Goal: Task Accomplishment & Management: Complete application form

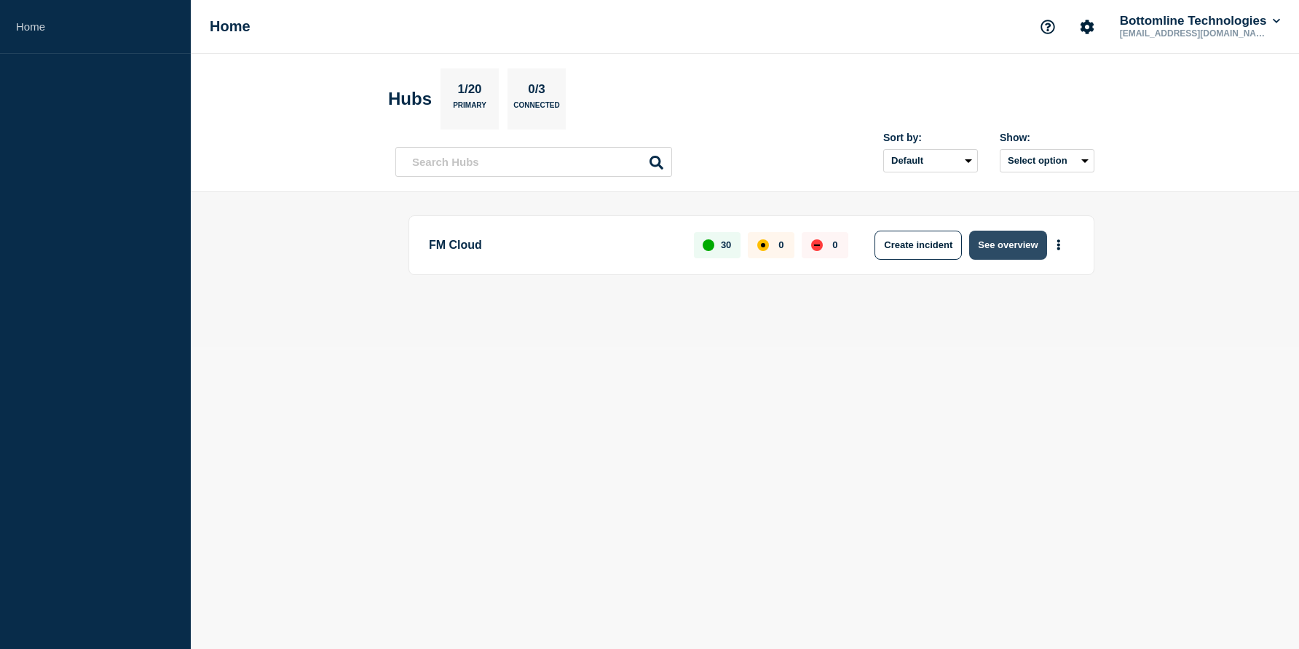
click at [1002, 246] on button "See overview" at bounding box center [1007, 245] width 77 height 29
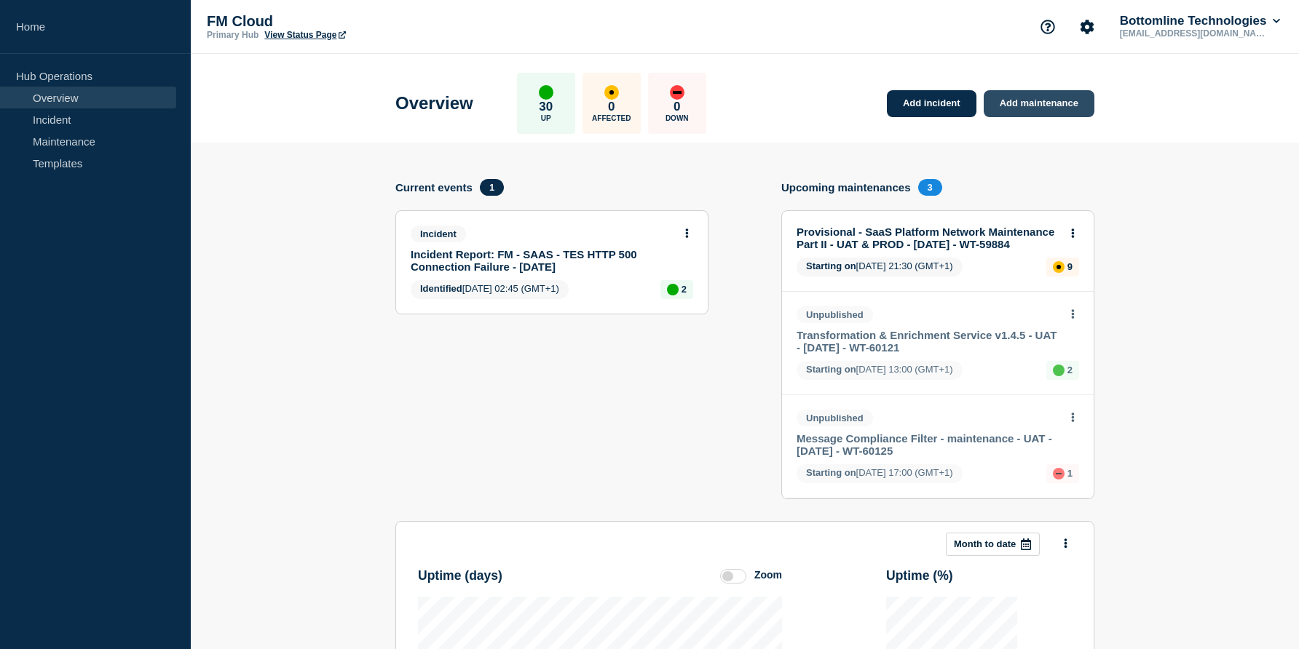
click at [1028, 108] on link "Add maintenance" at bounding box center [1038, 103] width 111 height 27
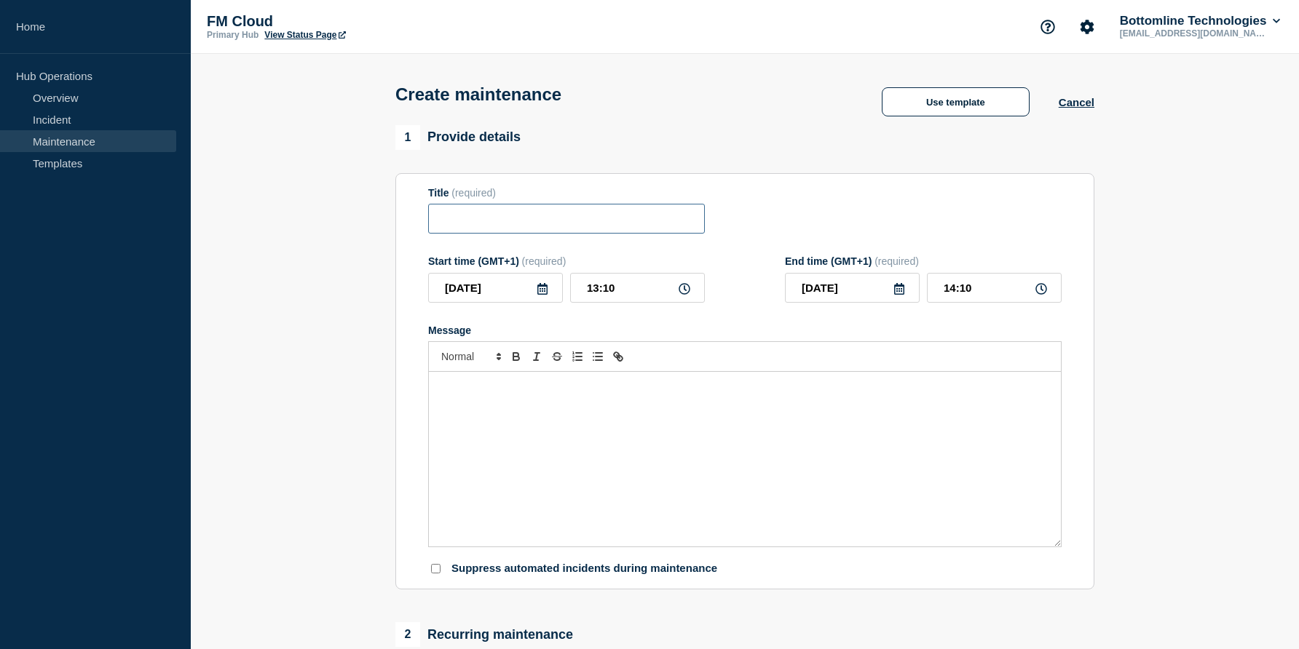
click at [530, 234] on input "Title" at bounding box center [566, 219] width 277 height 30
paste input "Confirmation of Payee API v.3.2.3 - UAT - 09/JUL/2025 - WT-55717"
click at [491, 229] on input "Confirmation of Payee API v.3.2.3 - UAT - 09/JUL/2025 - WT-55717" at bounding box center [566, 219] width 277 height 30
click at [507, 229] on input "Confirmation of Payee API v.3.2.3 - UAT - 09/JUL/2025 - WT-55717" at bounding box center [566, 219] width 277 height 30
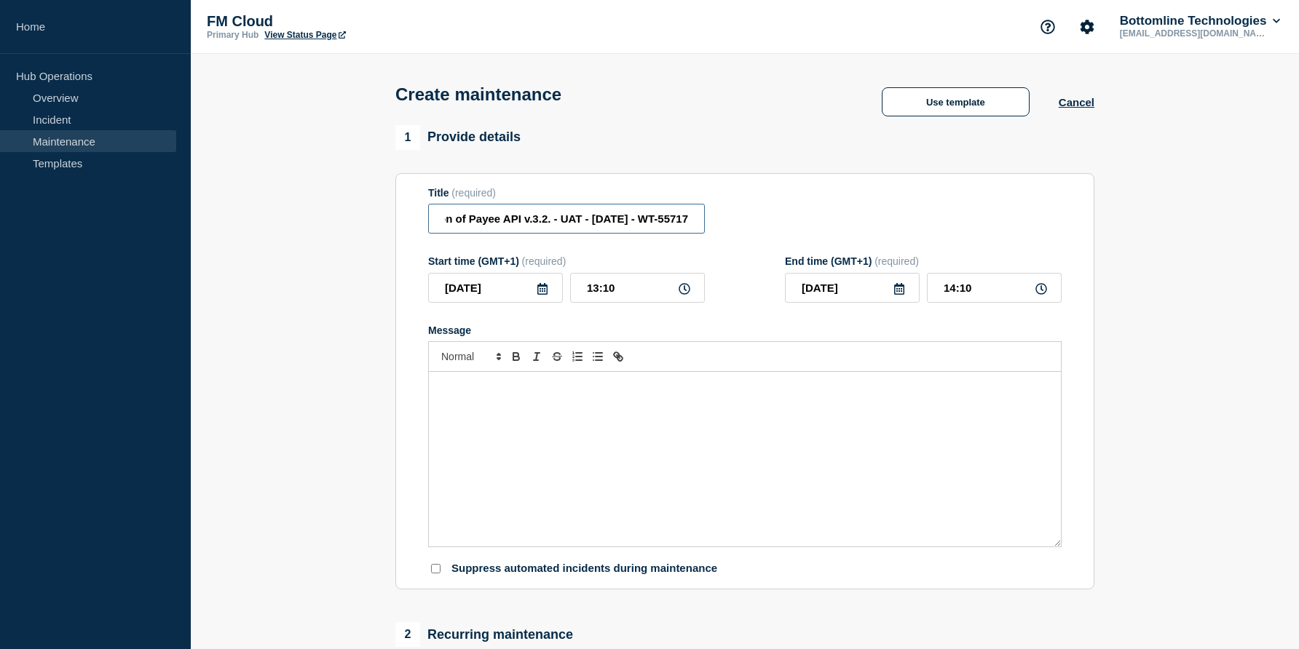
scroll to position [0, 91]
click at [601, 223] on input "Confirmation of Payee API v.3.2.5 - UAT - 09/JUL/2025 - WT-55717" at bounding box center [566, 219] width 277 height 30
click at [646, 229] on input "Confirmation of Payee API v.3.2.5 - UAT - 09/OCT/2025 - WT-55717" at bounding box center [566, 219] width 277 height 30
click at [677, 226] on input "Confirmation of Payee API v.3.2.5 - UAT - 09/OCT/2025 - WT-55717" at bounding box center [566, 219] width 277 height 30
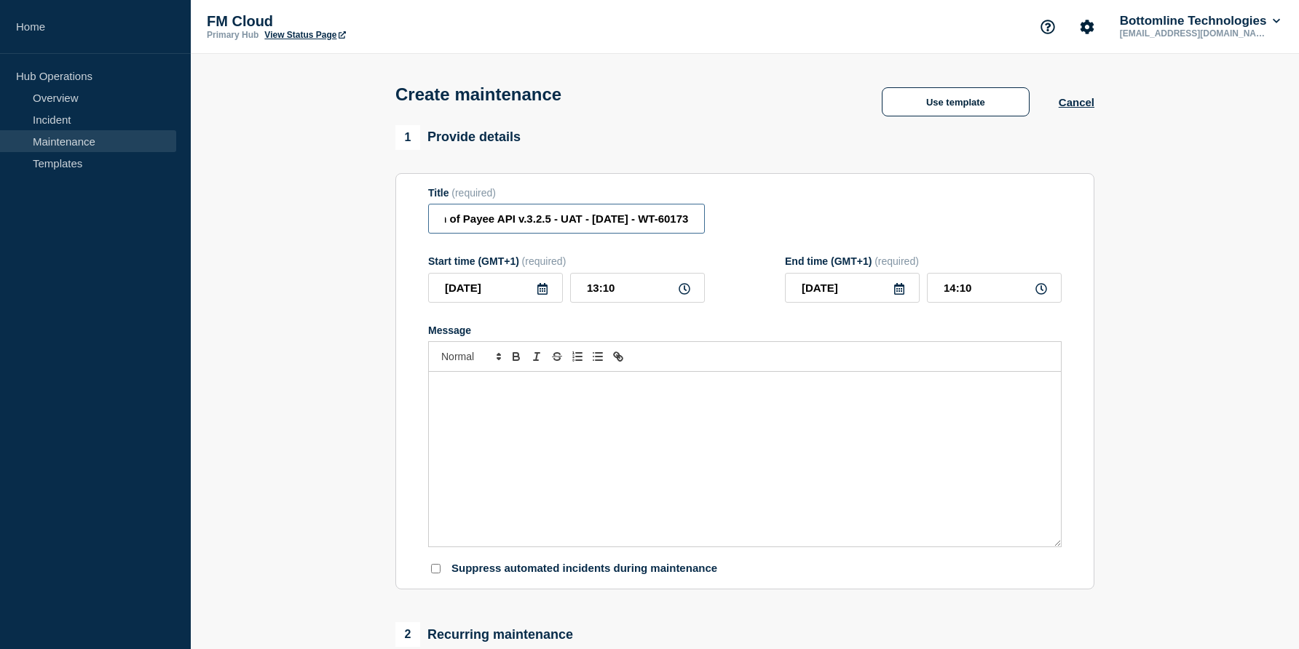
scroll to position [0, 101]
type input "Confirmation of Payee API v.3.2.5 - UAT - 09/OCT/2025 - WT-60173"
click at [617, 303] on input "13:10" at bounding box center [637, 288] width 135 height 30
type input "07:00"
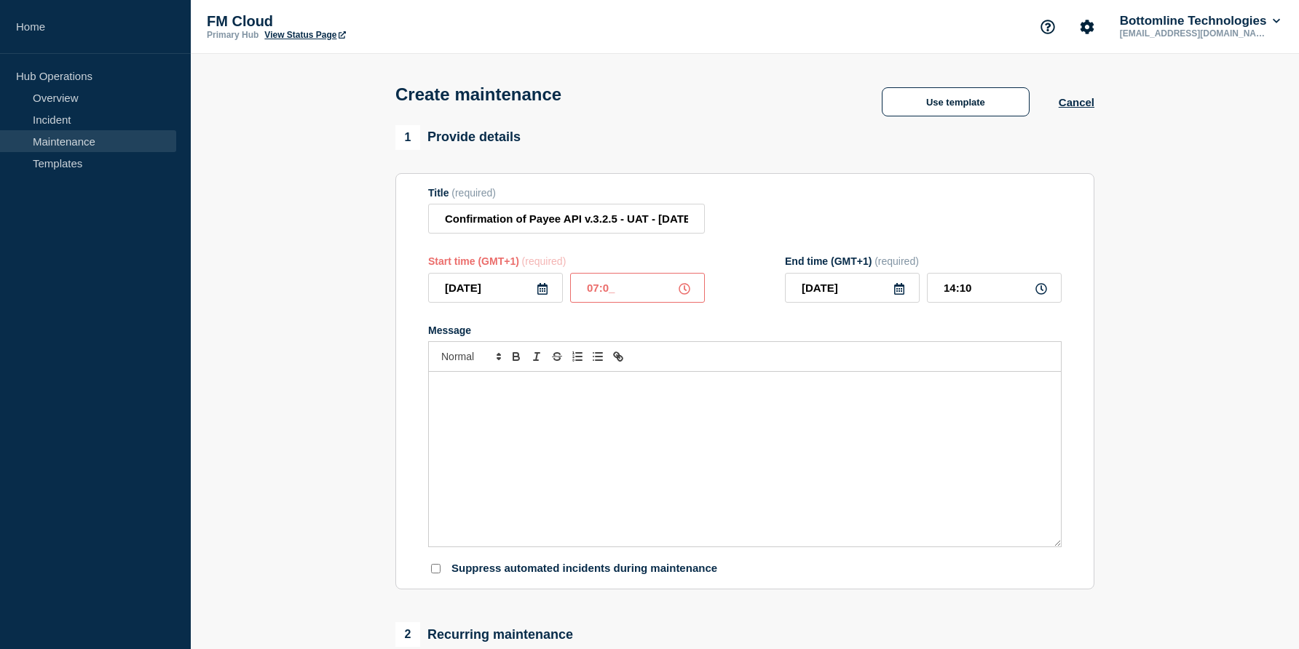
type input "08:00"
click at [542, 295] on icon at bounding box center [542, 289] width 10 height 12
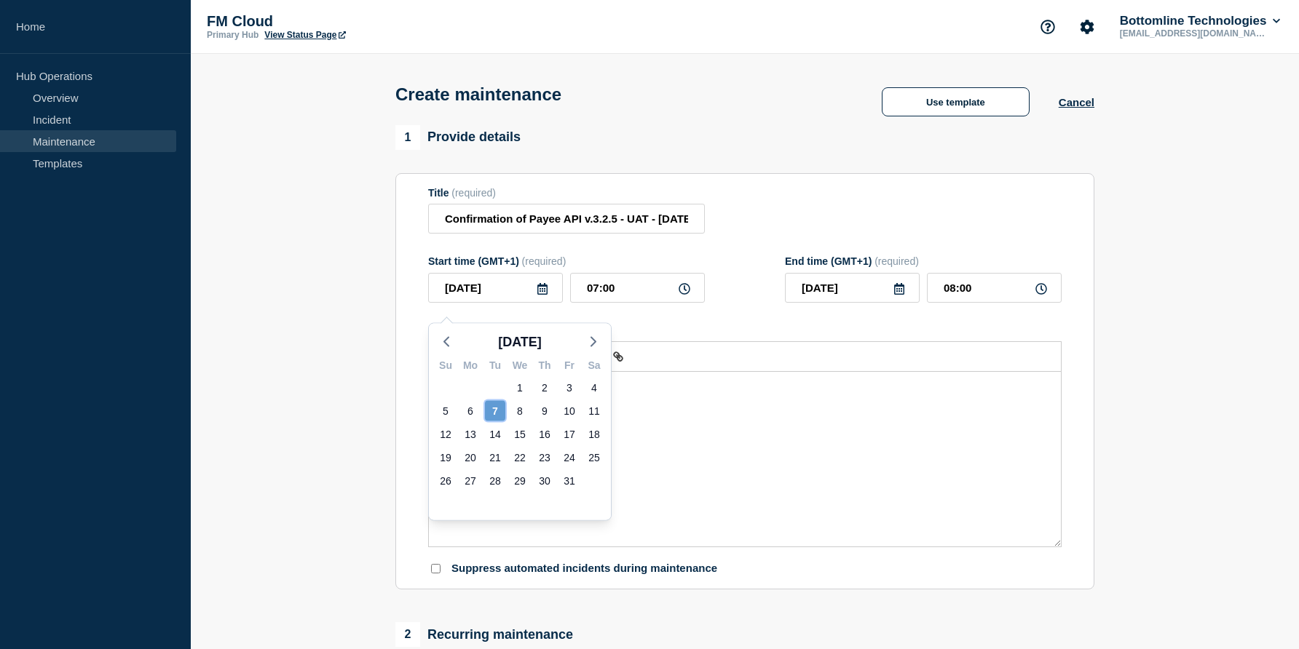
click at [495, 408] on div "7" at bounding box center [495, 411] width 20 height 20
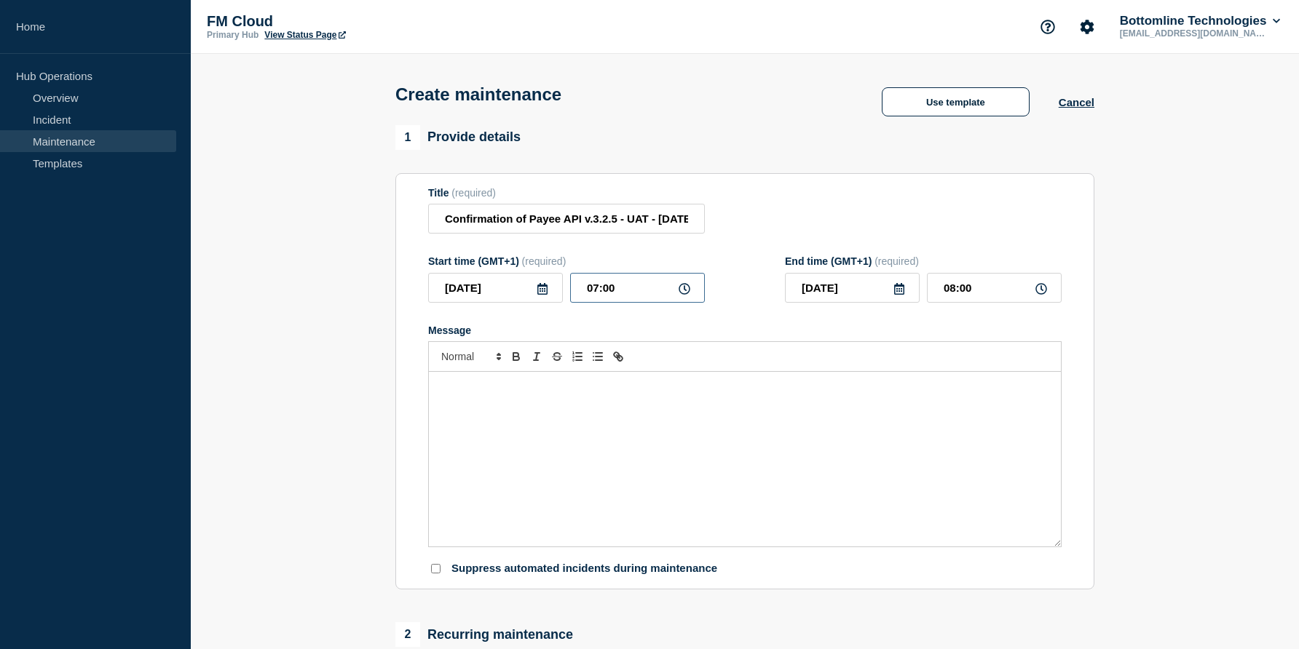
click at [598, 301] on input "07:00" at bounding box center [637, 288] width 135 height 30
type input "01:00"
type input "02:00"
type input "13:00"
type input "14:00"
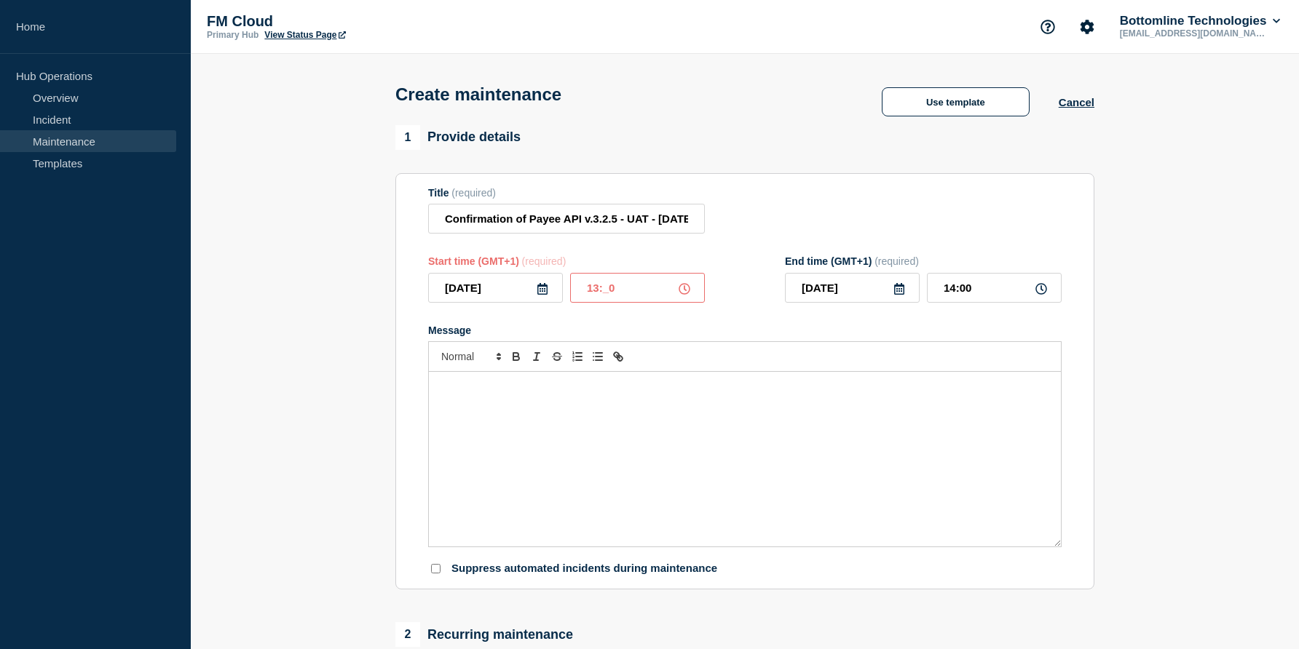
type input "13:30"
click at [956, 298] on input "14:30" at bounding box center [994, 288] width 135 height 30
type input "15:30"
click at [605, 425] on div "Message" at bounding box center [745, 459] width 632 height 175
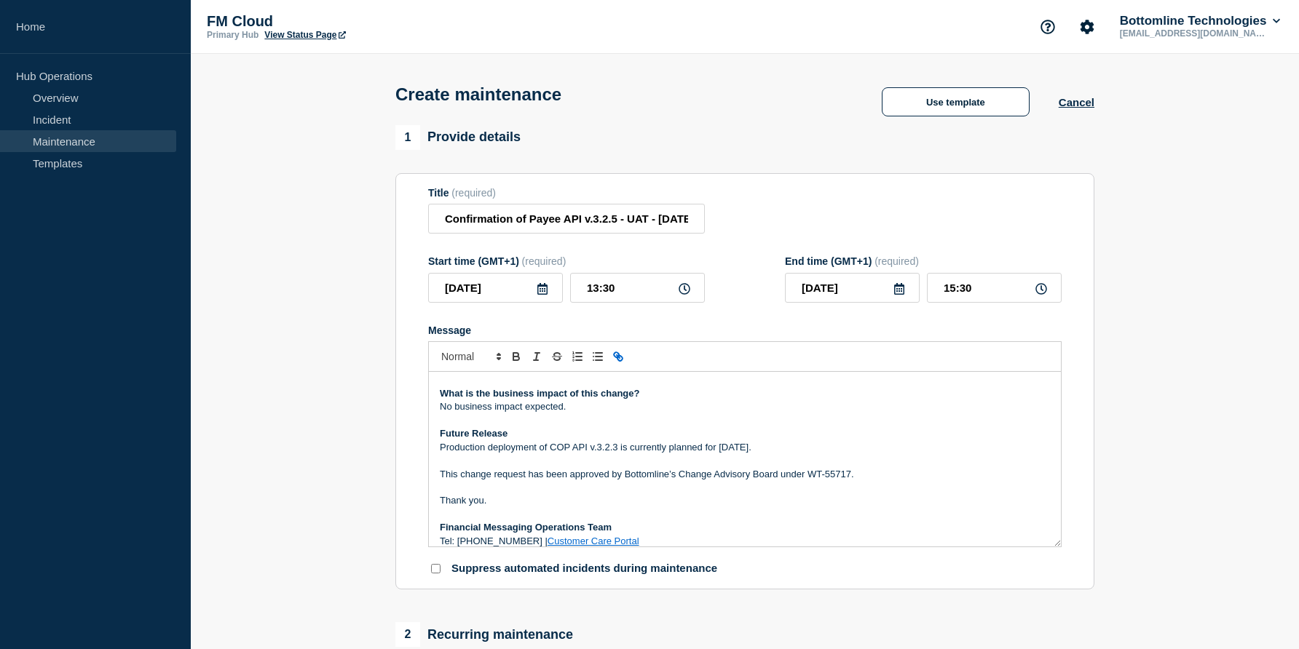
click at [544, 413] on p "No business impact expected." at bounding box center [745, 406] width 610 height 13
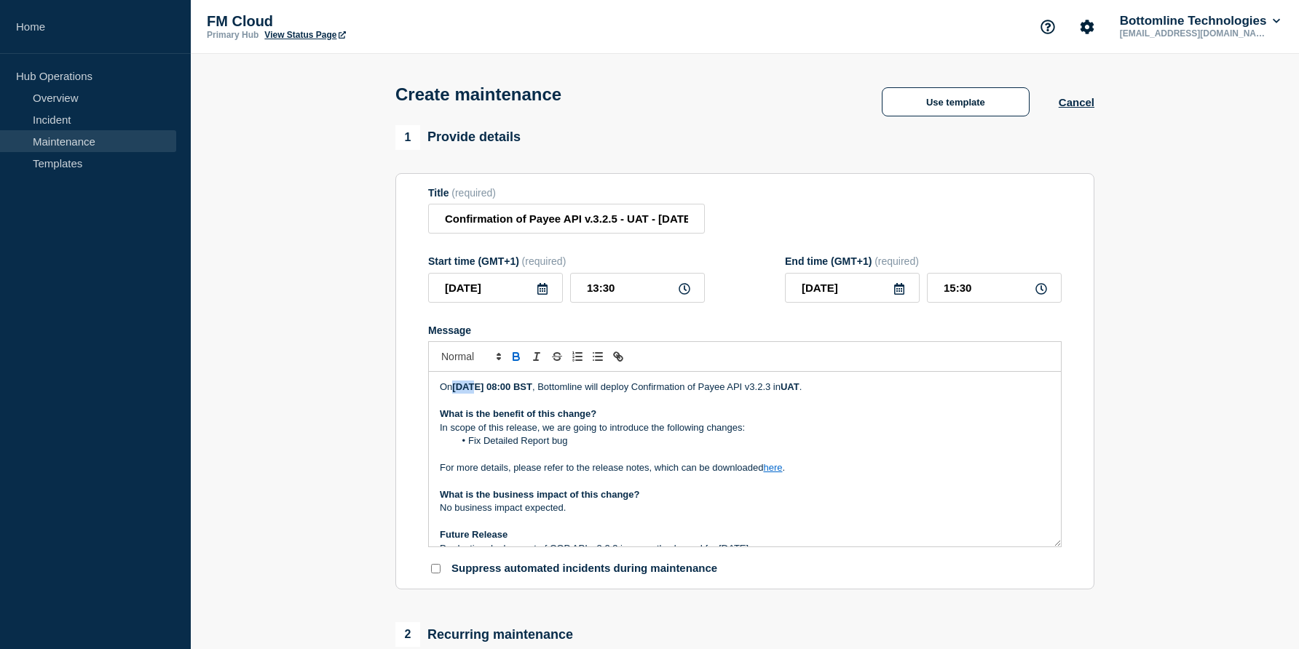
drag, startPoint x: 455, startPoint y: 403, endPoint x: 475, endPoint y: 403, distance: 19.7
click at [475, 392] on strong "July 9, 2025, at 08:00 BST" at bounding box center [492, 386] width 80 height 11
click at [477, 392] on strong "Oct 9, 2025, at 08:00 BST" at bounding box center [492, 386] width 80 height 11
click at [531, 392] on strong "Oct 7, 2025, at 08:00 BST" at bounding box center [492, 386] width 80 height 11
click at [532, 392] on strong "Oct 7, 2025, at 13:00 BST" at bounding box center [492, 386] width 80 height 11
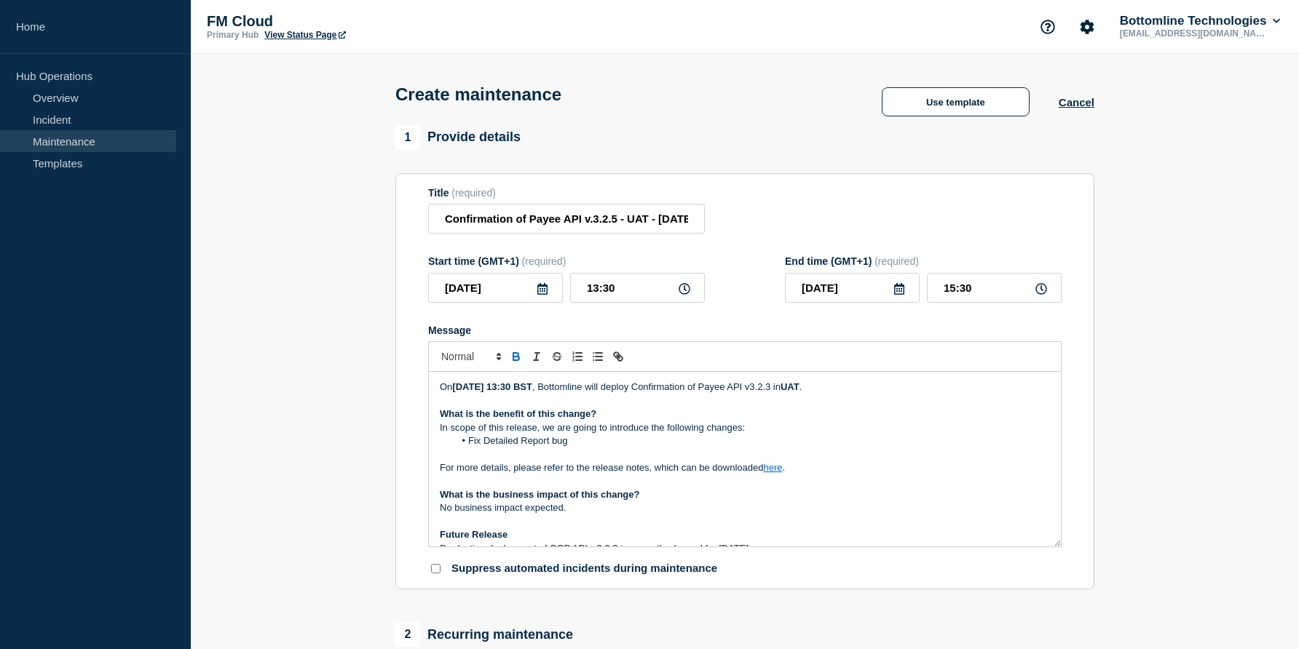
click at [804, 394] on p "On Oct 7, 2025, at 13:30 BST , Bottomline will deploy Confirmation of Payee API…" at bounding box center [745, 387] width 610 height 13
drag, startPoint x: 571, startPoint y: 458, endPoint x: 468, endPoint y: 456, distance: 103.4
click at [468, 448] on li "Fix Detailed Report bug" at bounding box center [752, 441] width 596 height 13
click at [565, 500] on strong "What is the business impact of this change?" at bounding box center [540, 494] width 200 height 11
click at [580, 515] on p "No business impact expected." at bounding box center [745, 508] width 610 height 13
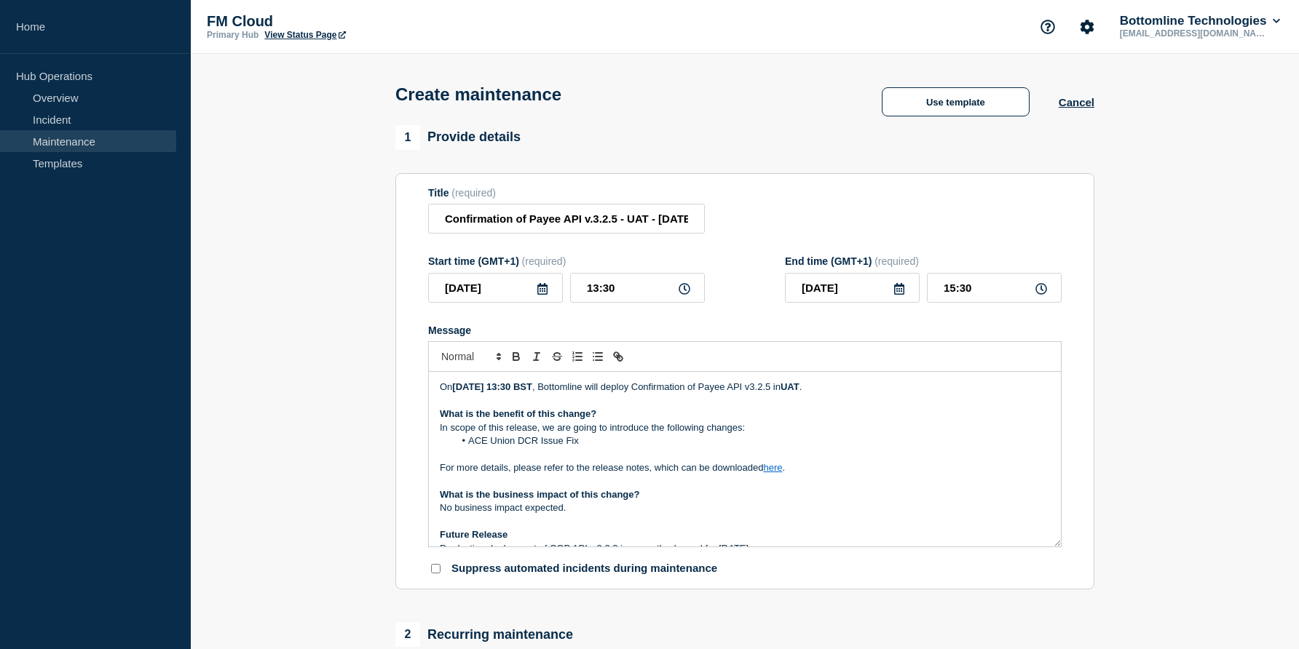
scroll to position [103, 0]
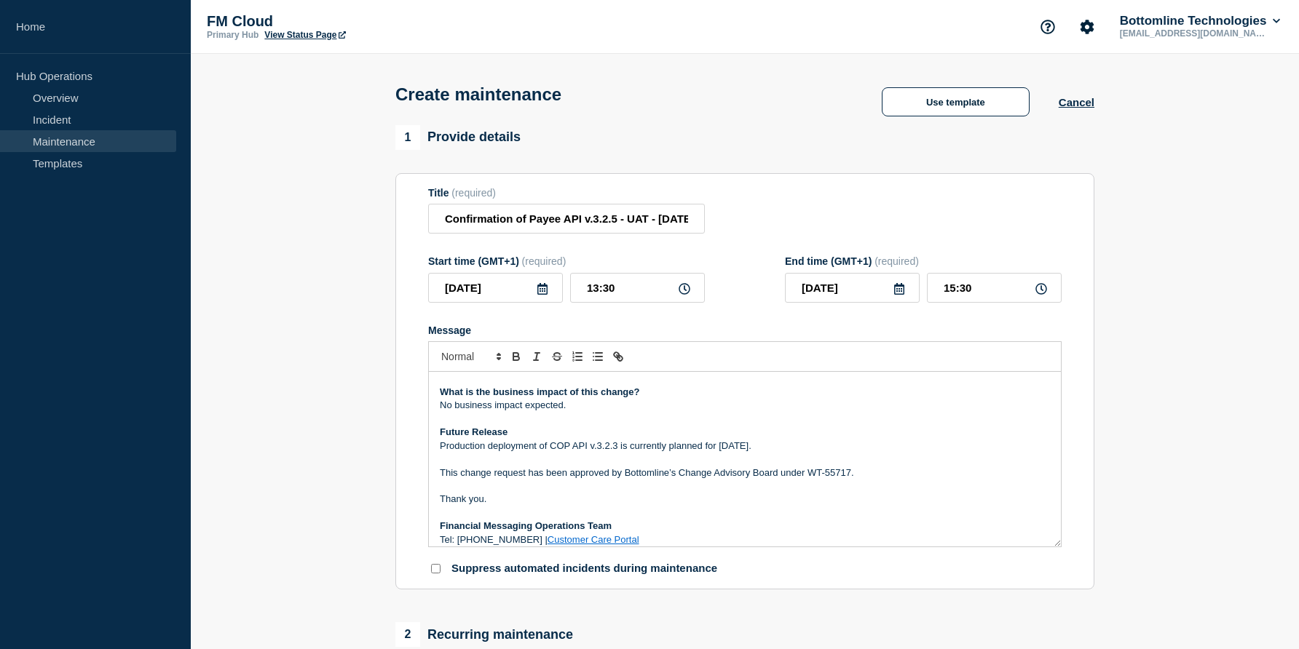
click at [615, 453] on p "Production deployment of COP API v.3.2.3 is currently planned for July 24th." at bounding box center [745, 446] width 610 height 13
drag, startPoint x: 720, startPoint y: 462, endPoint x: 754, endPoint y: 462, distance: 34.2
click at [754, 453] on p "Production deployment of COP API v.3.2.5 is currently planned for July 24th." at bounding box center [745, 446] width 610 height 13
click at [850, 480] on p "This change request has been approved by Bottomline’s Change Advisory Board und…" at bounding box center [745, 473] width 610 height 13
click at [674, 222] on input "Confirmation of Payee API v.3.2.5 - UAT - 09/OCT/2025 - WT-60173" at bounding box center [566, 219] width 277 height 30
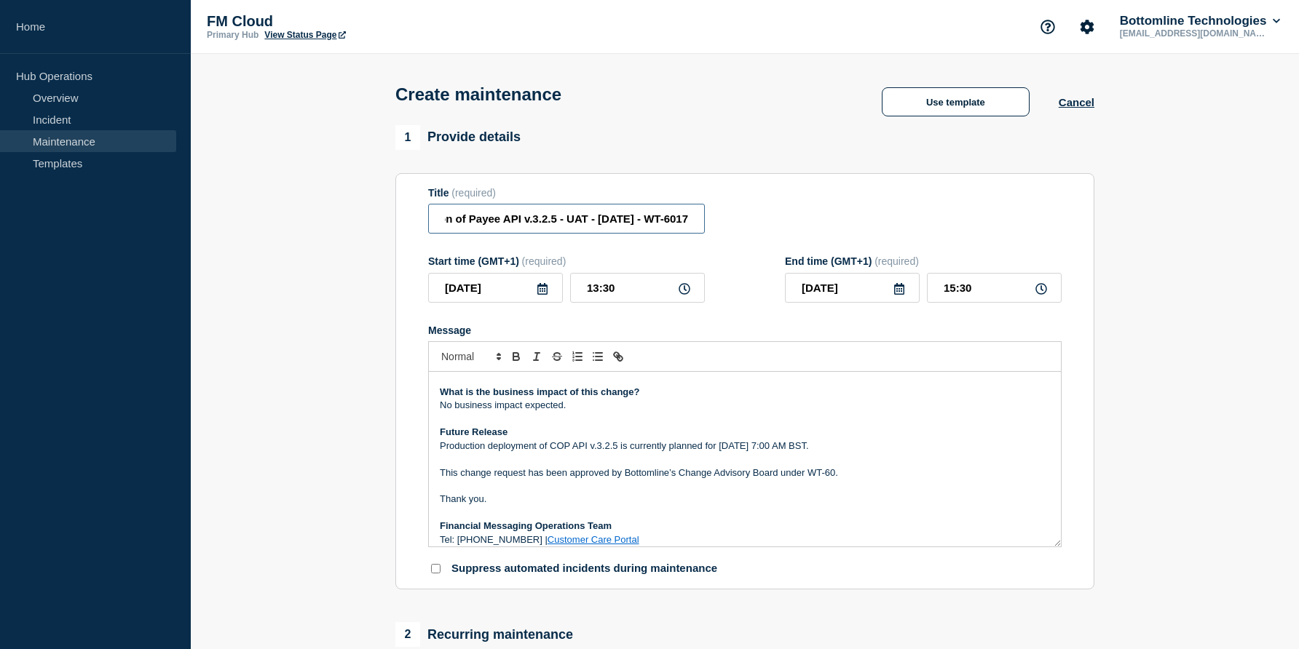
scroll to position [0, 101]
type input "Confirmation of Payee API v.3.2.5 - UAT - 09/OCT/2025 - WT-60172"
click at [839, 480] on p "This change request has been approved by Bottomline’s Change Advisory Board und…" at bounding box center [745, 473] width 610 height 13
click at [835, 480] on p "This change request has been approved by Bottomline’s Change Advisory Board und…" at bounding box center [745, 473] width 610 height 13
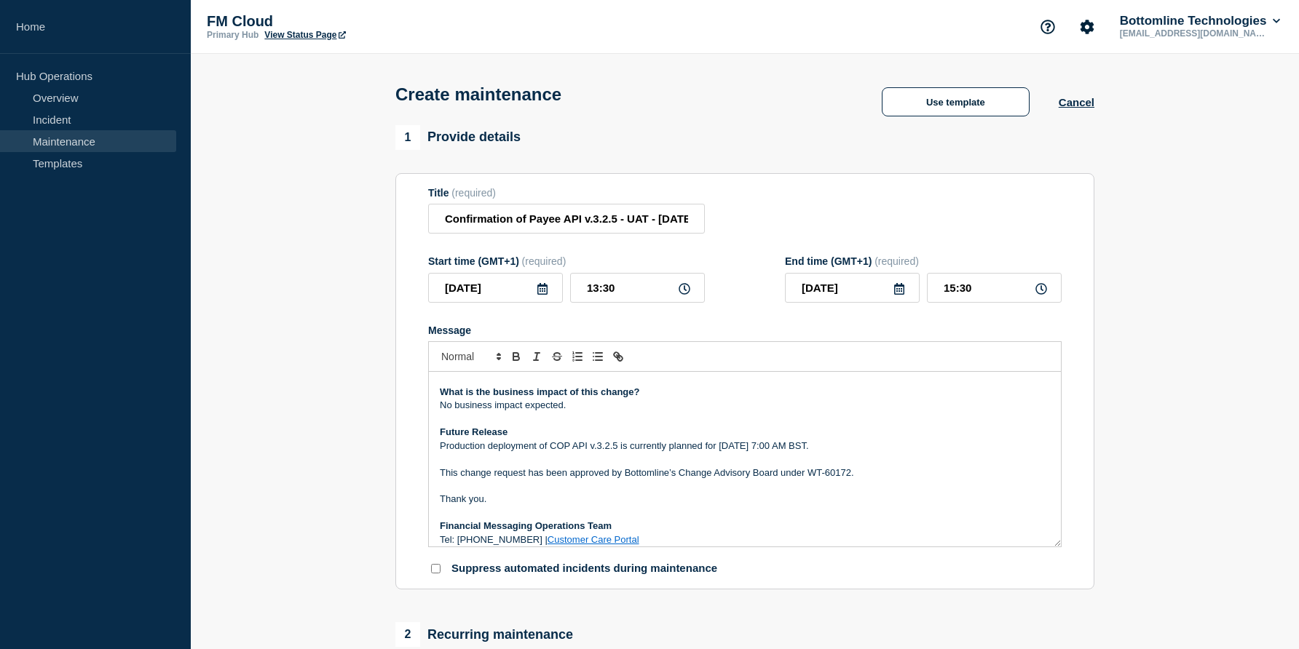
click at [510, 506] on p "Thank you." at bounding box center [745, 499] width 610 height 13
click at [852, 493] on p "Message" at bounding box center [745, 486] width 610 height 13
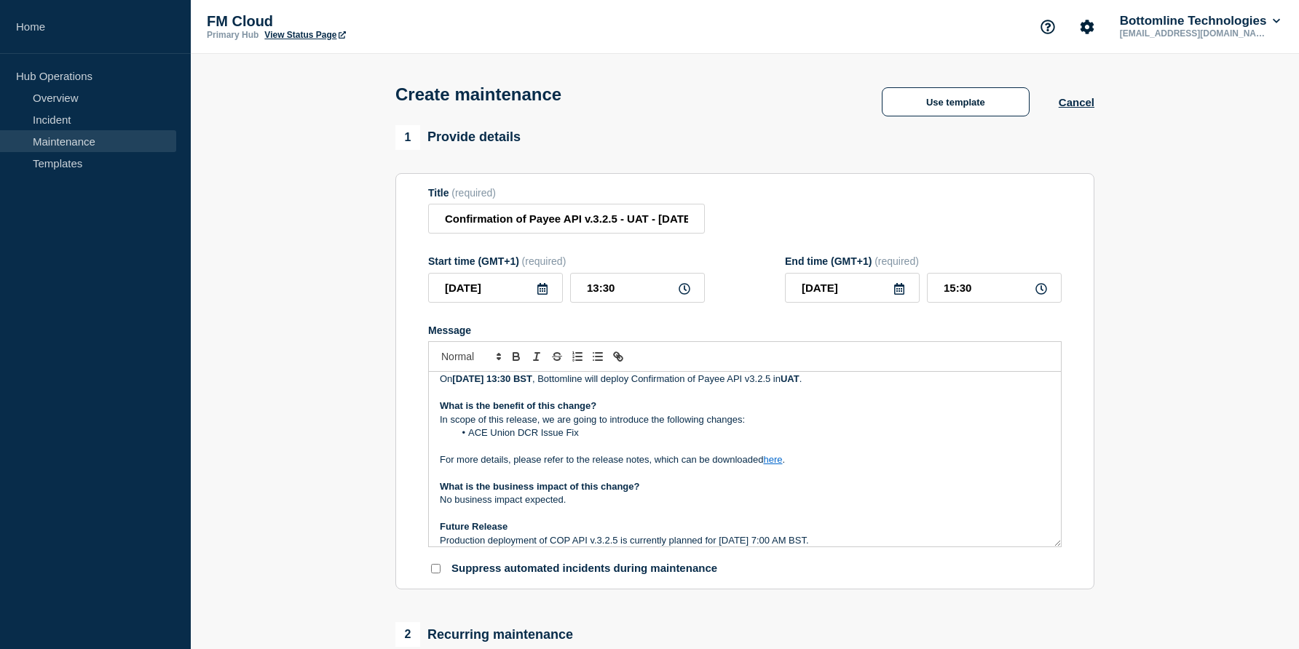
scroll to position [103, 0]
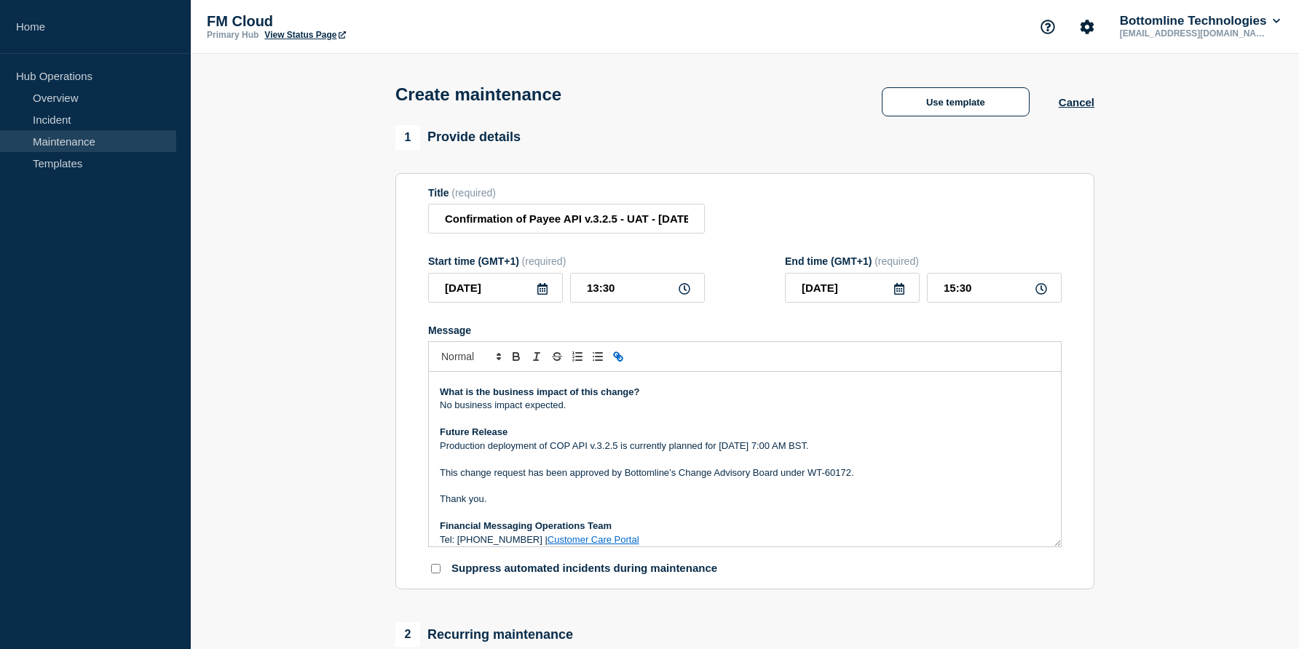
click at [355, 601] on section "1 Provide details Title (required) Confirmation of Payee API v.3.2.5 - UAT - 09…" at bounding box center [745, 630] width 1108 height 1010
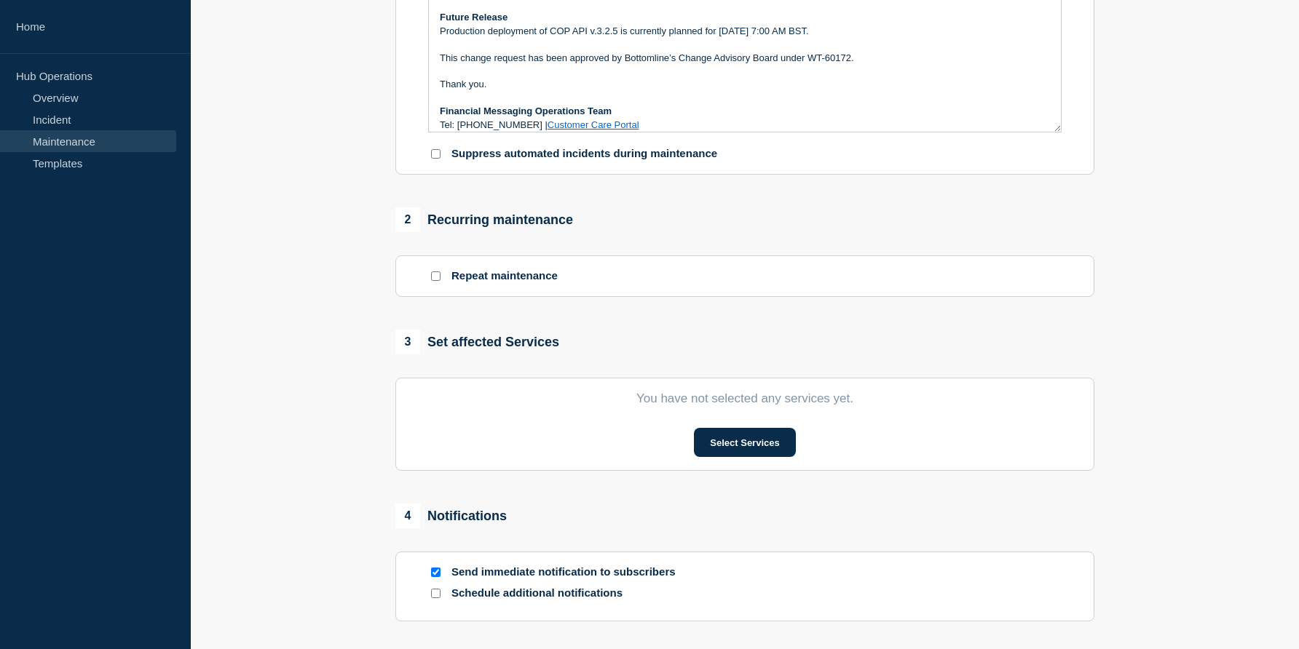
scroll to position [466, 0]
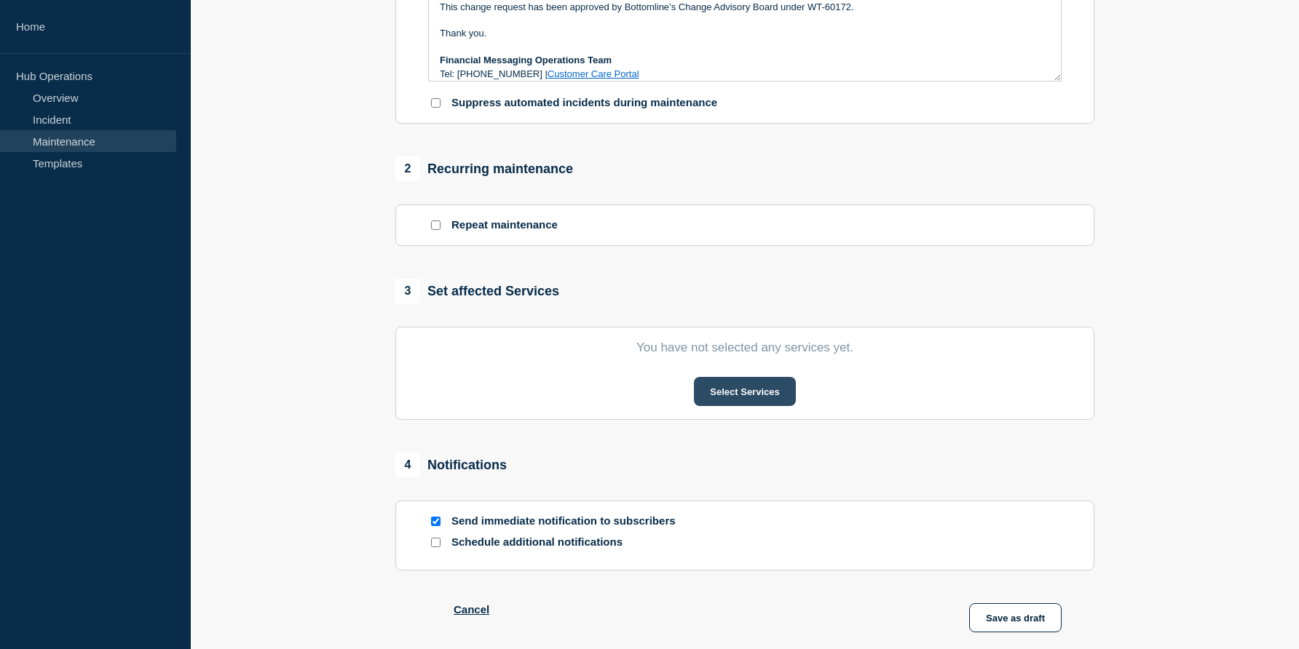
click at [742, 406] on button "Select Services" at bounding box center [744, 391] width 101 height 29
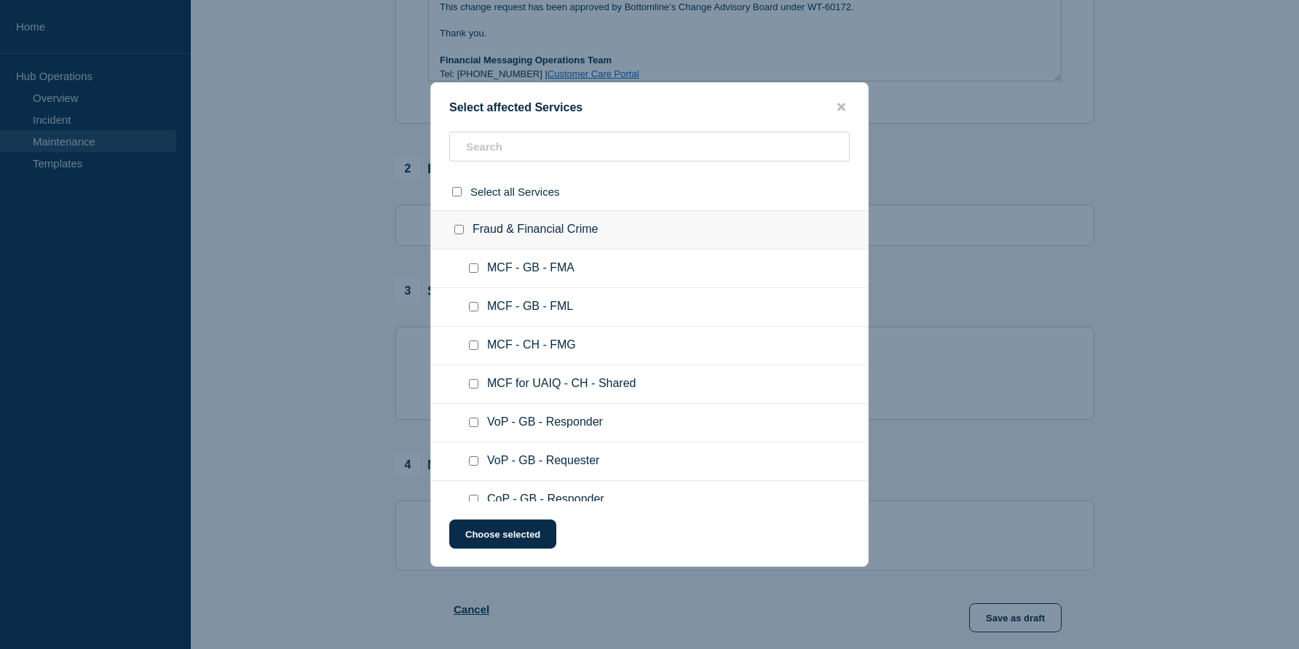
click at [508, 288] on ul "MCF - GB - FMA" at bounding box center [649, 269] width 437 height 39
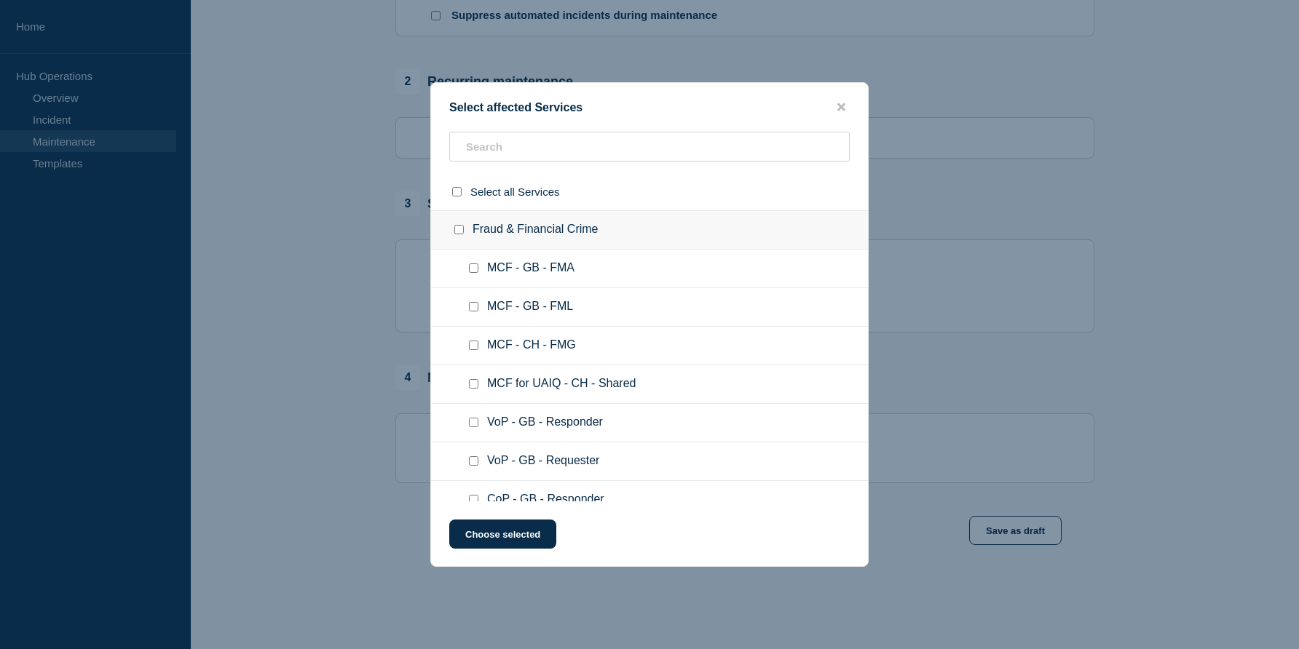
scroll to position [582, 0]
click at [534, 143] on input "text" at bounding box center [649, 147] width 400 height 30
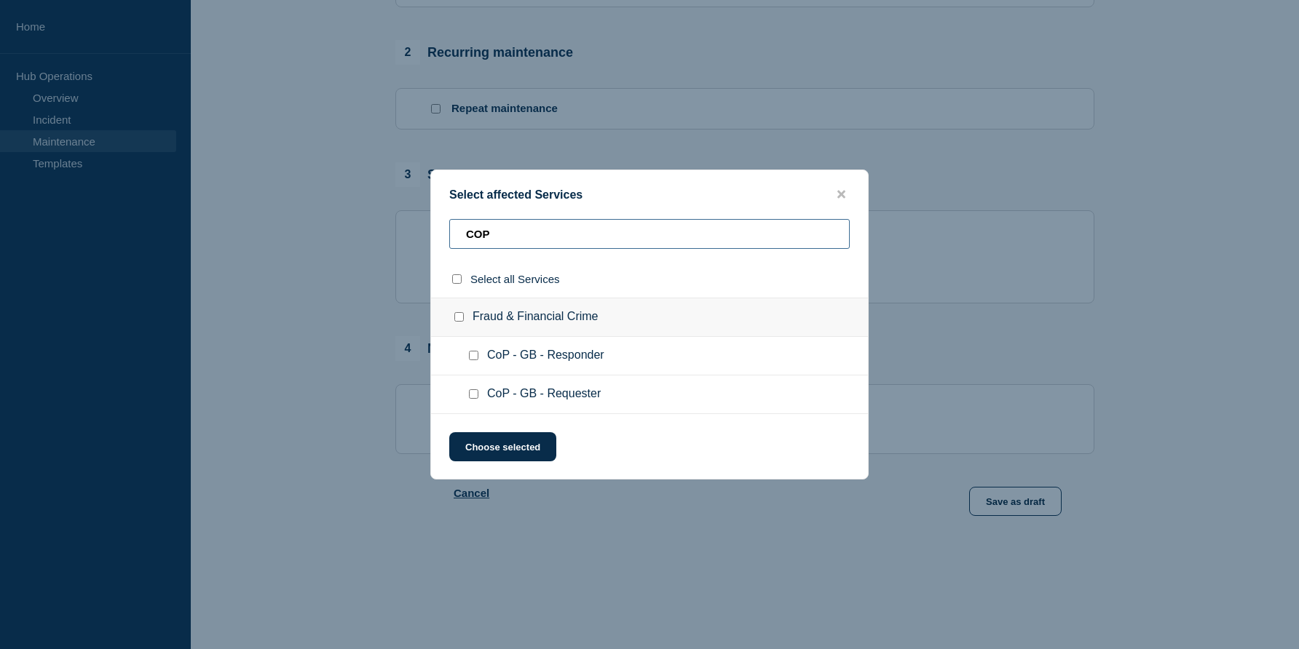
type input "COP"
click at [457, 317] on input "Fraud & Financial Crime checkbox" at bounding box center [458, 316] width 9 height 9
checkbox input "true"
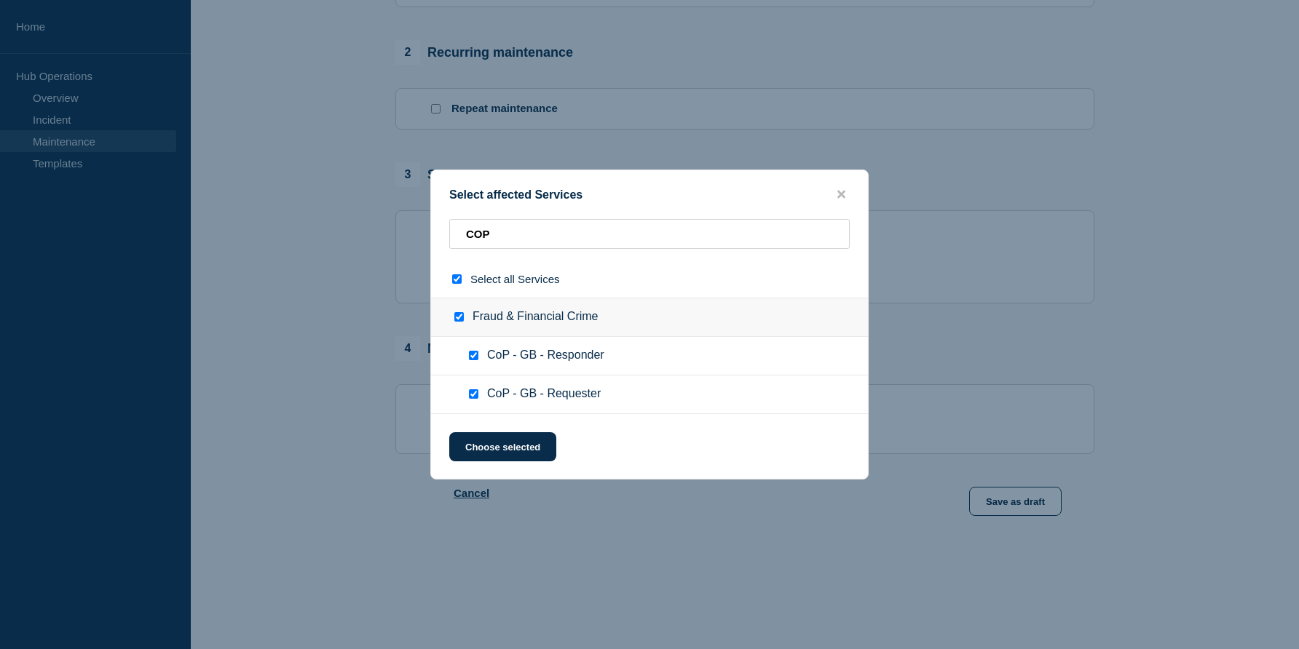
checkbox input "true"
click at [507, 456] on button "Choose selected" at bounding box center [502, 446] width 107 height 29
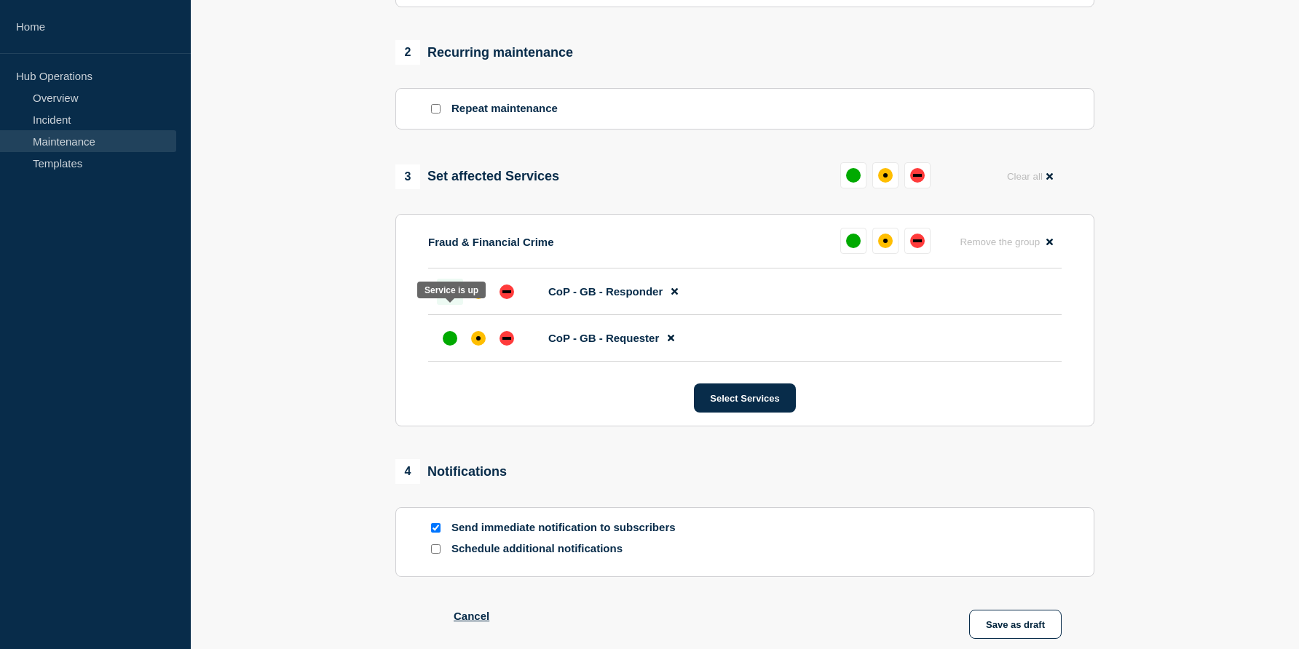
click at [449, 299] on div "up" at bounding box center [450, 292] width 15 height 15
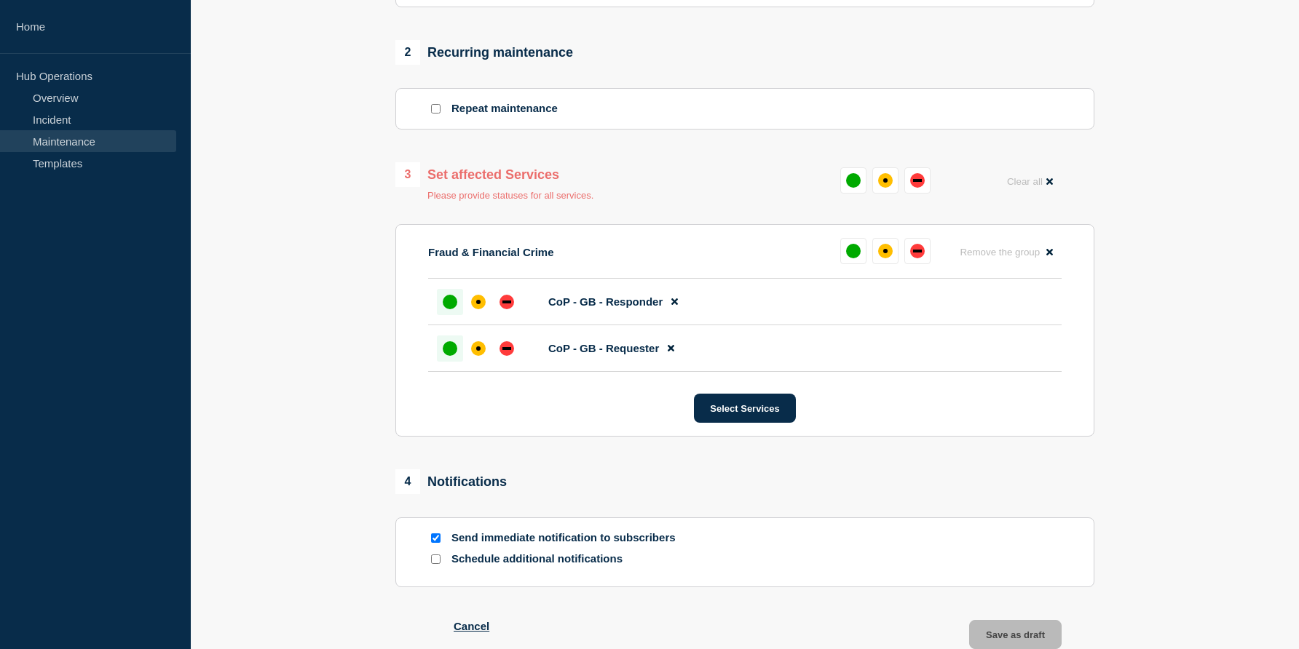
click at [451, 356] on div "up" at bounding box center [450, 348] width 15 height 15
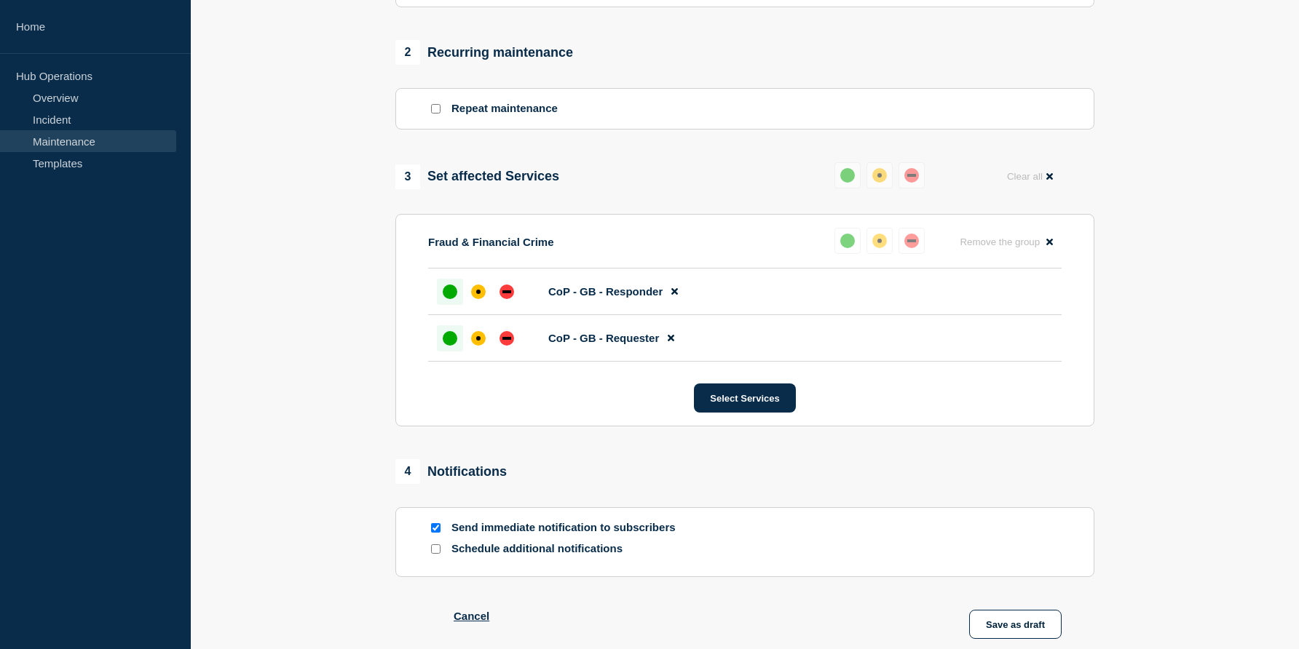
click at [1223, 282] on section "1 Provide details Title (required) Confirmation of Payee API v.3.2.5 - UAT - 09…" at bounding box center [745, 109] width 1108 height 1133
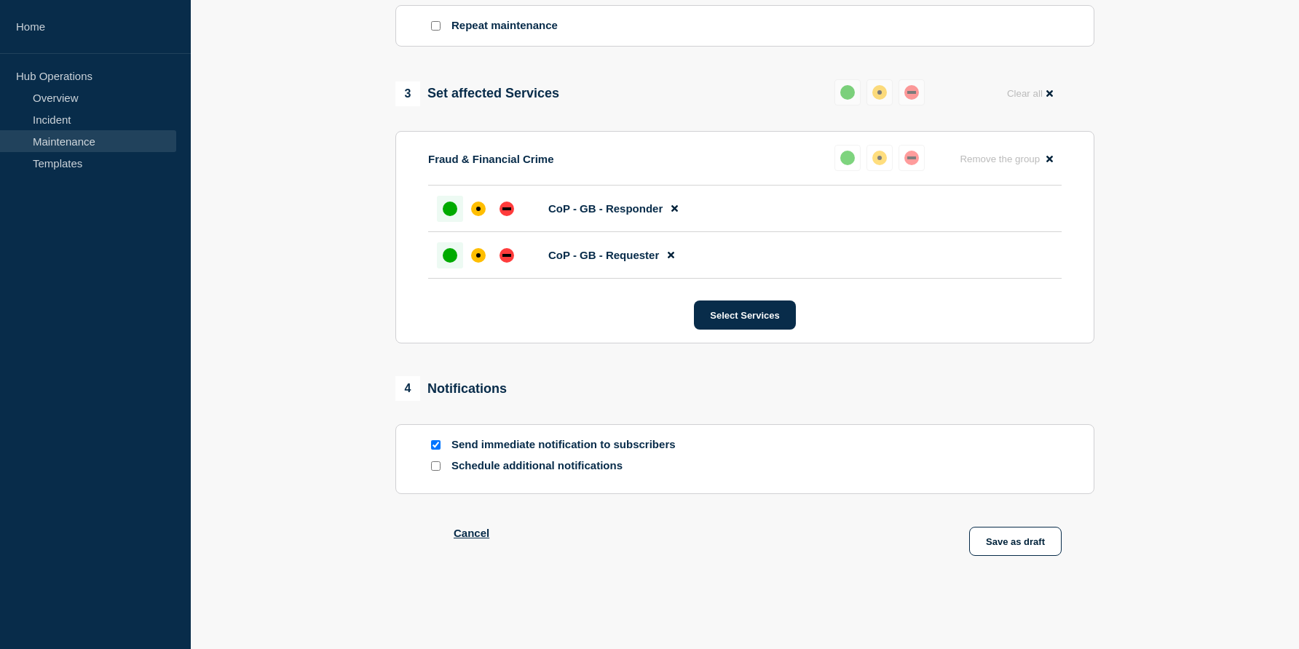
scroll to position [771, 0]
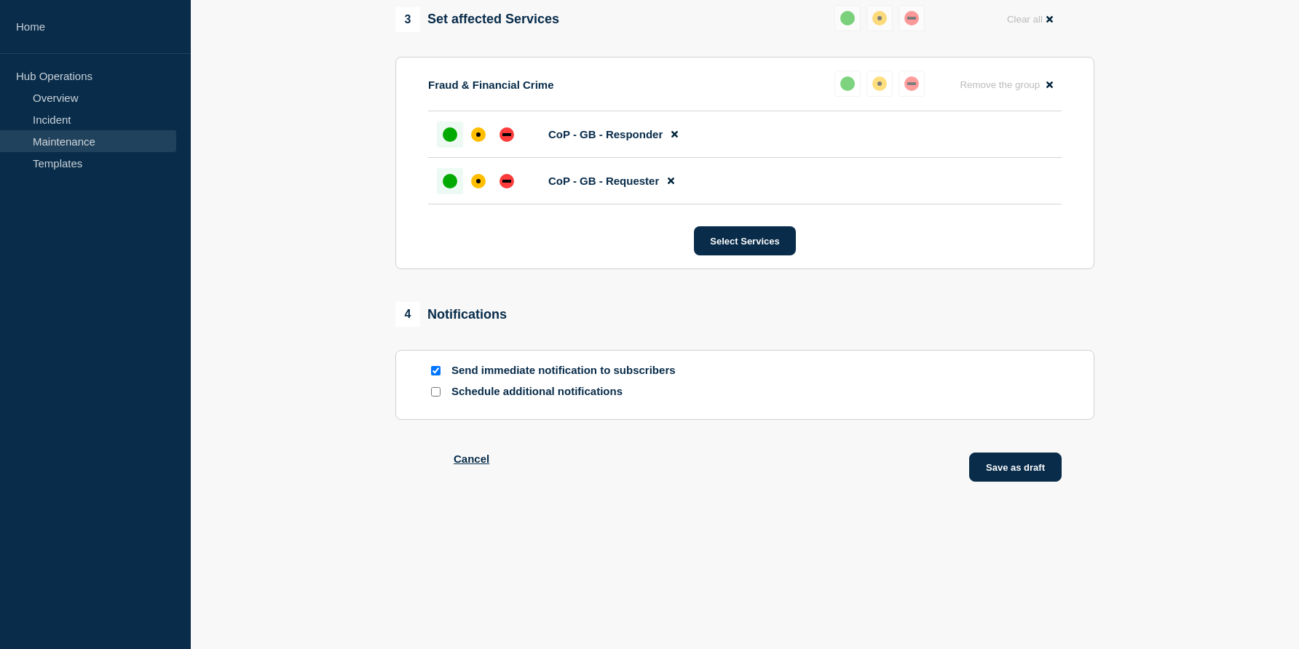
click at [994, 464] on button "Save as draft" at bounding box center [1015, 467] width 92 height 29
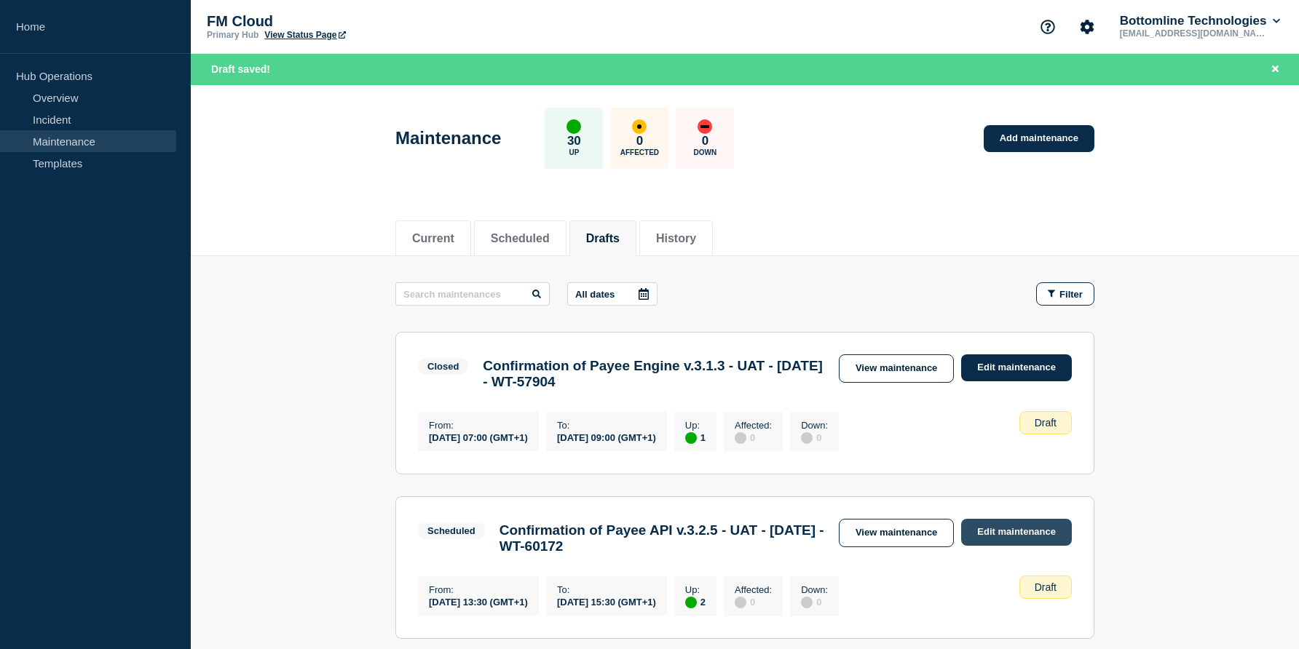
click at [1007, 545] on link "Edit maintenance" at bounding box center [1016, 532] width 111 height 27
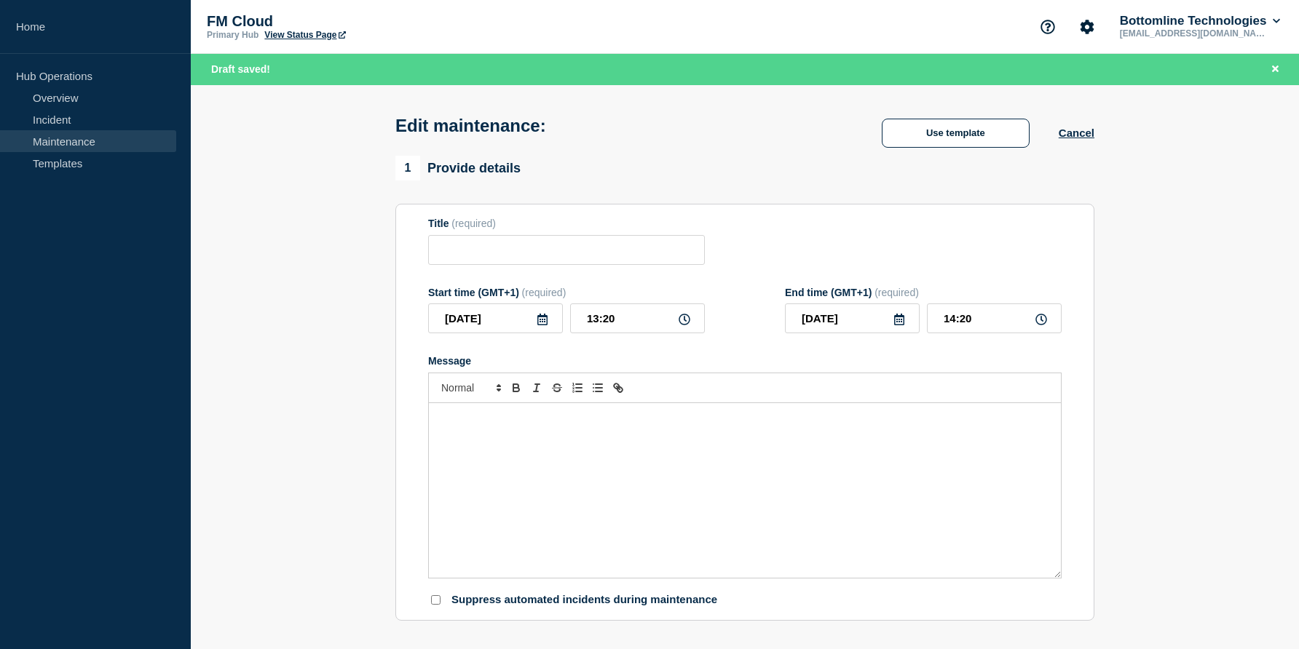
type input "Confirmation of Payee API v.3.2.5 - UAT - 09/OCT/2025 - WT-60172"
type input "13:30"
type input "15:30"
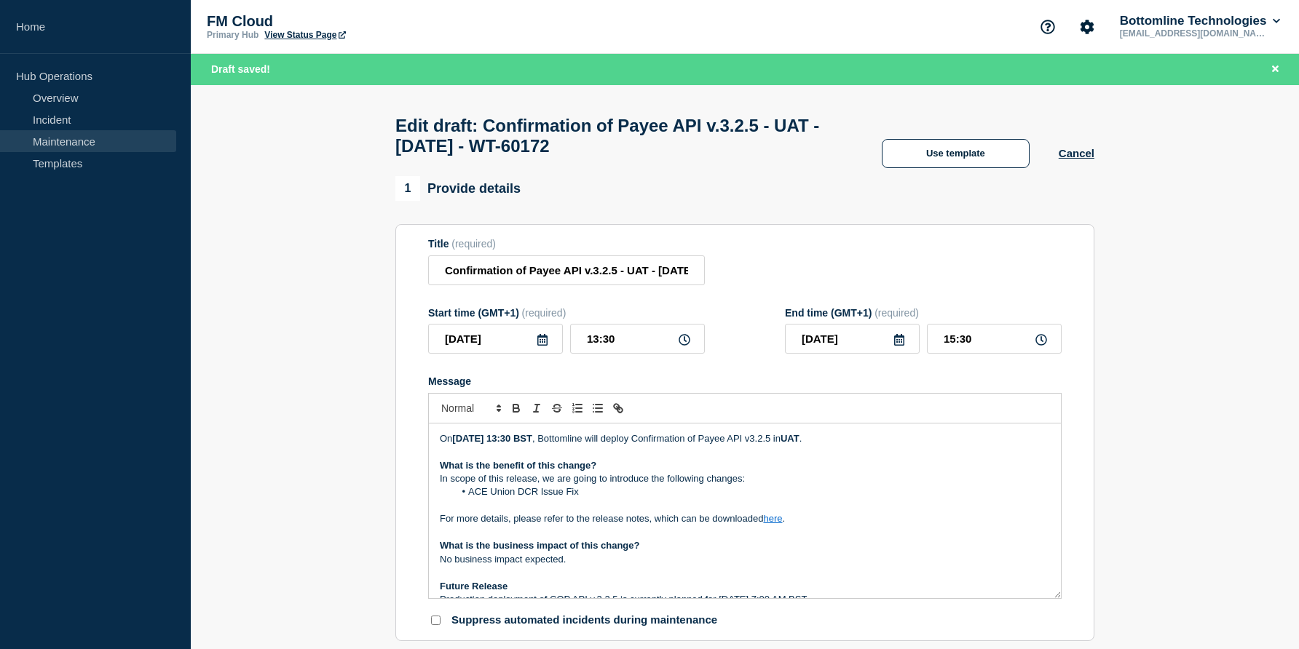
click at [418, 148] on h1 "Edit draft: Confirmation of Payee API v.3.2.5 - UAT - 09/OCT/2025 - WT-60172" at bounding box center [623, 136] width 457 height 41
click at [650, 280] on input "Confirmation of Payee API v.3.2.5 - UAT - 09/OCT/2025 - WT-60172" at bounding box center [566, 271] width 277 height 30
type input "Confirmation of Payee API v.3.2.5 - UAT - 07/OCT/2025 - WT-60172"
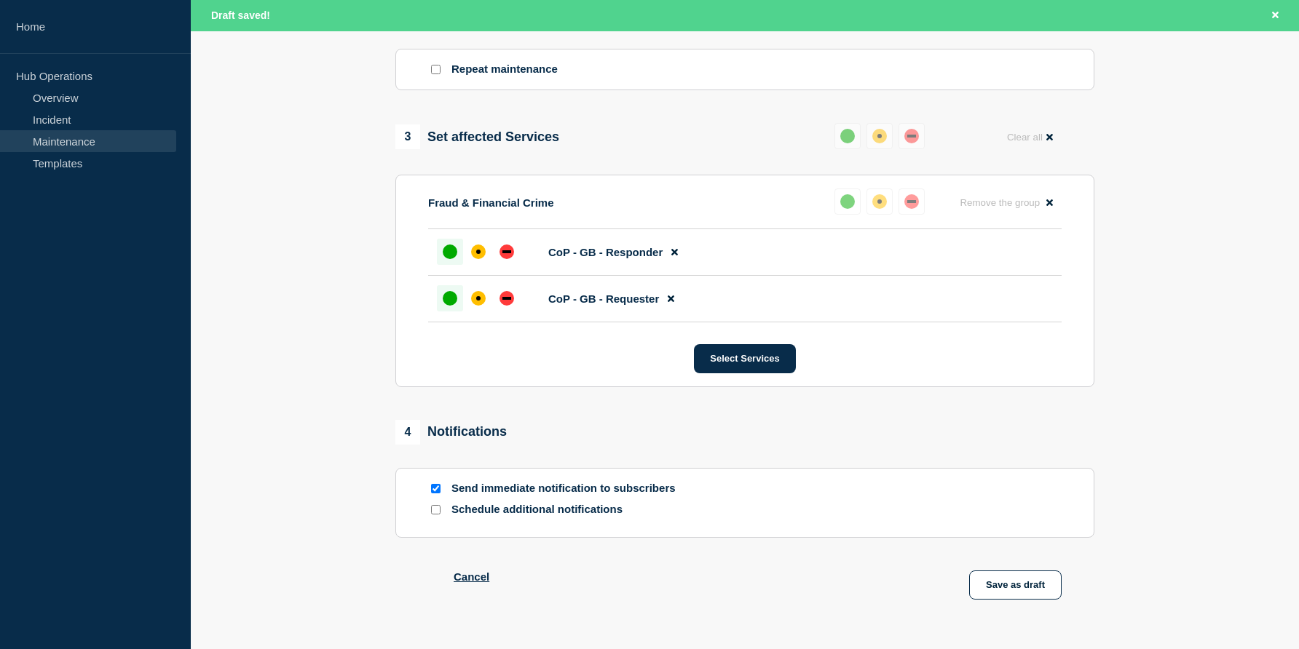
scroll to position [753, 0]
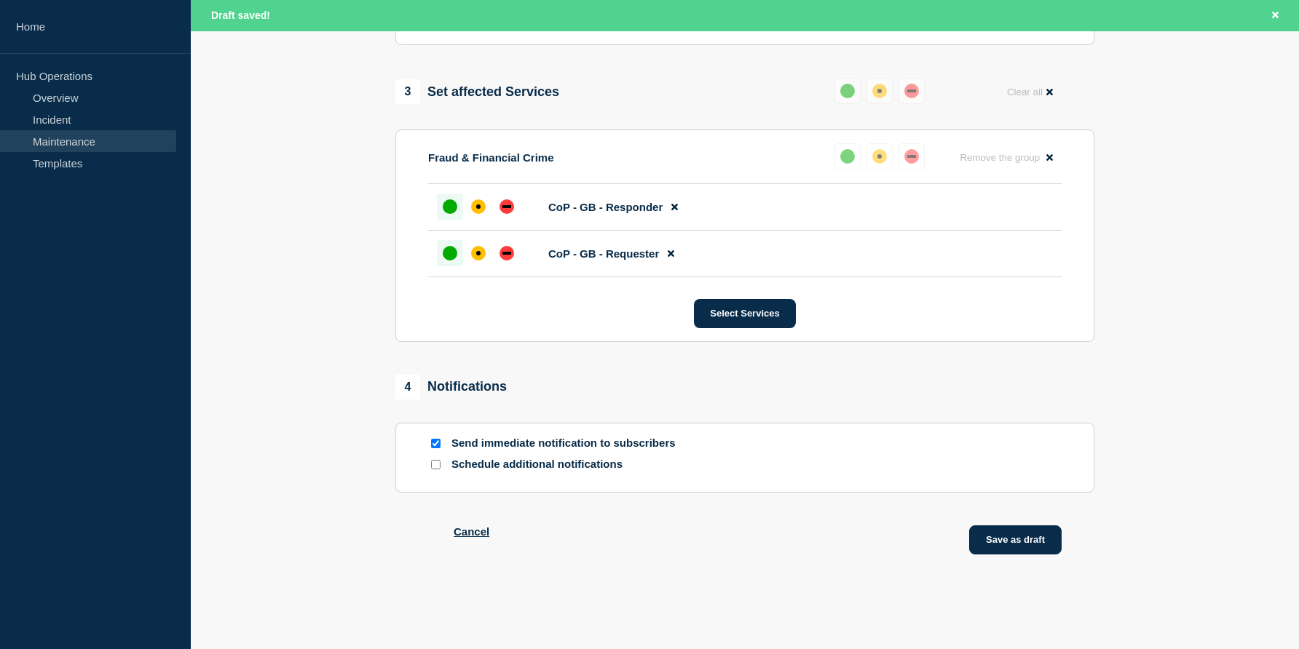
click at [1000, 539] on button "Save as draft" at bounding box center [1015, 540] width 92 height 29
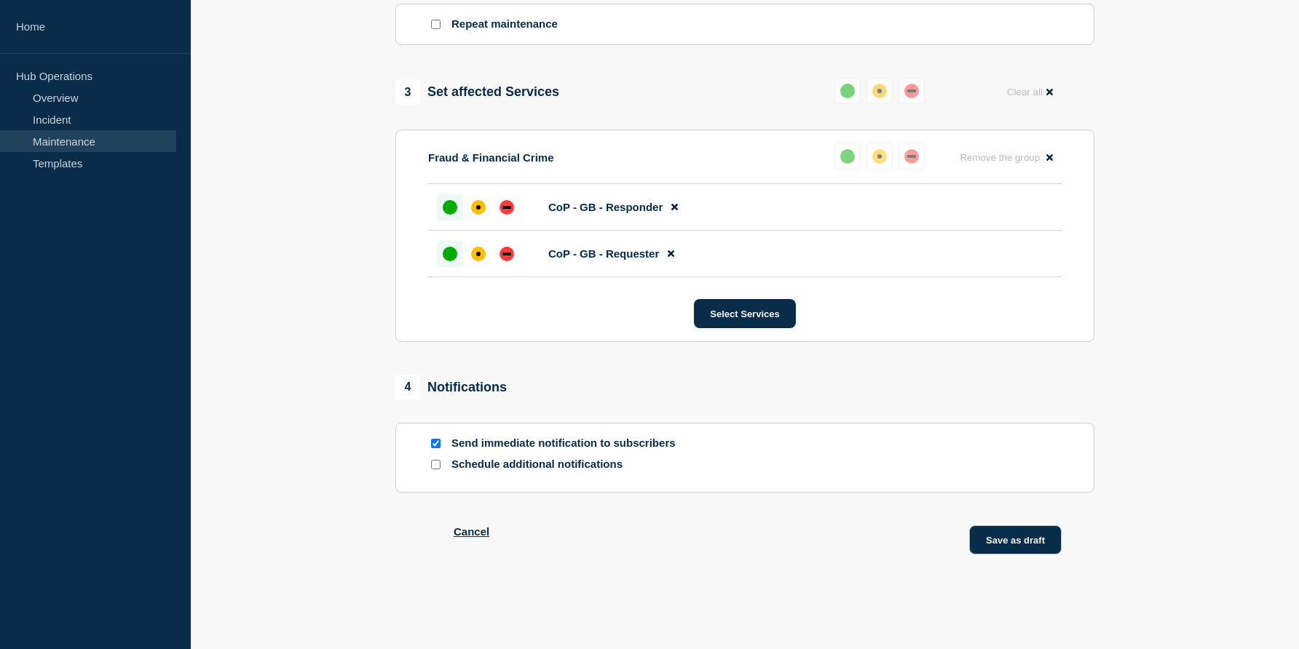
scroll to position [722, 0]
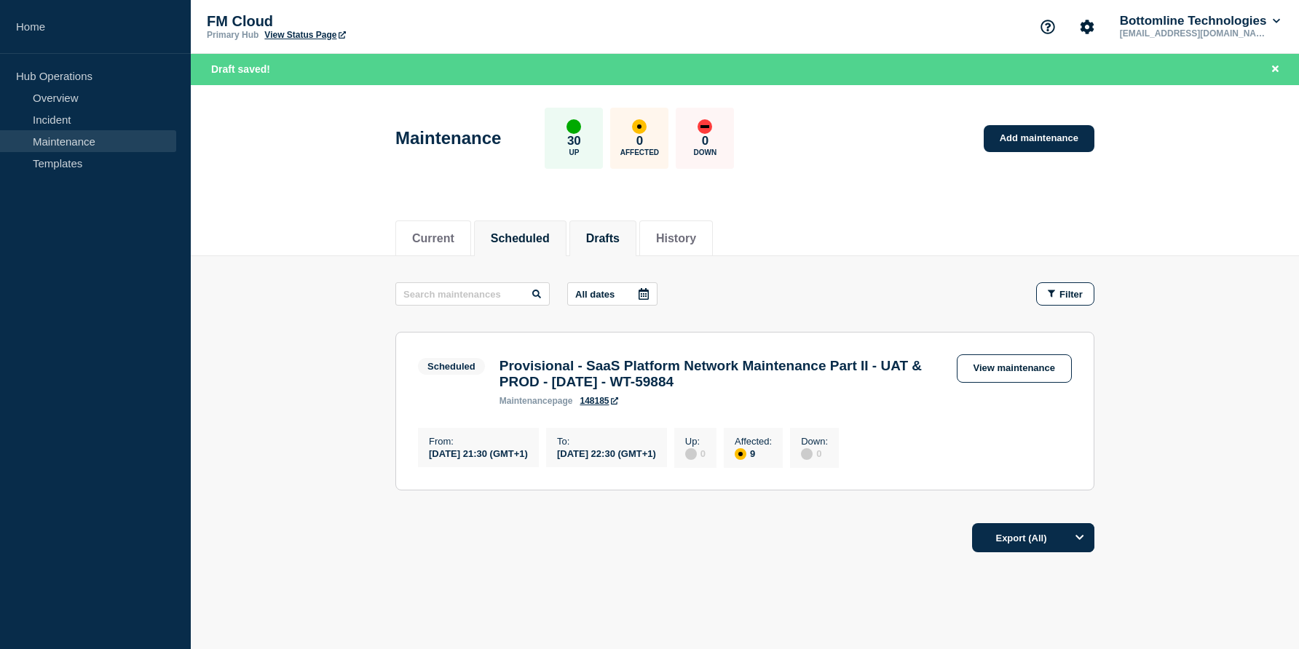
click at [608, 224] on li "Drafts" at bounding box center [602, 239] width 67 height 36
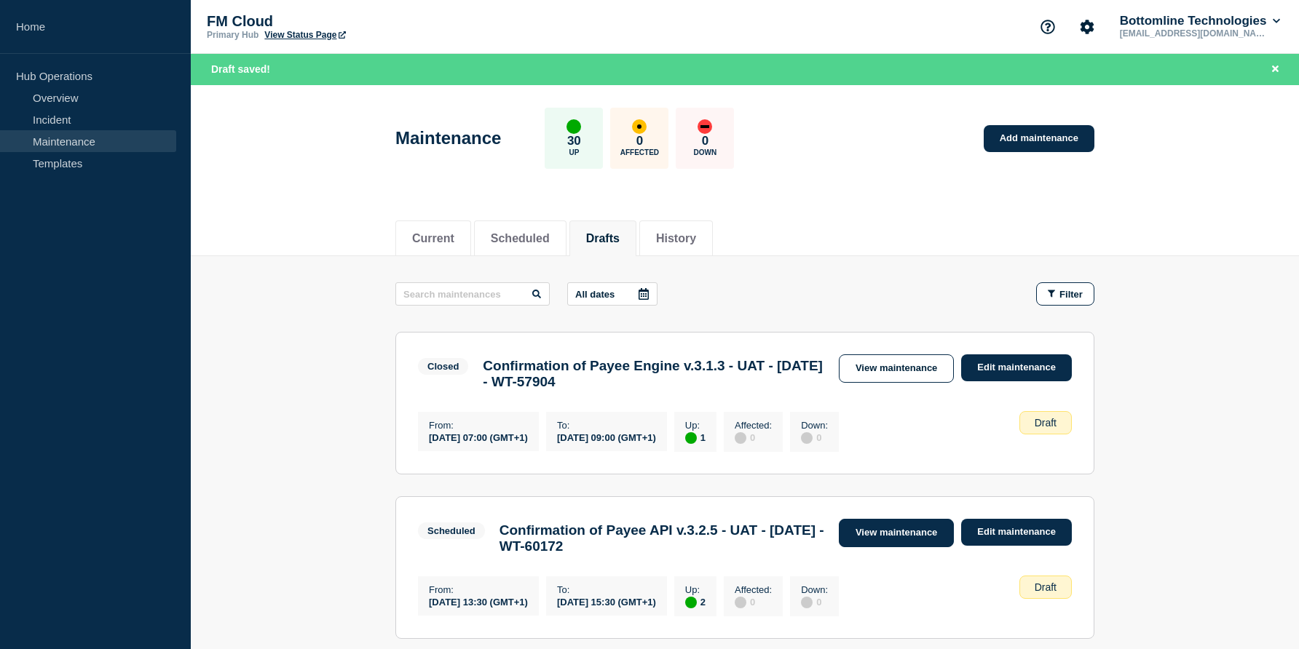
click at [922, 542] on link "View maintenance" at bounding box center [896, 533] width 115 height 28
click at [1049, 138] on link "Add maintenance" at bounding box center [1038, 138] width 111 height 27
drag, startPoint x: 494, startPoint y: 542, endPoint x: 721, endPoint y: 546, distance: 226.4
click at [721, 546] on div "Confirmation of Payee API v.3.2.5 - UAT - 07/OCT/2025 - WT-60172" at bounding box center [661, 539] width 339 height 32
copy h3 "Confirmation of Payee API v.3.2.5"
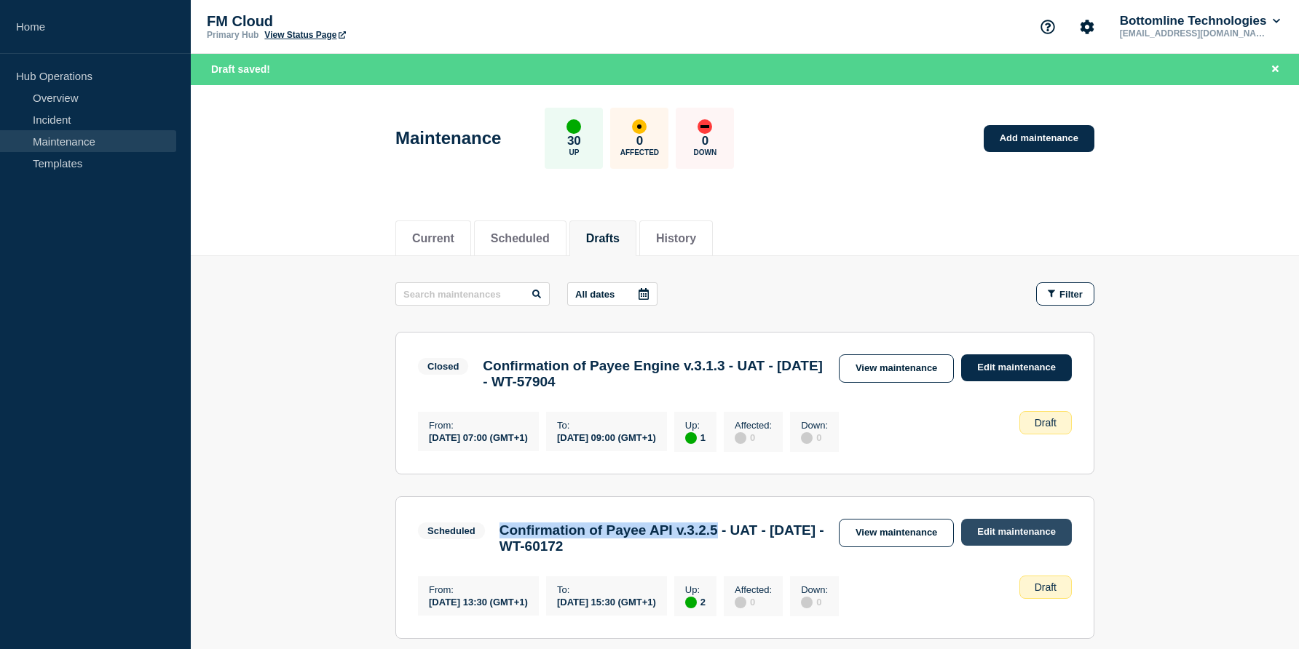
click at [990, 542] on link "Edit maintenance" at bounding box center [1016, 532] width 111 height 27
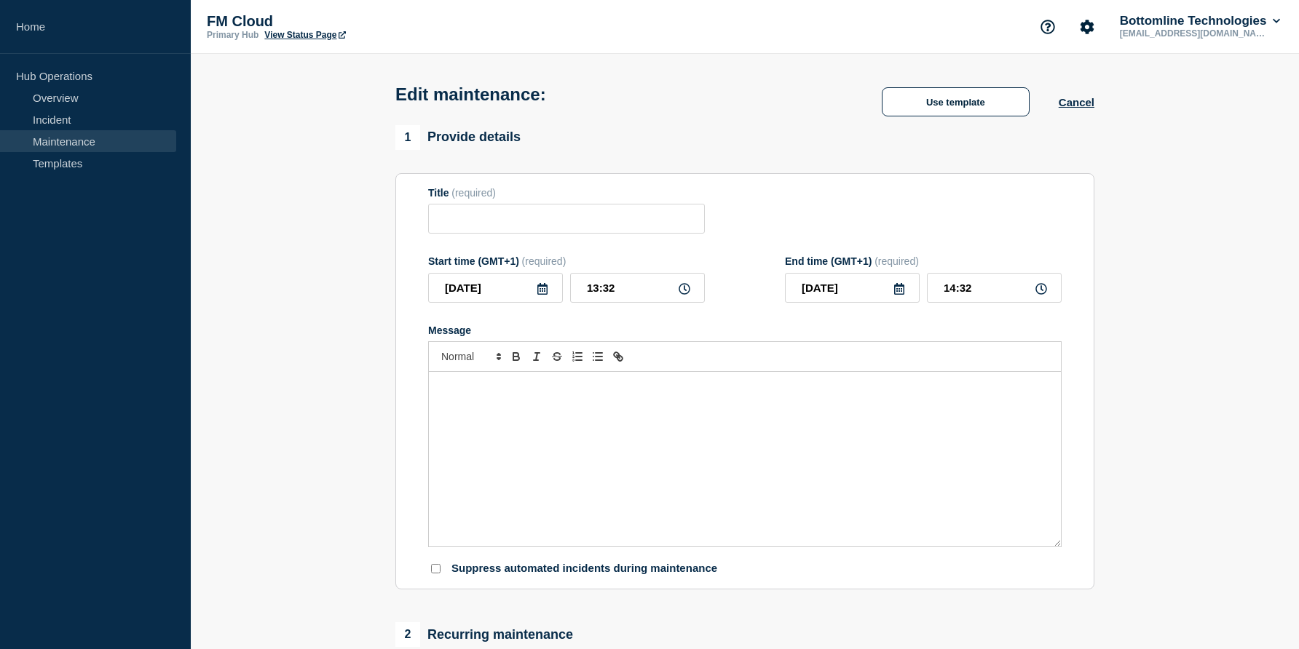
type input "Confirmation of Payee API v.3.2.5 - UAT - 07/OCT/2025 - WT-60172"
type input "13:30"
type input "15:30"
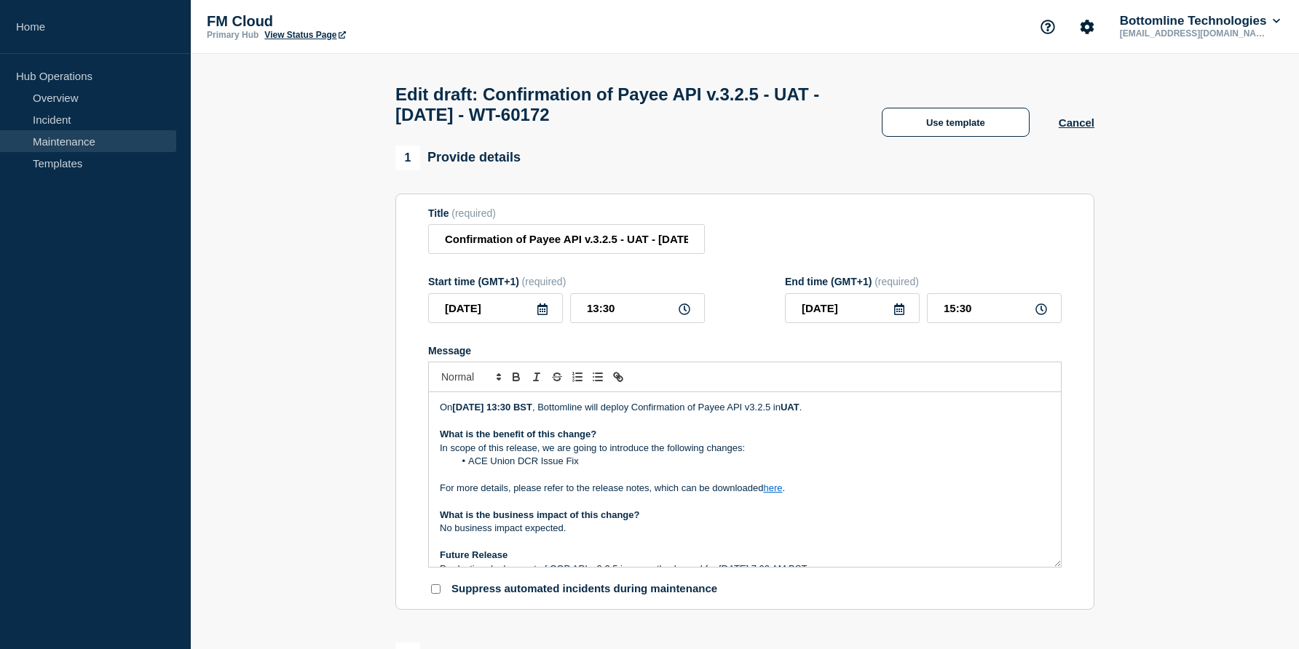
click at [438, 470] on div "On Oct 7, 2025, at 13:30 BST , Bottomline will deploy Confirmation of Payee API…" at bounding box center [745, 479] width 632 height 175
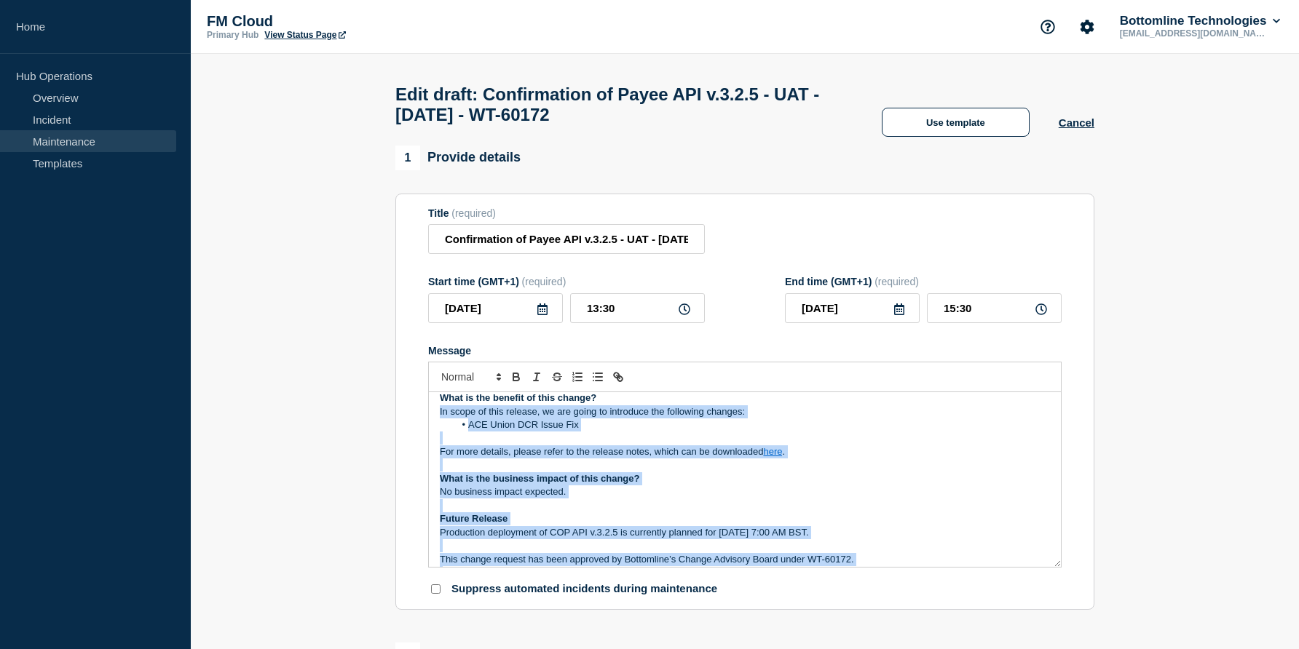
scroll to position [111, 0]
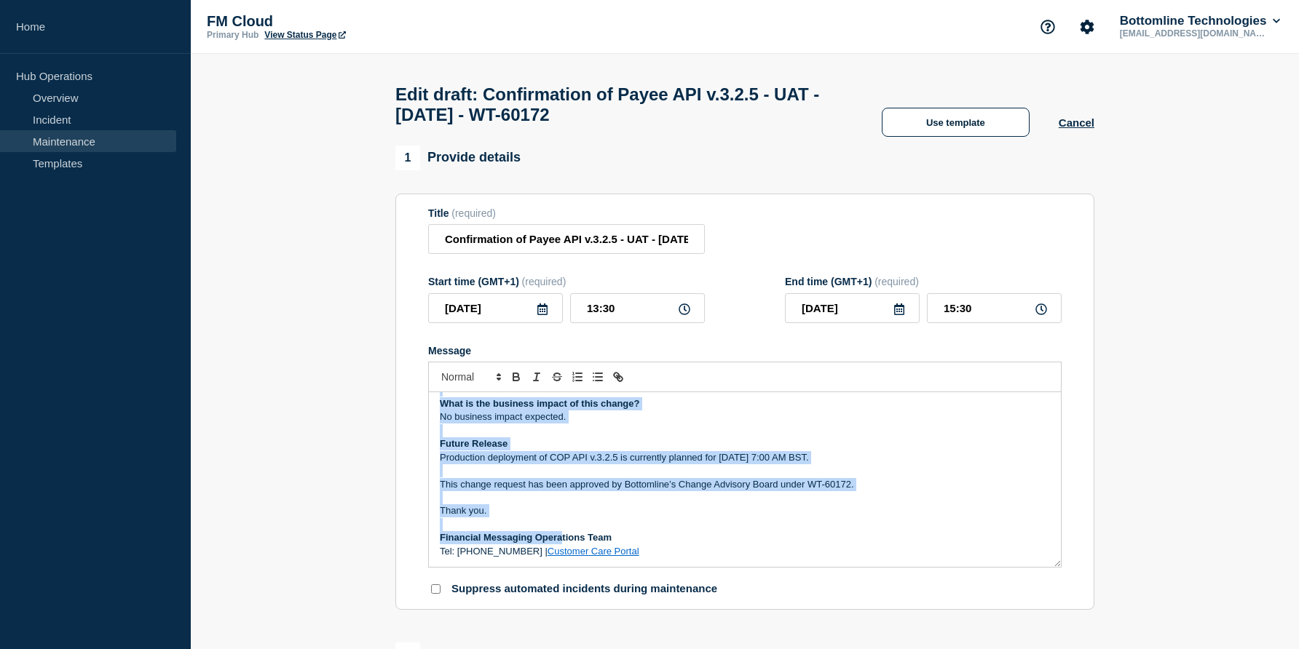
drag, startPoint x: 440, startPoint y: 463, endPoint x: 823, endPoint y: 483, distance: 382.7
click at [823, 483] on div "On Oct 7, 2025, at 13:30 BST , Bottomline will deploy Confirmation of Payee API…" at bounding box center [745, 479] width 632 height 175
click at [800, 451] on p "Future Release" at bounding box center [745, 444] width 610 height 13
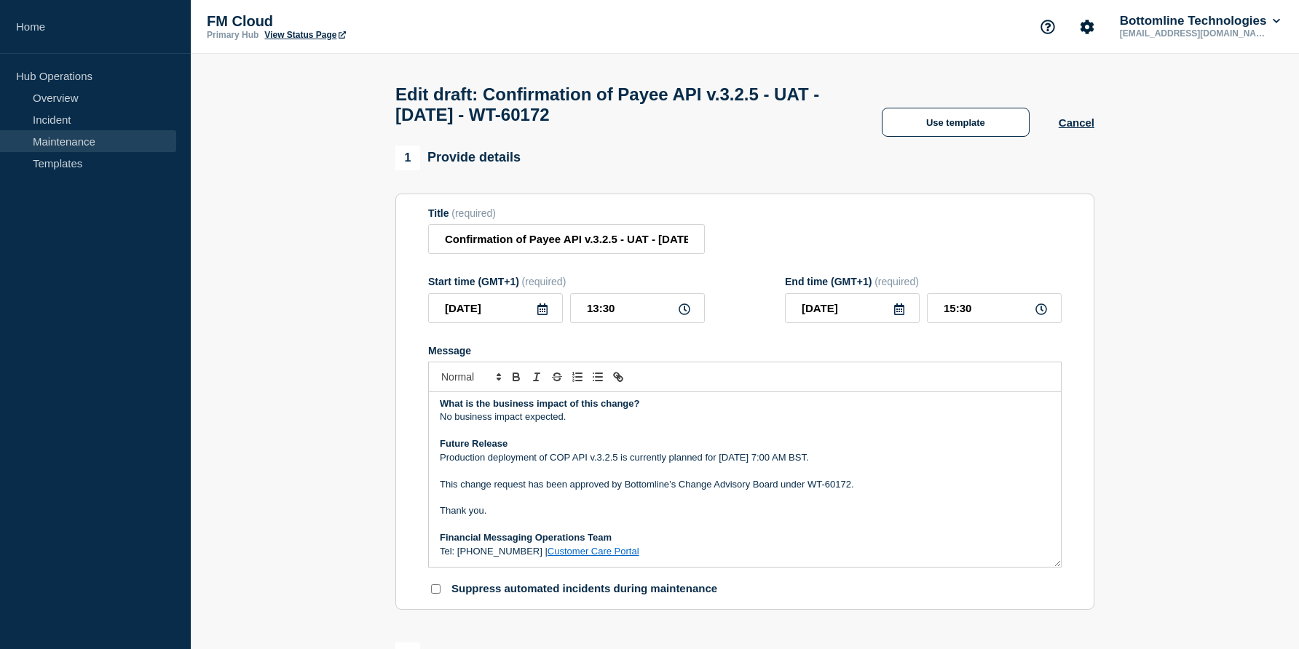
scroll to position [8, 0]
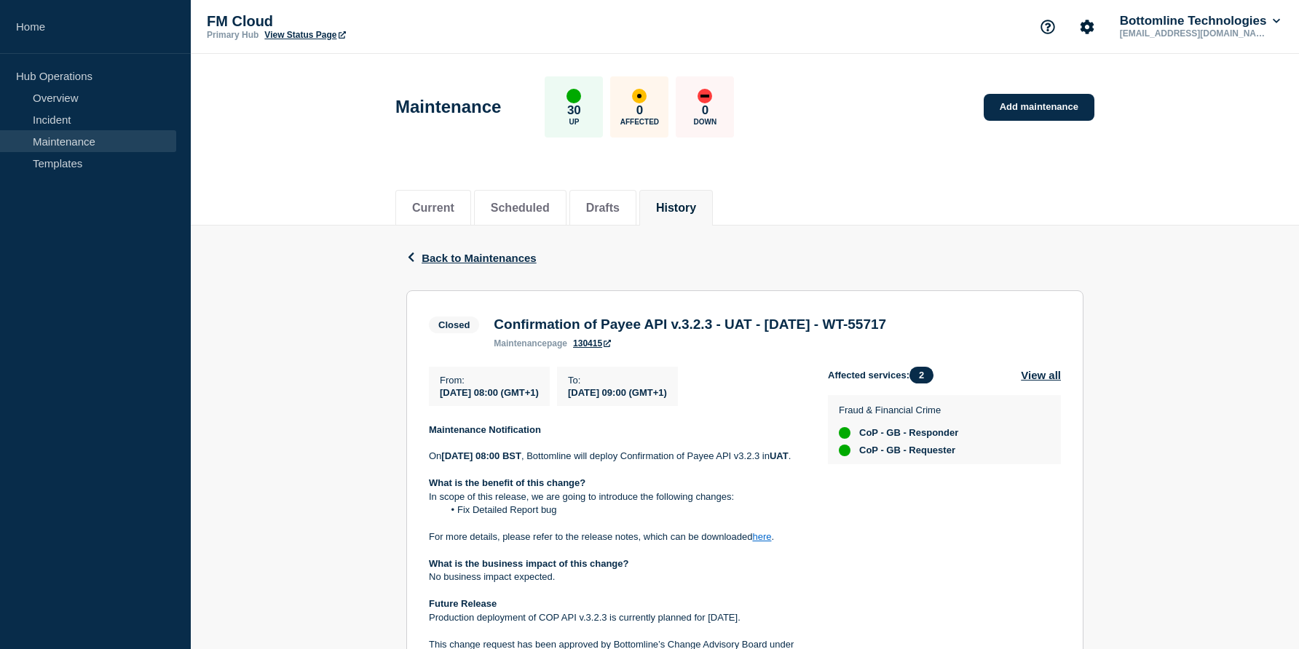
click at [501, 331] on h3 "Confirmation of Payee API v.3.2.3 - UAT - 09/JUL/2025 - WT-55717" at bounding box center [690, 325] width 392 height 16
click at [491, 325] on div "Confirmation of Payee API v.3.2.3 - UAT - 09/JUL/2025 - WT-55717 maintenance pa…" at bounding box center [689, 333] width 407 height 32
drag, startPoint x: 496, startPoint y: 327, endPoint x: 942, endPoint y: 326, distance: 445.5
click at [942, 326] on div "Closed Confirmation of Payee API v.3.2.3 - UAT - 09/JUL/2025 - WT-55717 mainten…" at bounding box center [745, 331] width 632 height 36
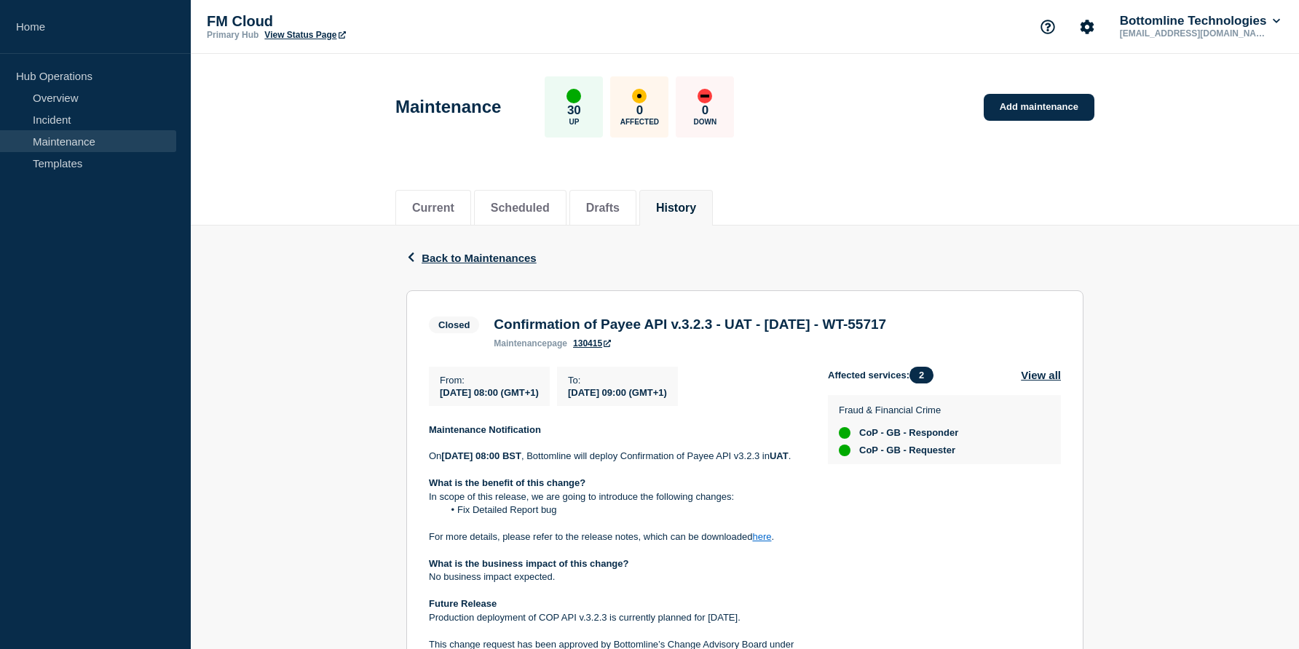
copy h3 "Confirmation of Payee API v.3.2.3 - UAT - 09/JUL/2025 - WT-55717"
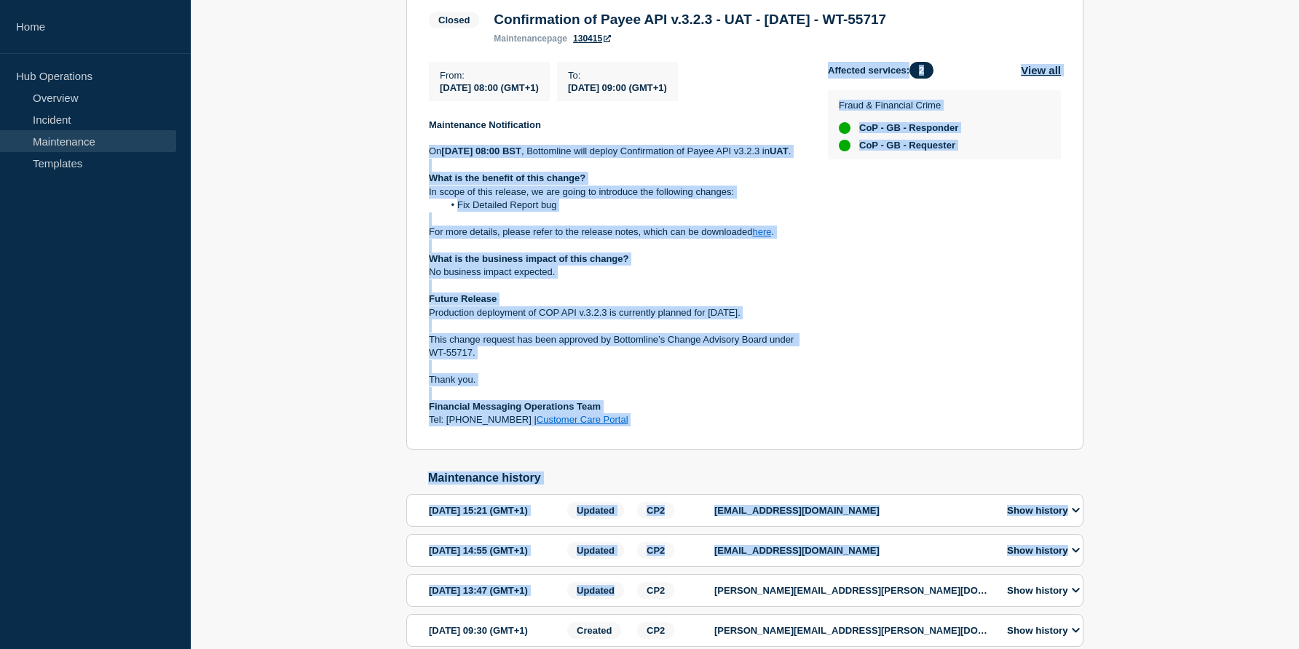
scroll to position [315, 0]
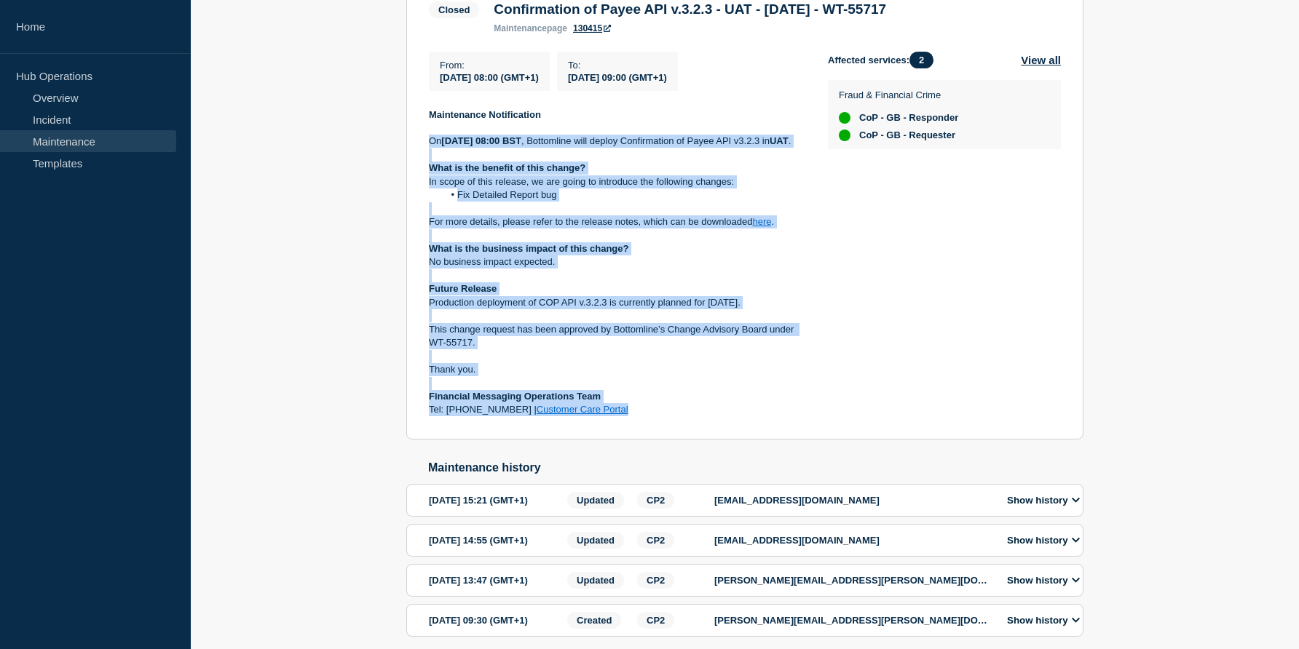
drag, startPoint x: 425, startPoint y: 466, endPoint x: 624, endPoint y: 437, distance: 200.9
click at [624, 437] on section "Closed Confirmation of Payee API v.3.2.3 - UAT - 09/JUL/2025 - WT-55717 mainten…" at bounding box center [744, 207] width 677 height 464
copy div "On July 9, 2025, at 08:00 BST , Bottomline will deploy Confirmation of Payee AP…"
click at [978, 296] on div "Affected services: 2 View all Fraud & Financial Crime CoP - GB - Responder CoP …" at bounding box center [944, 234] width 233 height 365
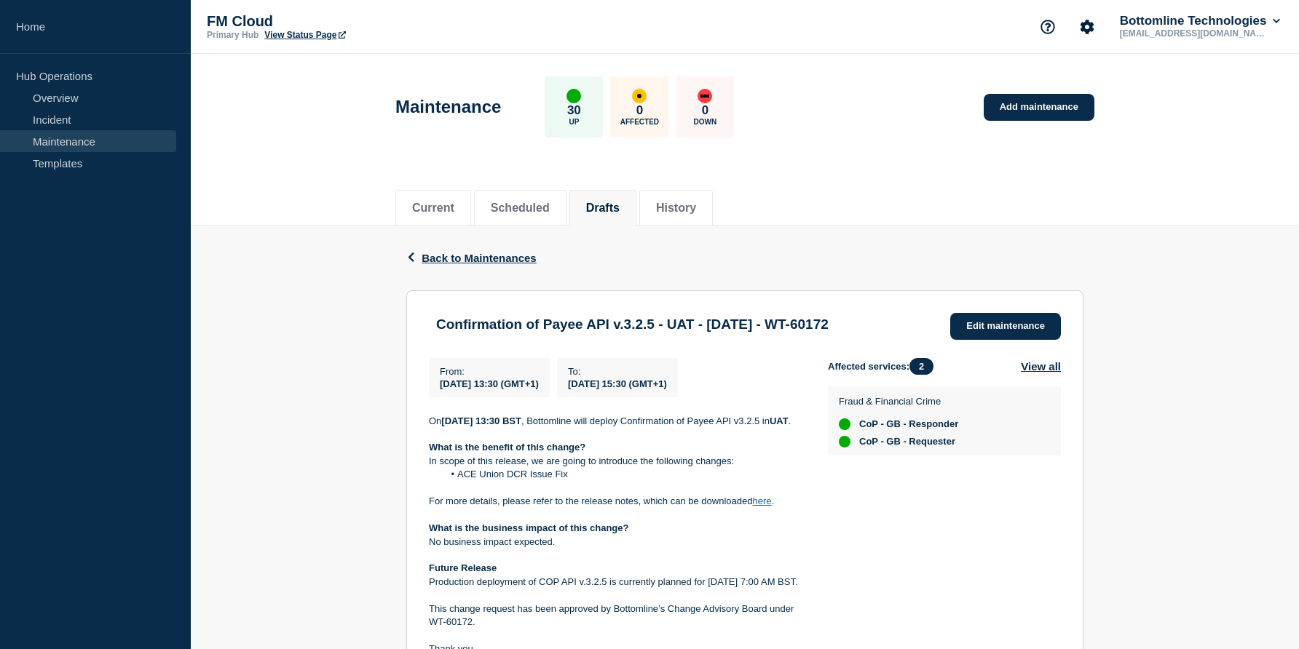
click at [673, 522] on p at bounding box center [617, 515] width 376 height 13
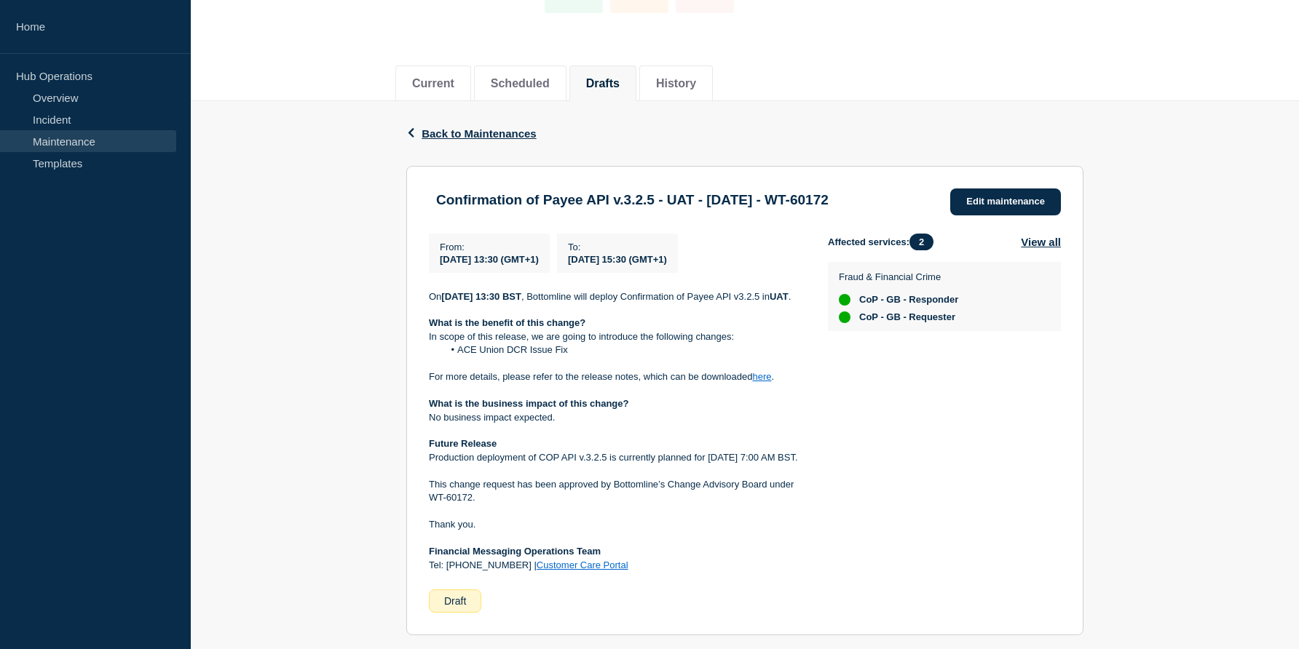
scroll to position [175, 0]
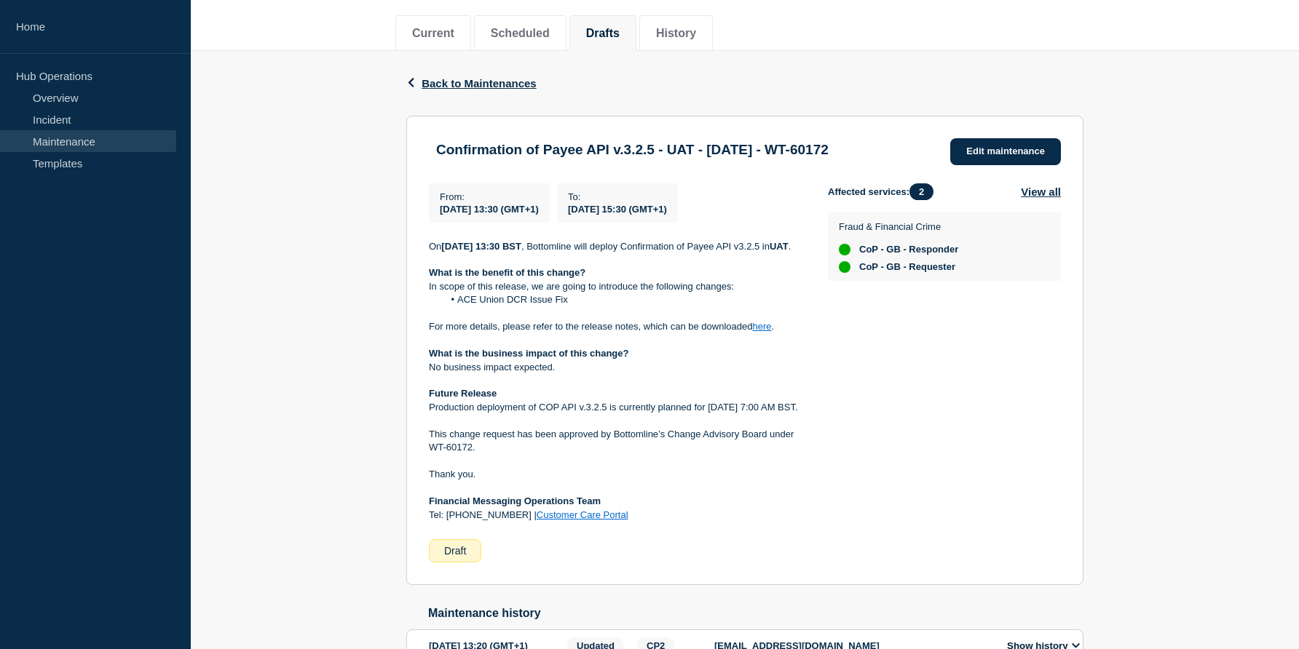
click at [1184, 199] on div "Back Back to Maintenances Confirmation of Payee API v.3.2.5 - UAT - 07/OCT/2025…" at bounding box center [745, 400] width 1108 height 698
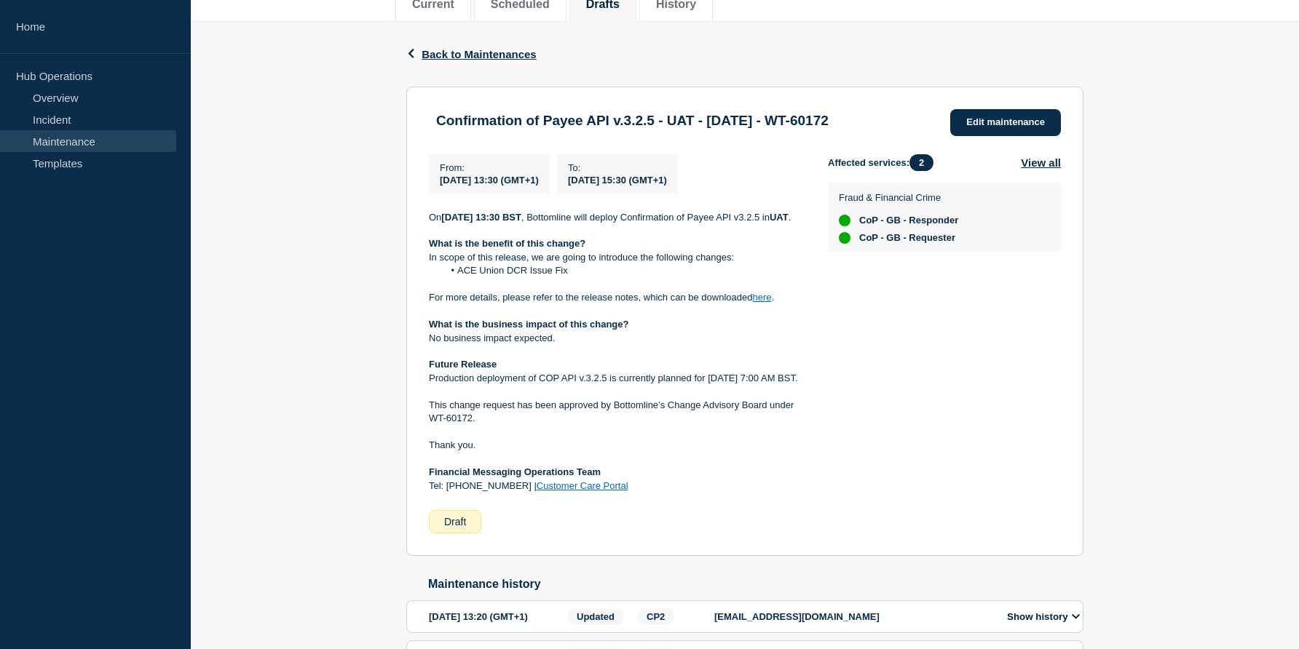
scroll to position [233, 0]
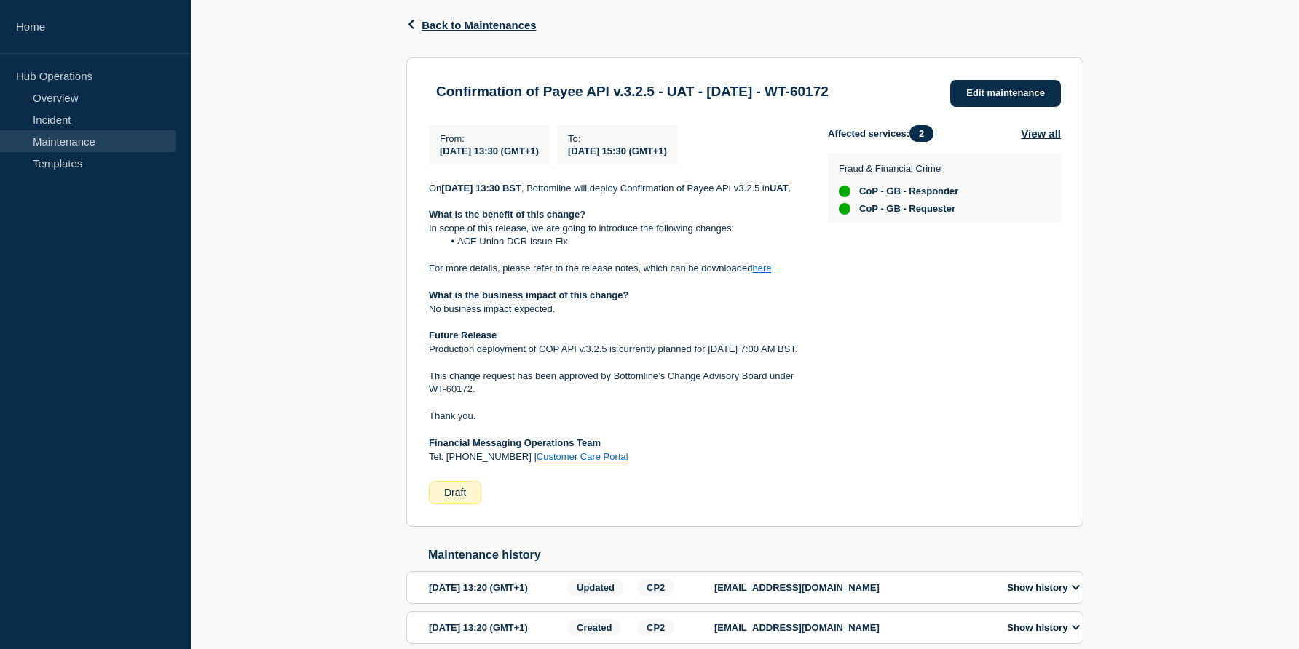
click at [1169, 349] on div "Back Back to Maintenances Confirmation of Payee API v.3.2.5 - UAT - 07/OCT/2025…" at bounding box center [745, 342] width 1108 height 698
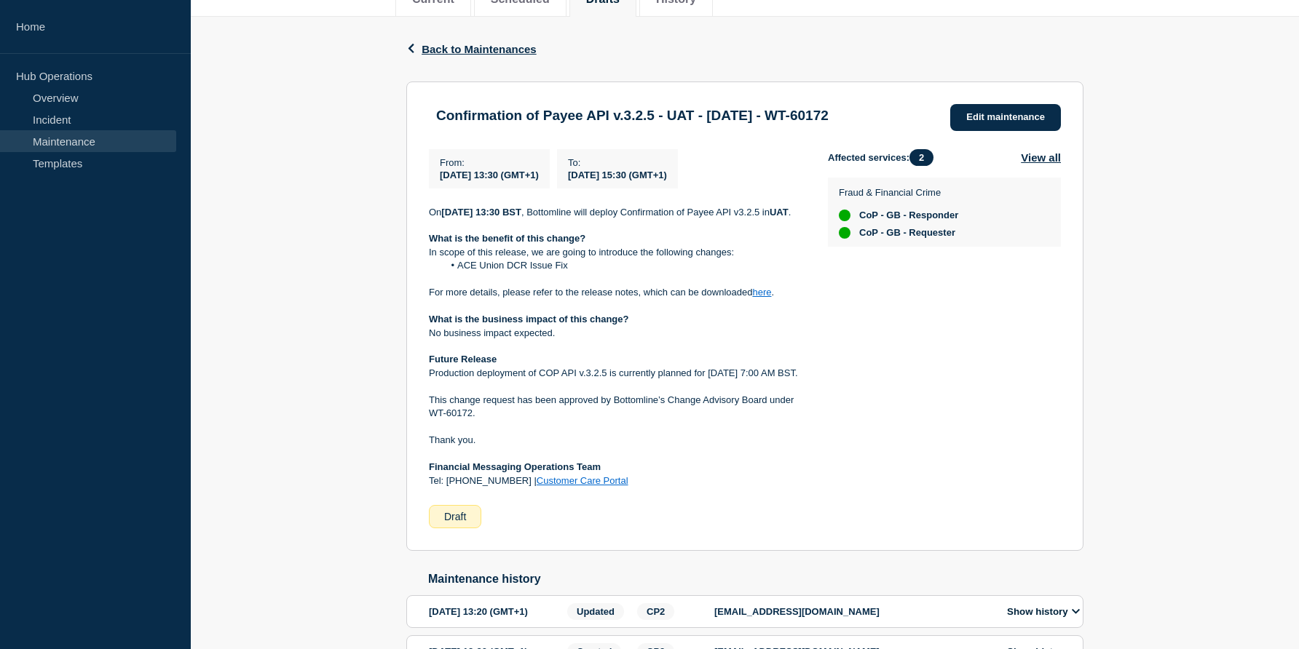
scroll to position [180, 0]
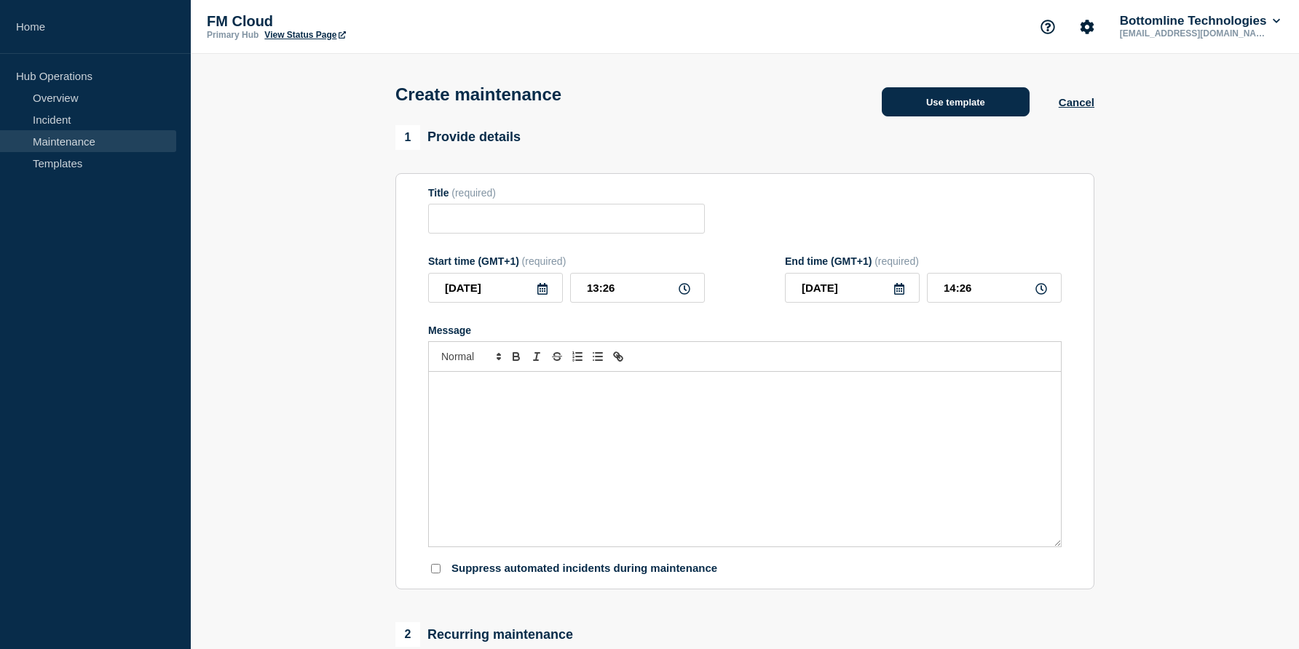
click at [950, 95] on button "Use template" at bounding box center [956, 101] width 148 height 29
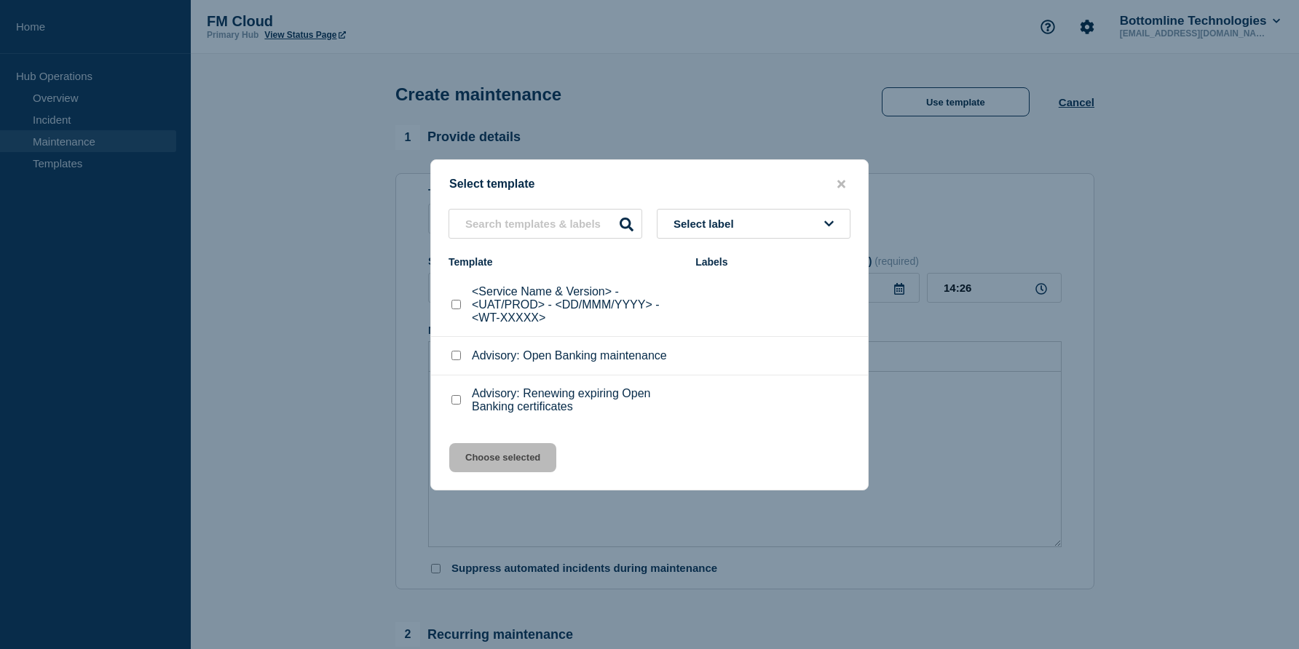
click at [458, 306] on input "<Service Name & Version> - <UAT/PROD> - <DD/MMM/YYYY> - <WT-XXXXX> checkbox" at bounding box center [455, 304] width 9 height 9
checkbox input "true"
click at [504, 472] on button "Choose selected" at bounding box center [502, 457] width 107 height 29
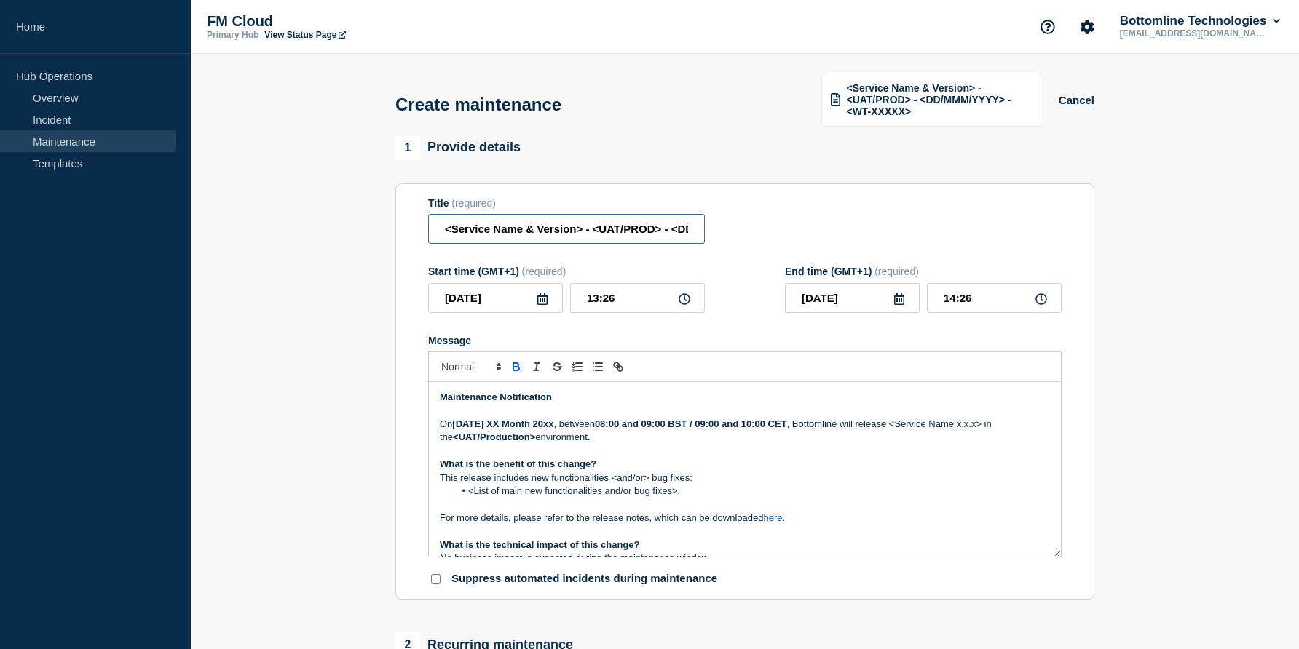
drag, startPoint x: 582, startPoint y: 240, endPoint x: 419, endPoint y: 237, distance: 163.1
click at [419, 237] on section "Title (required) <Service Name & Version> - <UAT/PROD> - <DD/MMM/YYYY> - <WT-XX…" at bounding box center [744, 391] width 699 height 417
paste input "Confirmation of Payee API v.3.2.5"
drag, startPoint x: 628, startPoint y: 240, endPoint x: 621, endPoint y: 242, distance: 7.6
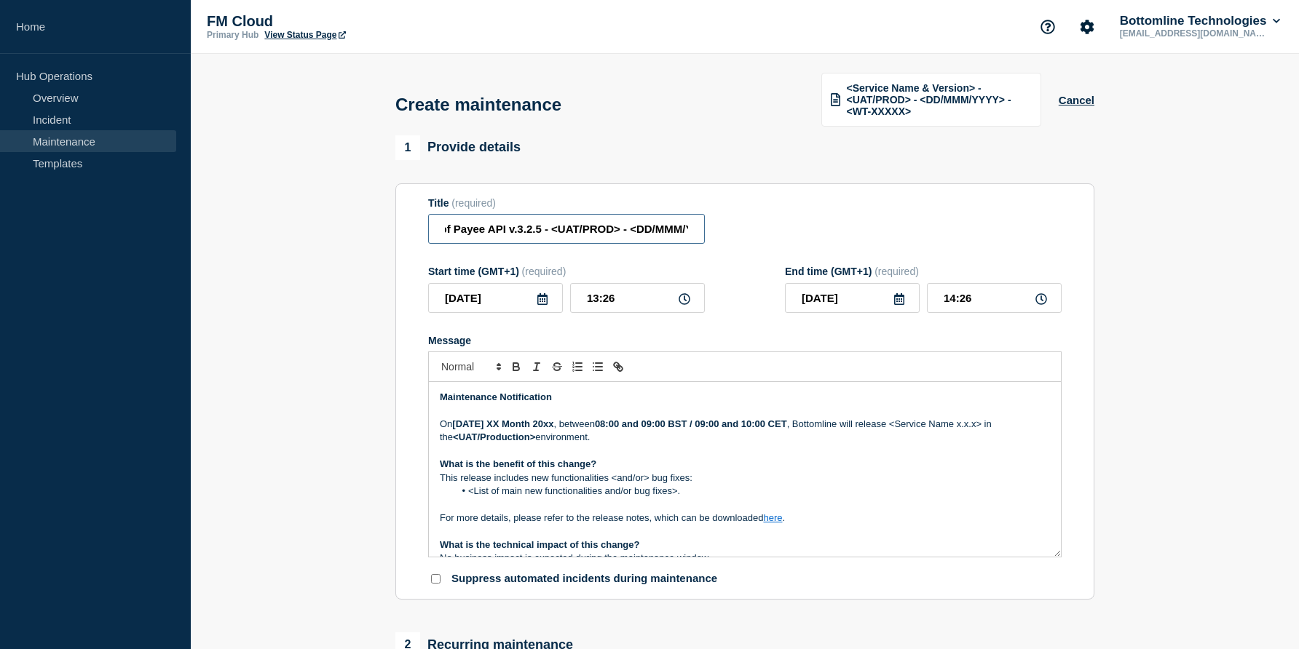
click at [621, 242] on input "Confirmation of Payee API v.3.2.5 - <UAT/PROD> - <DD/MMM/YYYY> - <WT-XXXXX>" at bounding box center [566, 229] width 277 height 30
drag, startPoint x: 594, startPoint y: 240, endPoint x: 605, endPoint y: 242, distance: 11.0
click at [605, 242] on input "Confirmation of Payee API v.3.2.5 - PROD - <DD/MMM/YYYY> - <WT-XXXXX>" at bounding box center [566, 229] width 277 height 30
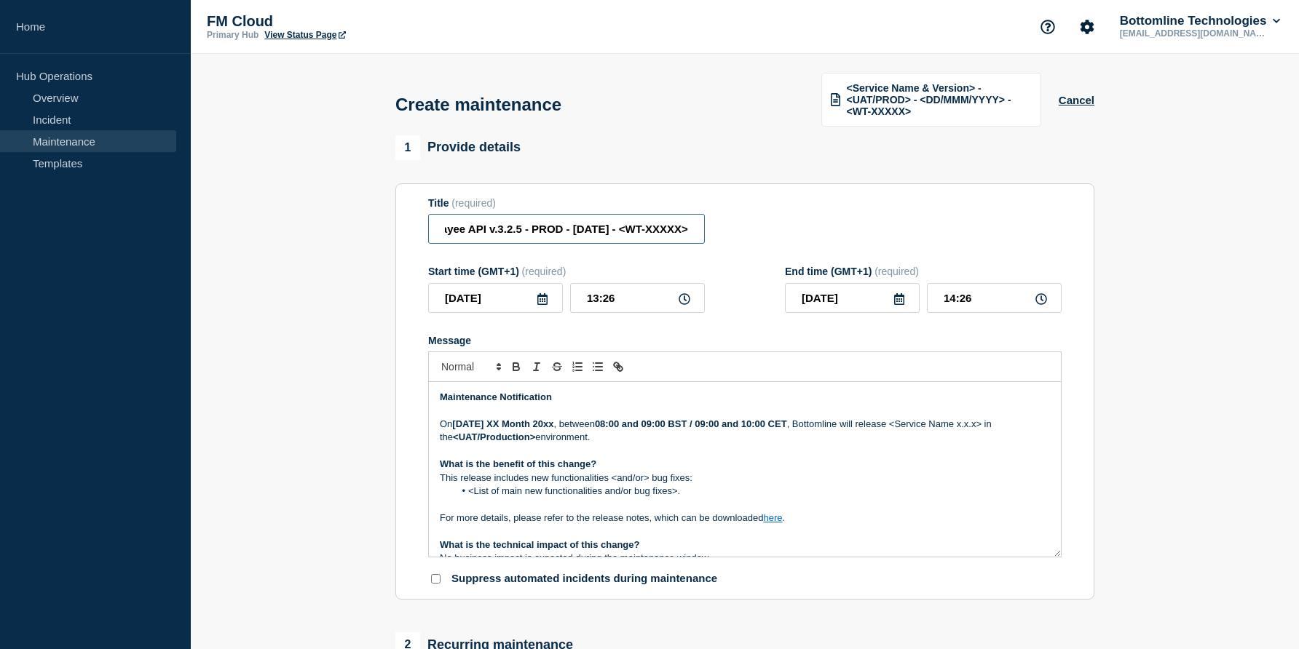
drag, startPoint x: 689, startPoint y: 242, endPoint x: 617, endPoint y: 242, distance: 72.1
click at [617, 242] on input "Confirmation of Payee API v.3.2.5 - PROD - 09/OCT/2025 - <WT-XXXXX>" at bounding box center [566, 229] width 277 height 30
type input "Confirmation of Payee API v.3.2.5 - PROD - [DATE] - WT-60173"
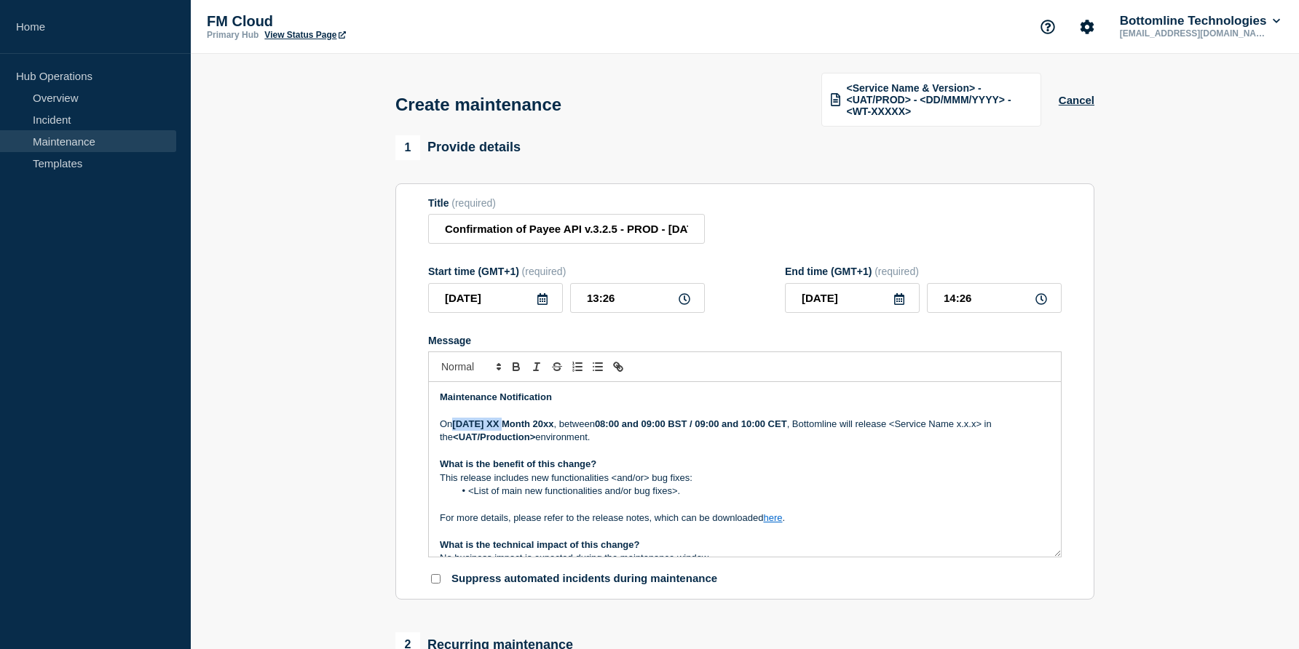
drag, startPoint x: 457, startPoint y: 443, endPoint x: 506, endPoint y: 439, distance: 49.0
click at [506, 430] on strong "Tuesday XX Month 20xx" at bounding box center [502, 424] width 101 height 11
click at [504, 430] on strong "Thrusday Month 20xx" at bounding box center [501, 424] width 98 height 11
click at [563, 430] on strong "Thrusday 9th OctMonth 20xx" at bounding box center [518, 424] width 132 height 11
click at [467, 445] on p "On Thrusday 9th Oct 20xx , between 08:00 and 09:00 BST / 09:00 and 10:00 CET , …" at bounding box center [745, 431] width 610 height 27
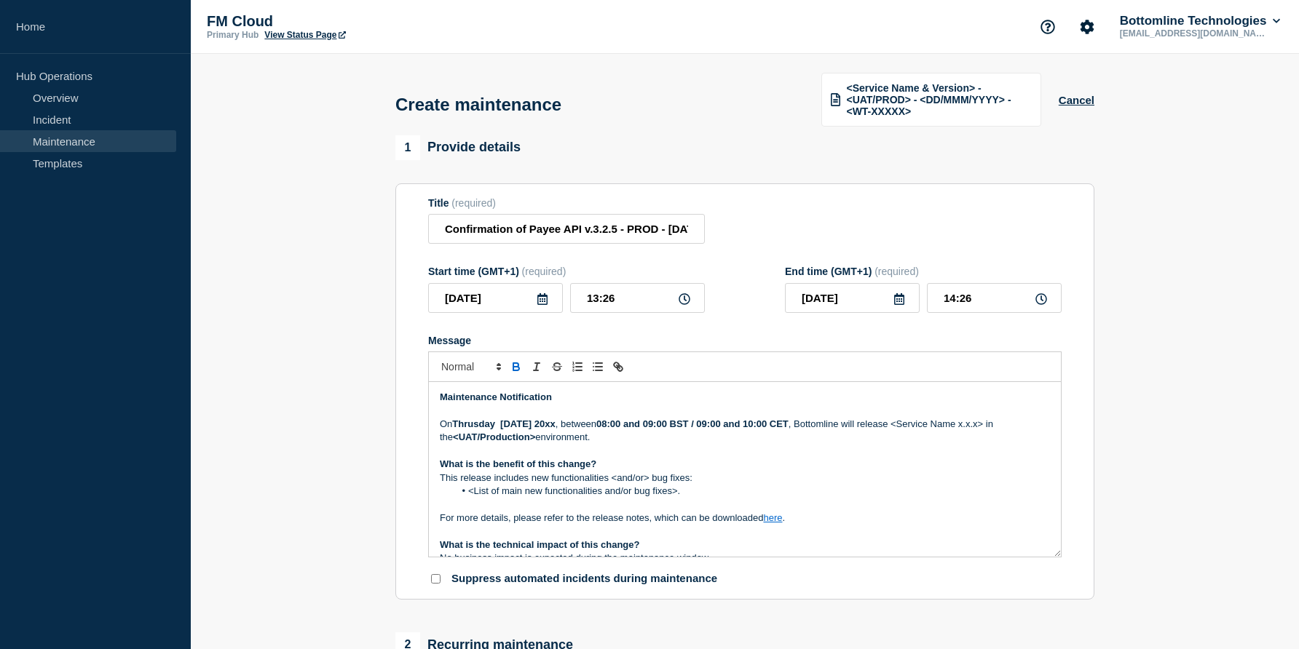
click at [470, 430] on strong "Thrusday 9th Oct 20xx" at bounding box center [503, 424] width 103 height 11
click at [499, 430] on strong "Thursday 9th Oct 20xx" at bounding box center [479, 424] width 55 height 11
click at [507, 430] on strong "Thursday 9th Oct 20xx" at bounding box center [479, 424] width 55 height 11
click at [612, 430] on strong "08:00 and 09:00 BST / 09:00 and 10:00 CET" at bounding box center [621, 424] width 192 height 11
click at [657, 430] on strong "07:00 and 09:00 BST / 09:00 and 10:00 CET" at bounding box center [621, 424] width 192 height 11
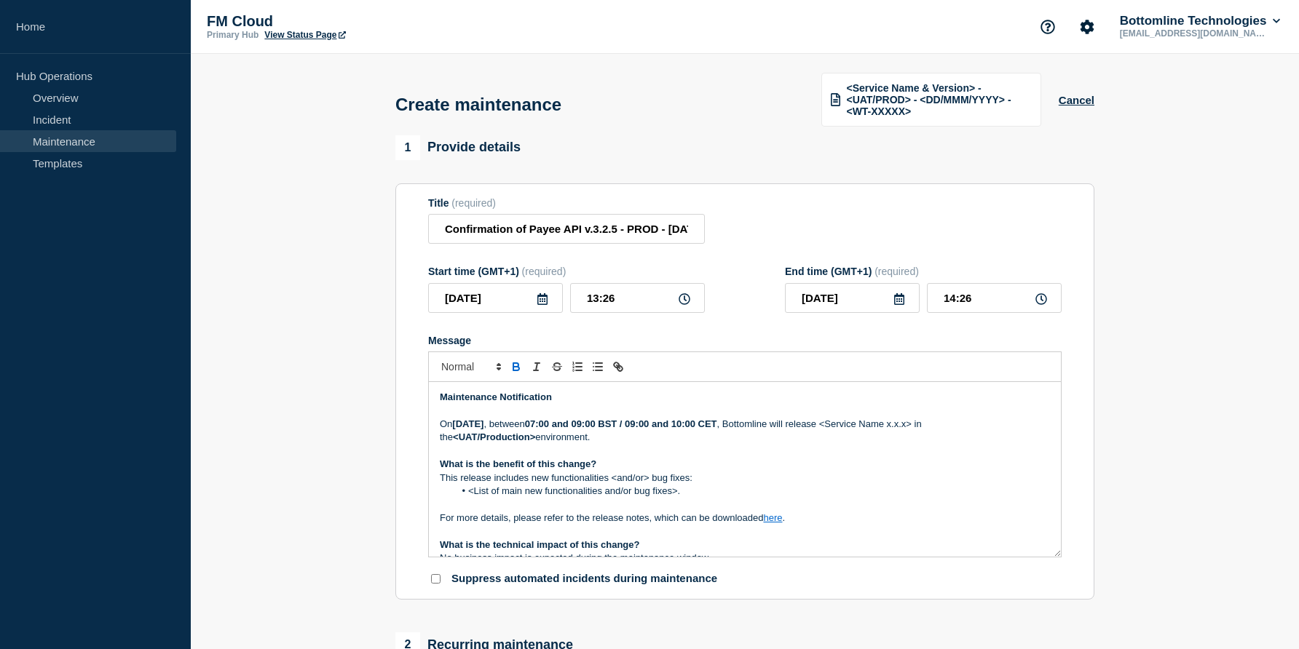
click at [708, 430] on strong "07:00 and 09:00 BST / 09:00 and 10:00 CET" at bounding box center [621, 424] width 192 height 11
click at [717, 430] on strong "07:00 and 09:00 BST / 08:00 and 10:00 CET" at bounding box center [621, 424] width 192 height 11
drag, startPoint x: 895, startPoint y: 443, endPoint x: 986, endPoint y: 443, distance: 91.0
click at [986, 443] on p "On Thursday 9th Oct 2025 , between 07:00 and 09:00 BST / 08:00 and 10:00 CET , …" at bounding box center [745, 431] width 610 height 27
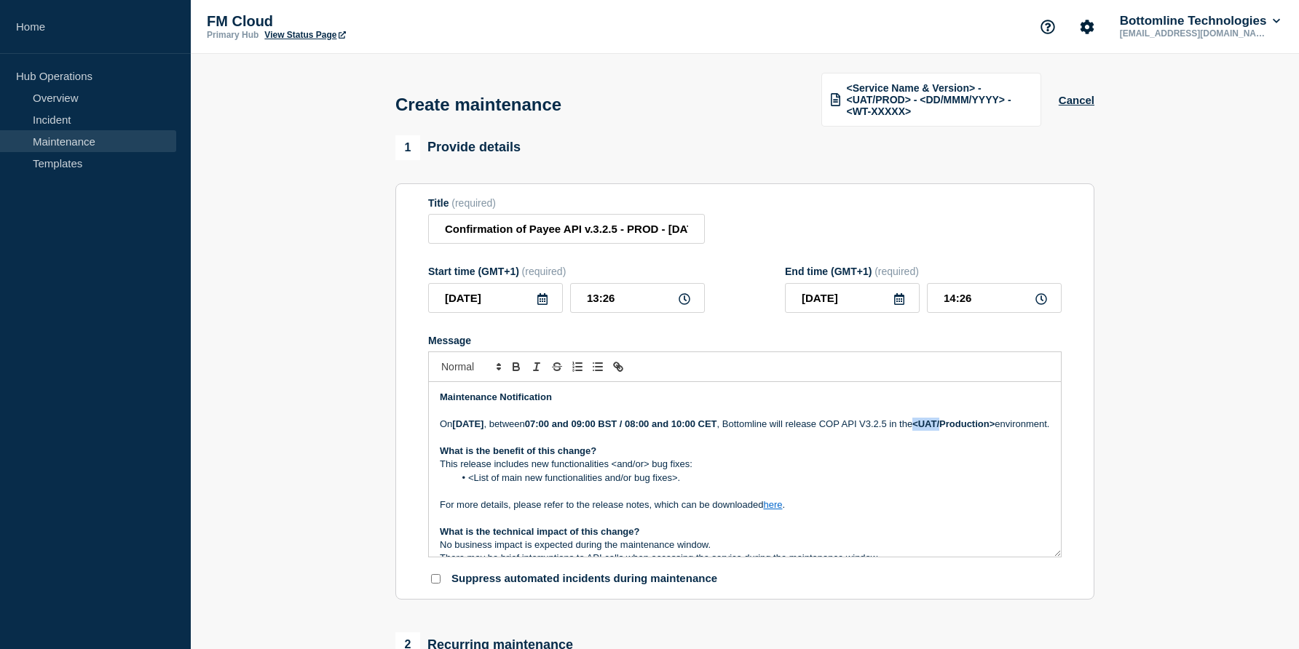
drag, startPoint x: 455, startPoint y: 459, endPoint x: 485, endPoint y: 462, distance: 30.0
click at [485, 431] on p "On Thursday 9th Oct 2025 , between 07:00 and 09:00 BST / 08:00 and 10:00 CET , …" at bounding box center [745, 424] width 610 height 13
click at [967, 430] on strong "Production>" at bounding box center [939, 424] width 55 height 11
drag, startPoint x: 466, startPoint y: 510, endPoint x: 686, endPoint y: 512, distance: 219.9
click at [686, 485] on li "<List of main new functionalities and/or bug fixes>." at bounding box center [752, 478] width 596 height 13
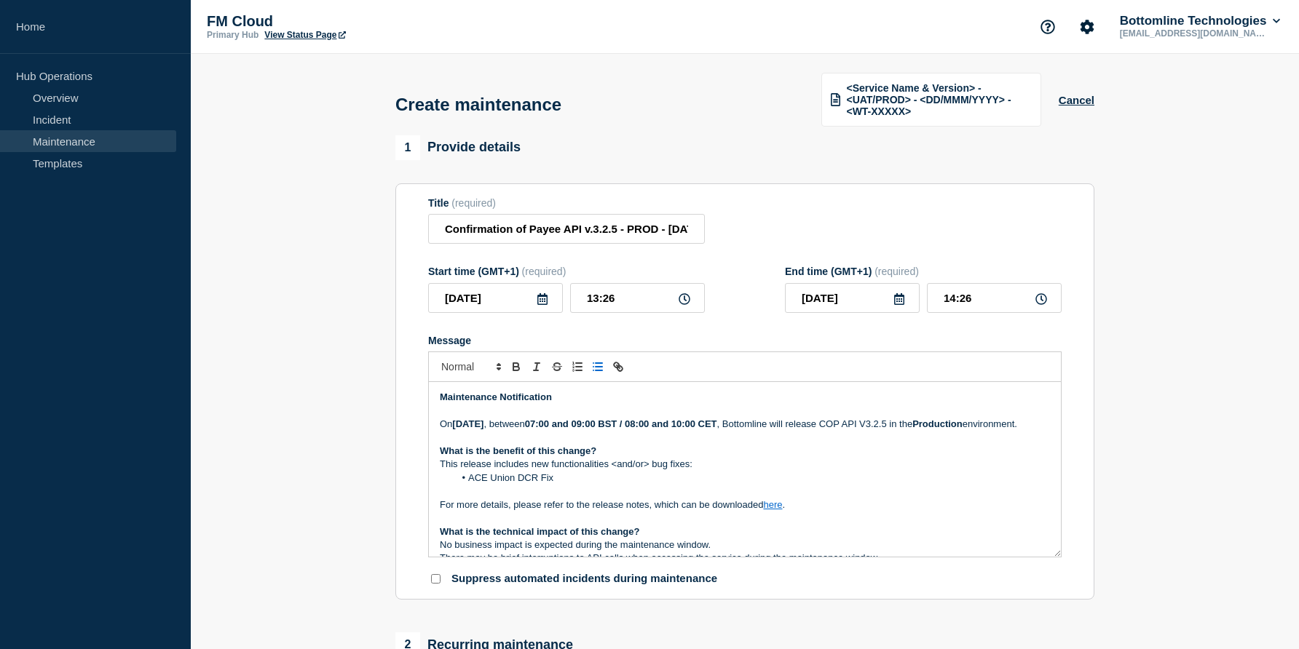
click at [649, 471] on p "This release includes new functionalities <and/or> bug fixes:" at bounding box center [745, 464] width 610 height 13
click at [570, 471] on p "This release includes bug fixes:" at bounding box center [745, 464] width 610 height 13
click at [559, 485] on li "ACE Union DCR Fix" at bounding box center [752, 478] width 596 height 13
click at [574, 498] on p "Message" at bounding box center [745, 491] width 610 height 13
click at [702, 512] on p "For more details, please refer to the release notes, which can be downloaded he…" at bounding box center [745, 505] width 610 height 13
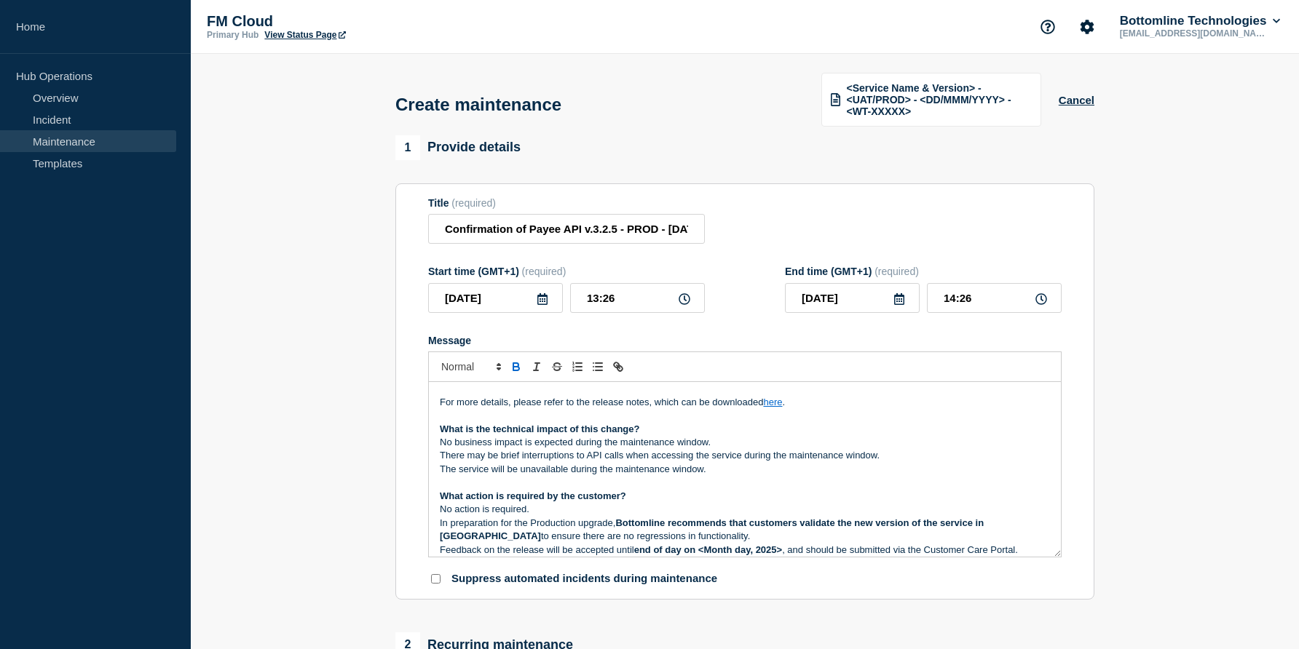
scroll to position [197, 0]
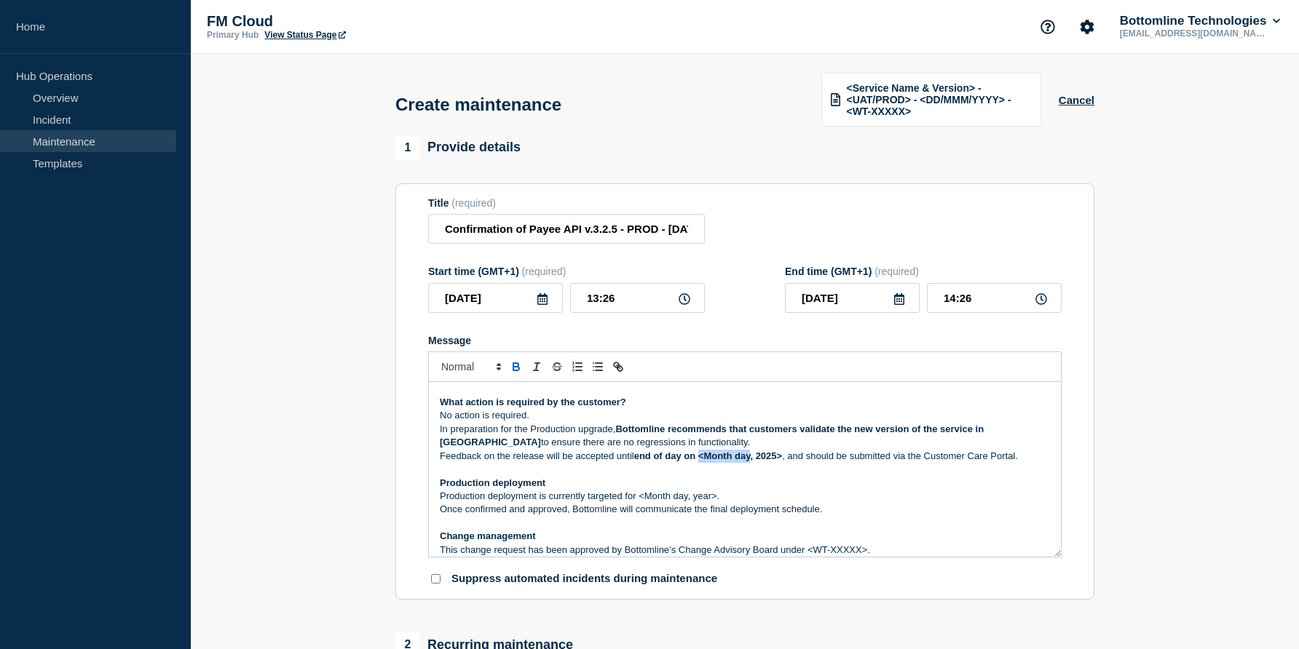
drag, startPoint x: 702, startPoint y: 491, endPoint x: 751, endPoint y: 491, distance: 49.5
click at [751, 462] on strong "end of day on <Month day, 2025>" at bounding box center [708, 456] width 148 height 11
click at [769, 463] on p "Feedback on the release will be accepted until end of day on OCT 8th, 2025> , a…" at bounding box center [745, 456] width 610 height 13
click at [621, 503] on p "Production deployment is currently targeted for <Month day, year>." at bounding box center [745, 496] width 610 height 13
drag, startPoint x: 640, startPoint y: 529, endPoint x: 717, endPoint y: 527, distance: 77.2
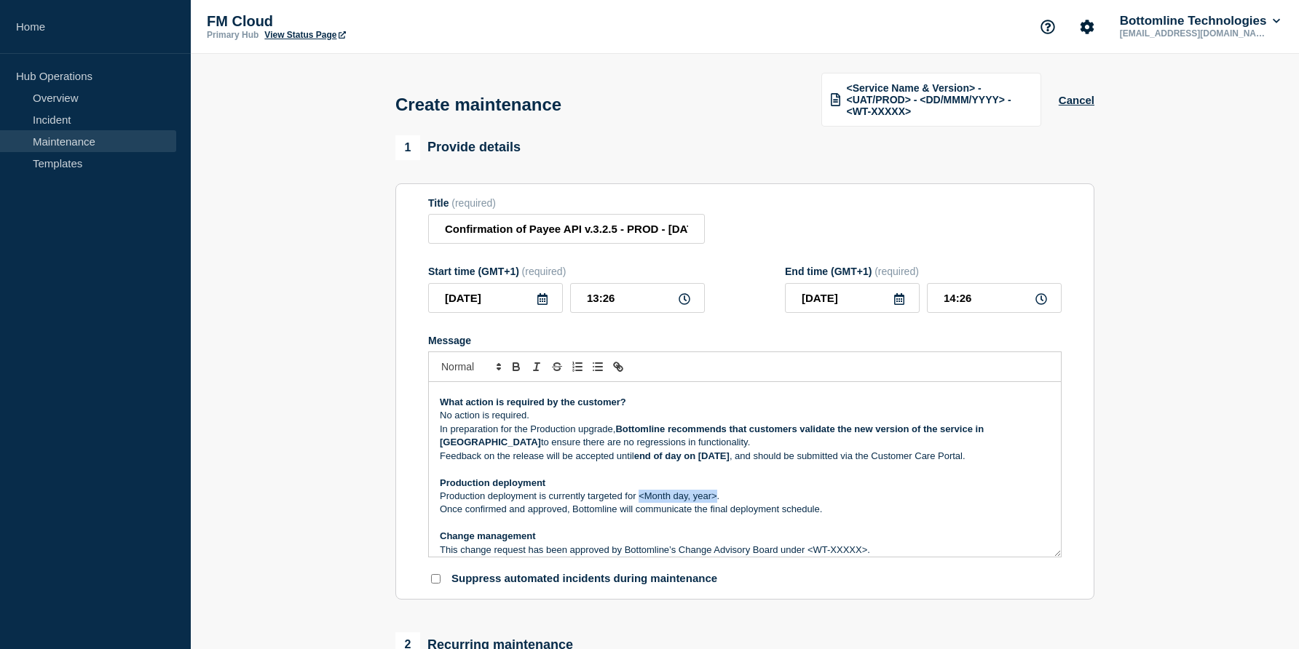
click at [717, 503] on p "Production deployment is currently targeted for <Month day, year>." at bounding box center [745, 496] width 610 height 13
click at [657, 503] on p "Production deployment is currently targeted for OCT 9th 2025." at bounding box center [745, 496] width 610 height 13
drag, startPoint x: 641, startPoint y: 527, endPoint x: 691, endPoint y: 527, distance: 50.2
click at [691, 503] on p "Production deployment is currently targeted for Oct 9th 2025." at bounding box center [745, 496] width 610 height 13
click at [710, 503] on p "Production deployment is currently targeted for Oct 9th 2025 ." at bounding box center [745, 496] width 610 height 13
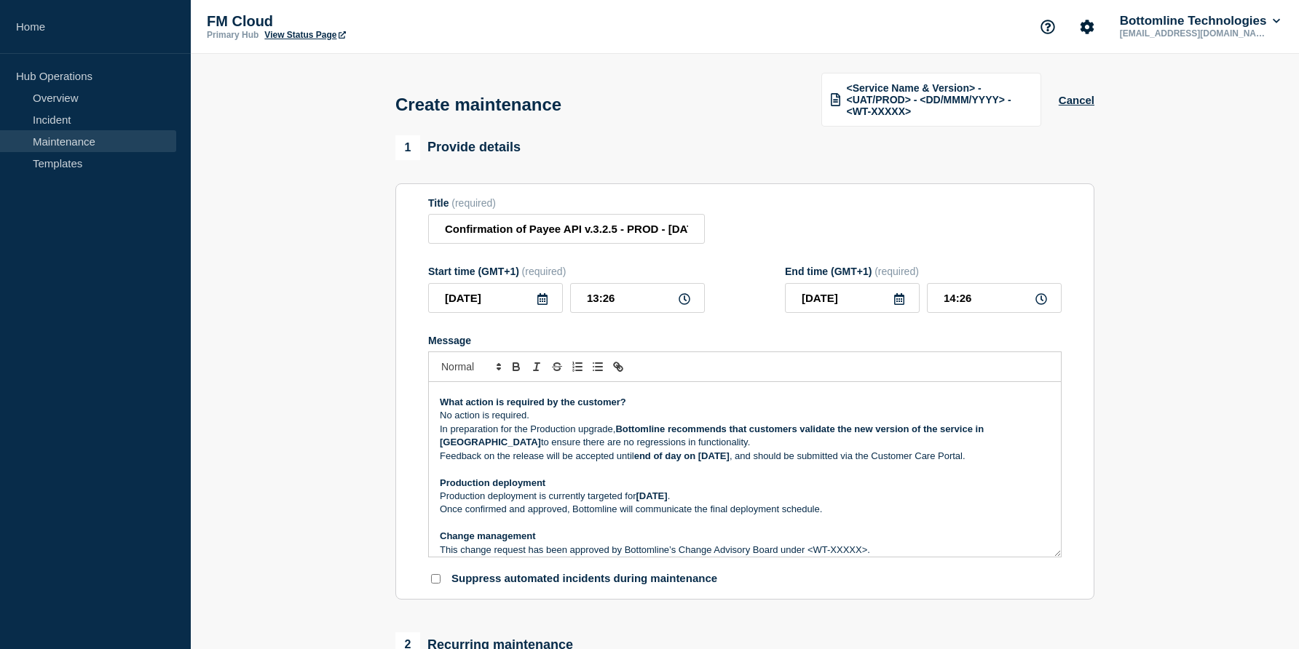
click at [566, 530] on p "Message" at bounding box center [745, 523] width 610 height 13
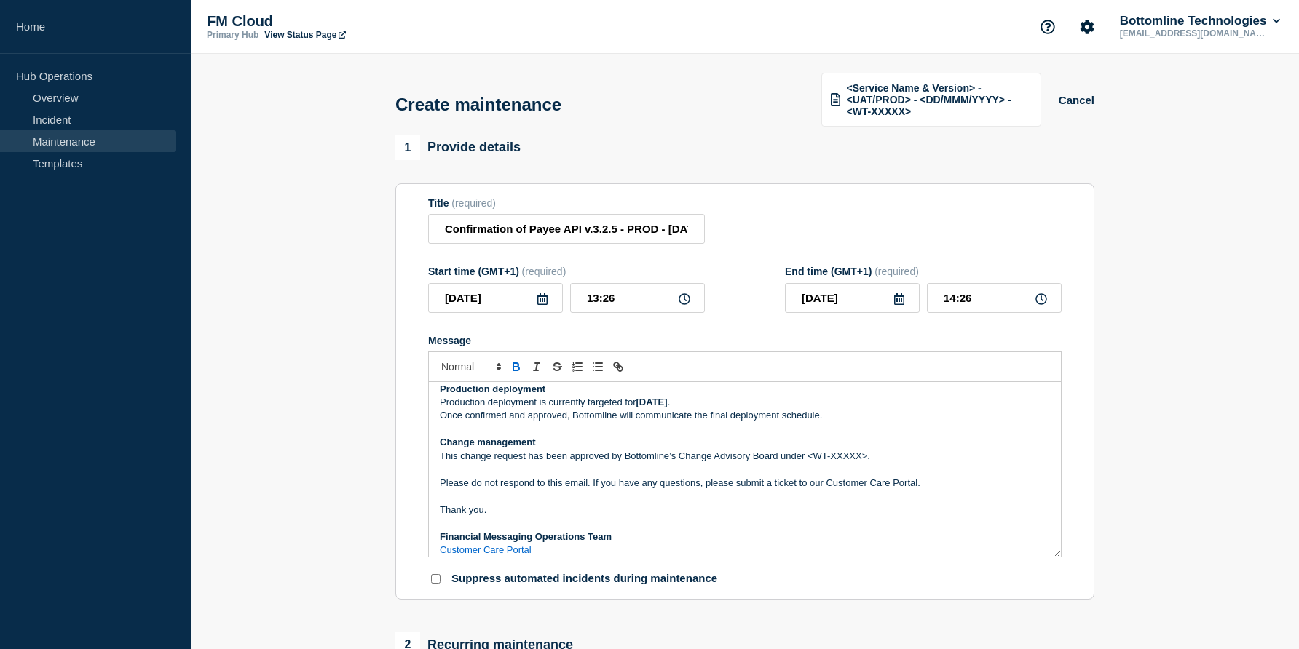
scroll to position [313, 0]
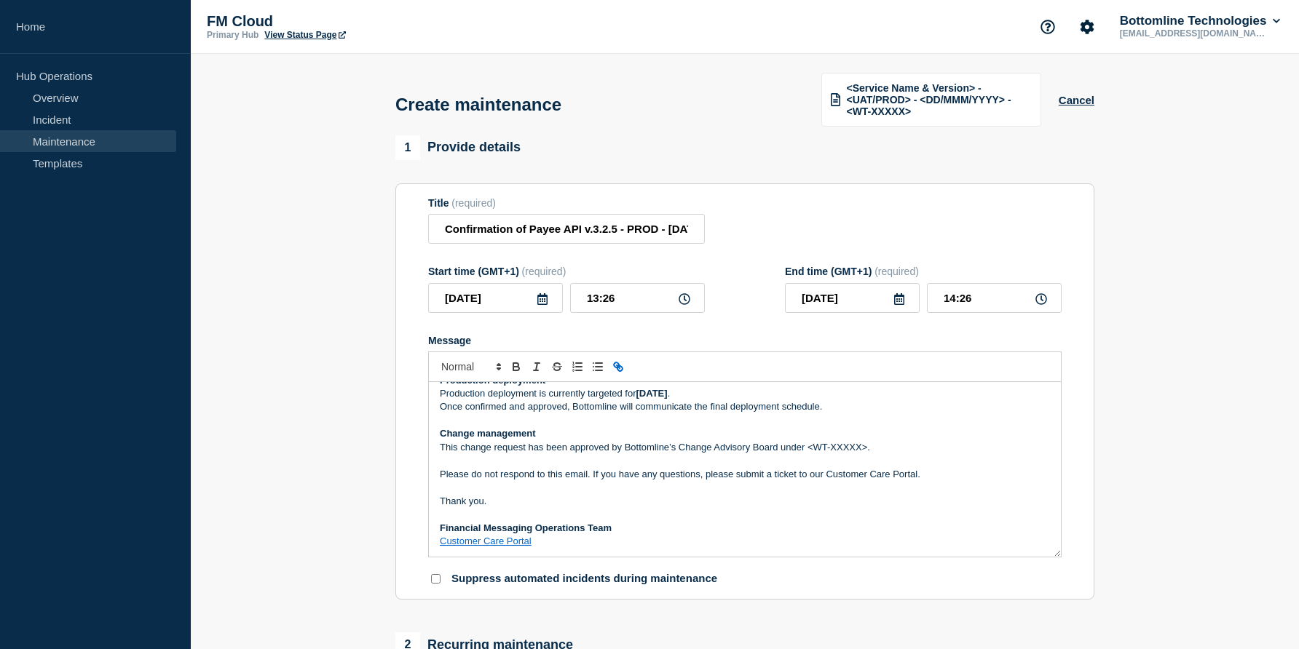
click at [553, 413] on p "Once confirmed and approved, Bottomline will communicate the final deployment s…" at bounding box center [745, 406] width 610 height 13
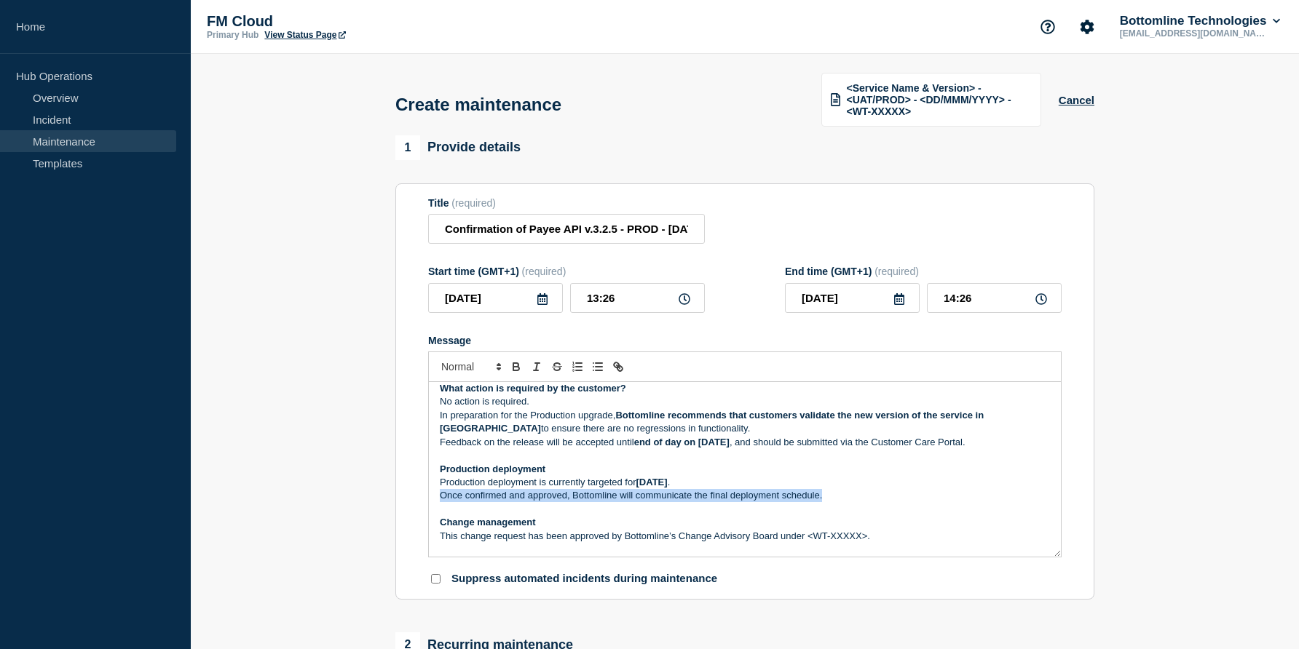
drag, startPoint x: 829, startPoint y: 526, endPoint x: 439, endPoint y: 523, distance: 390.2
click at [440, 502] on p "Once confirmed and approved, Bottomline will communicate the final deployment s…" at bounding box center [745, 495] width 610 height 13
click at [486, 516] on p "Message" at bounding box center [745, 509] width 610 height 13
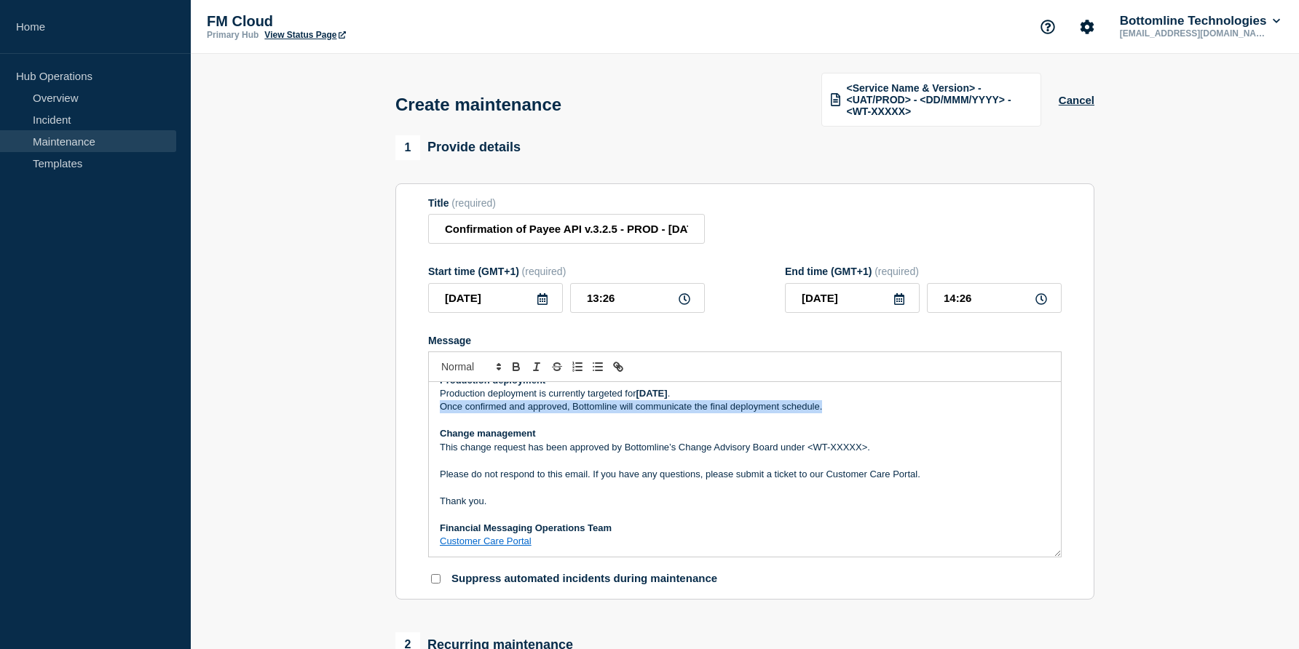
drag, startPoint x: 824, startPoint y: 434, endPoint x: 439, endPoint y: 433, distance: 385.1
click at [440, 413] on p "Once confirmed and approved, Bottomline will communicate the final deployment s…" at bounding box center [745, 406] width 610 height 13
click at [515, 454] on p "This change request has been approved by Bottomline’s Change Advisory Board und…" at bounding box center [745, 447] width 610 height 13
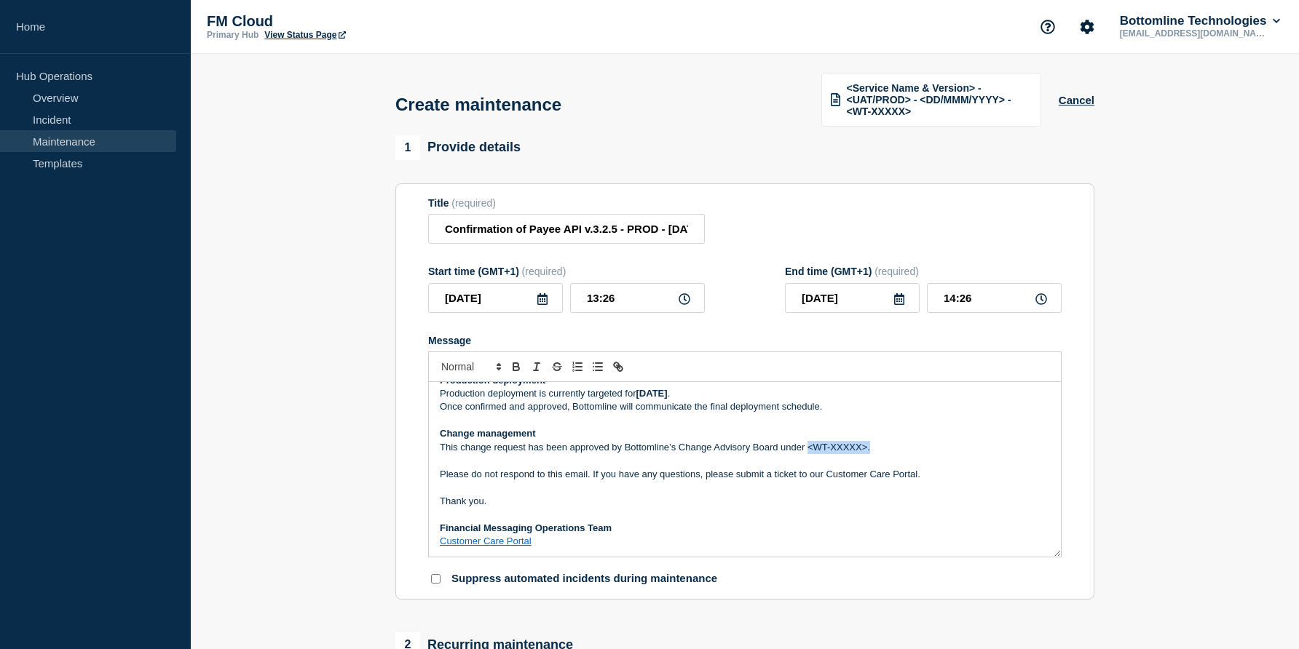
drag, startPoint x: 808, startPoint y: 477, endPoint x: 877, endPoint y: 477, distance: 69.2
click at [877, 454] on p "This change request has been approved by Bottomline’s Change Advisory Board und…" at bounding box center [745, 447] width 610 height 13
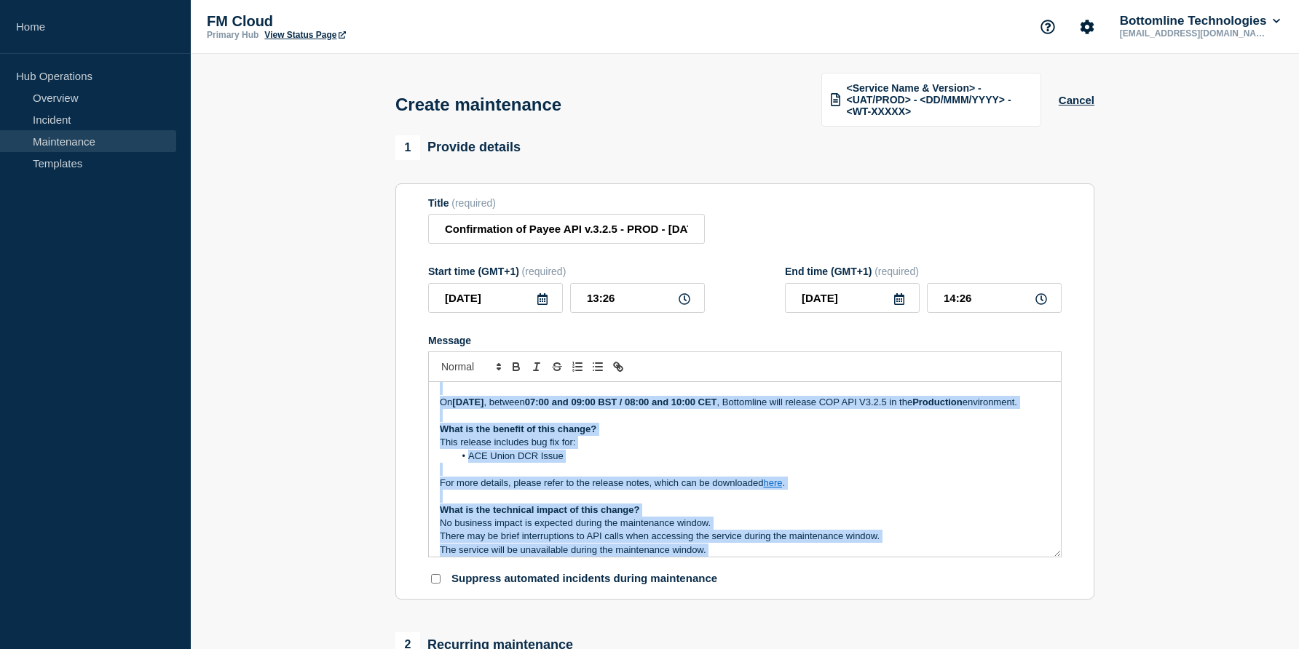
scroll to position [0, 0]
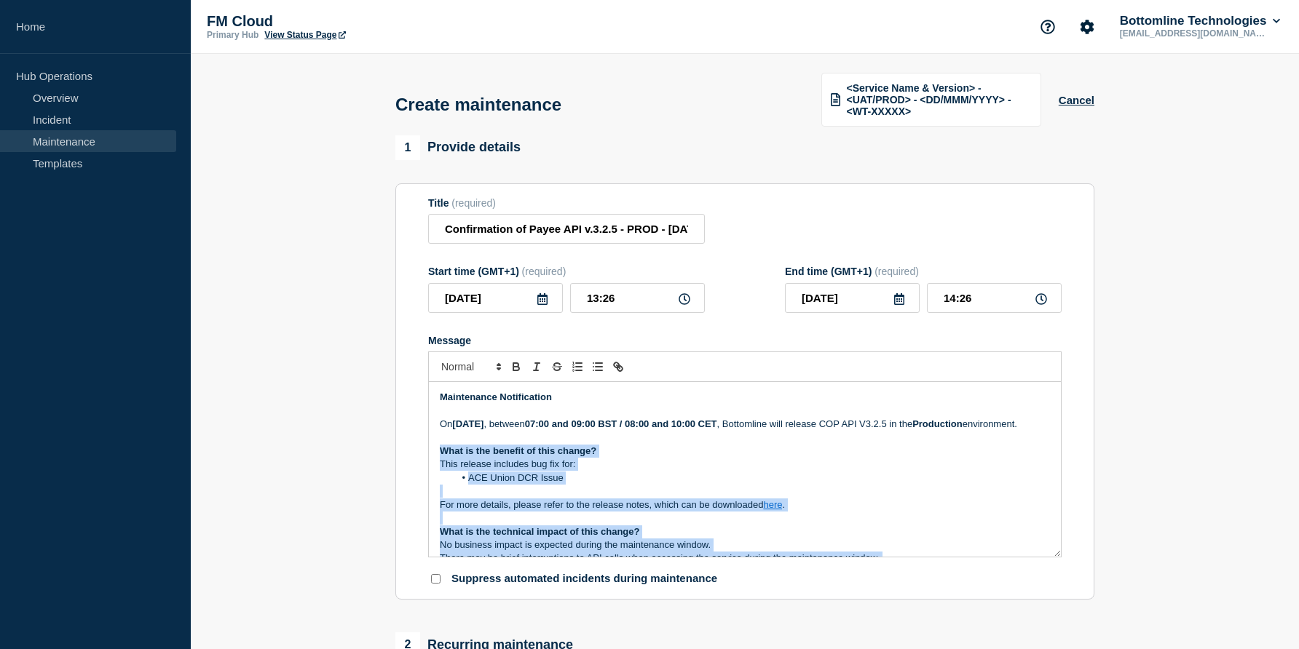
drag, startPoint x: 933, startPoint y: 497, endPoint x: 437, endPoint y: 479, distance: 496.1
click at [437, 479] on div "Maintenance Notification On Thursday 9th Oct 2025 , between 07:00 and 09:00 BST…" at bounding box center [745, 469] width 632 height 175
copy div "What is the benefit of this change? This release includes bug fix for: ACE Unio…"
click at [863, 404] on p "Maintenance Notification" at bounding box center [745, 397] width 610 height 13
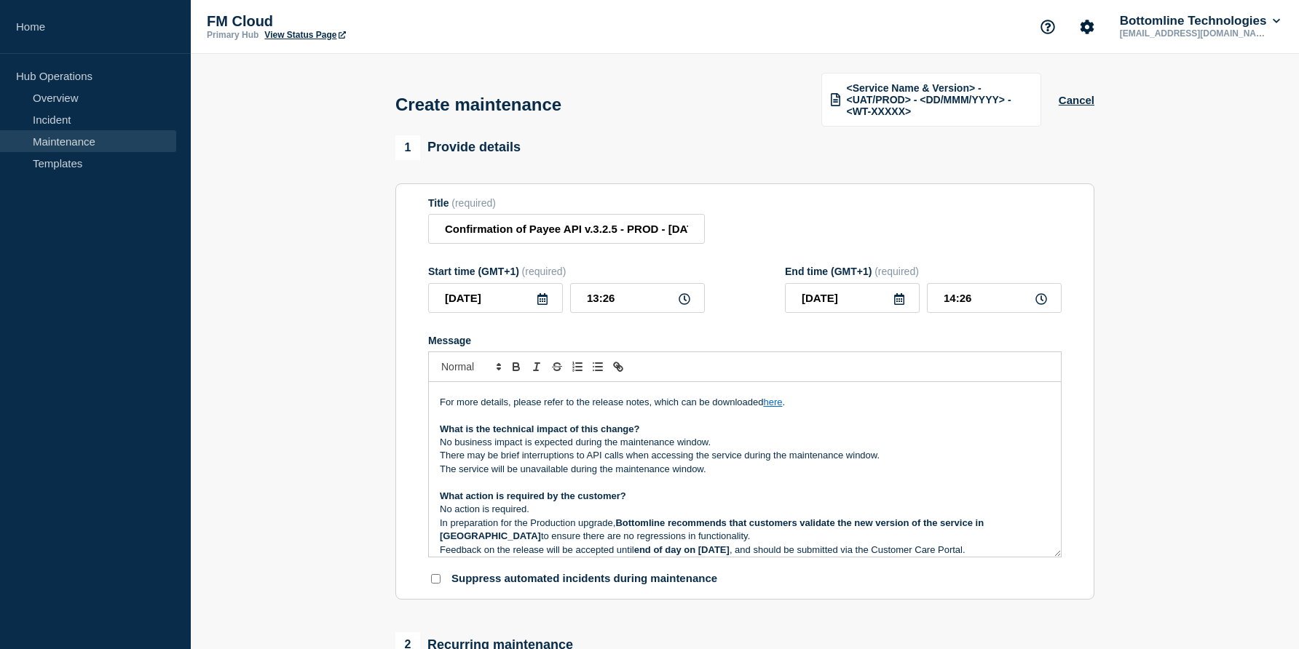
scroll to position [197, 0]
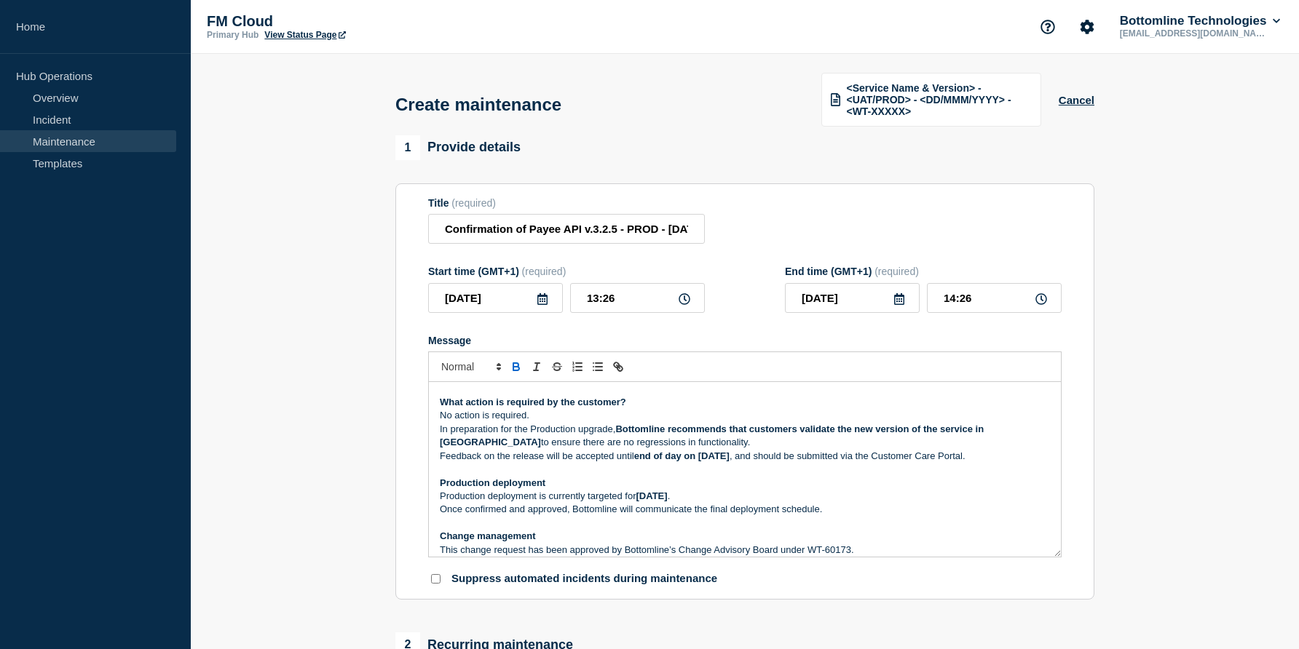
click at [617, 476] on p "Message" at bounding box center [745, 469] width 610 height 13
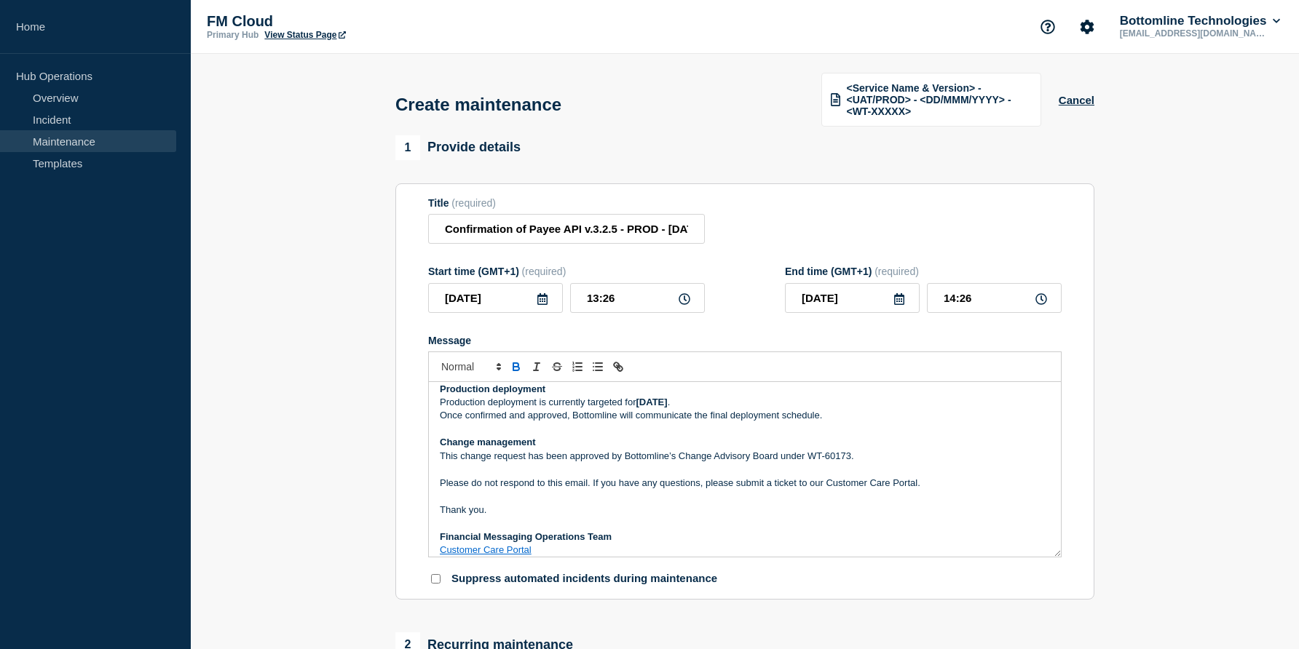
scroll to position [313, 0]
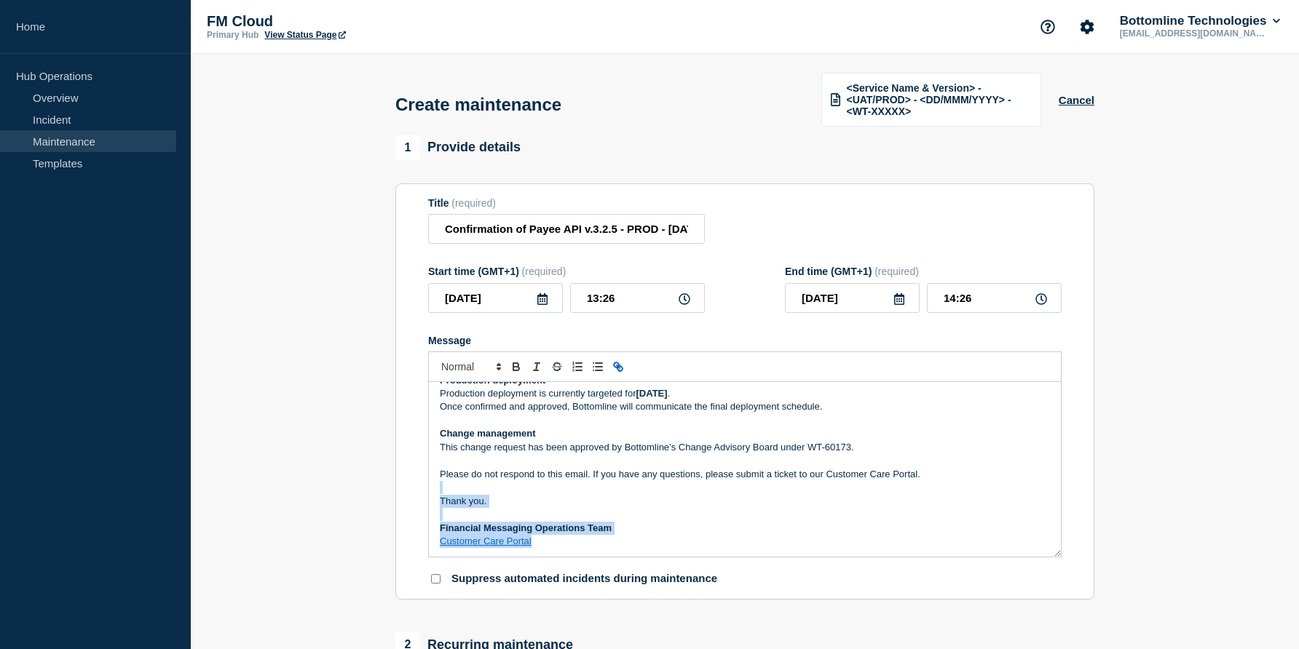
drag, startPoint x: 594, startPoint y: 502, endPoint x: 702, endPoint y: 622, distance: 160.8
click at [702, 622] on div "1 Provide details Title (required) Confirmation of Payee API v.3.2.5 - PROD - 0…" at bounding box center [745, 640] width 716 height 1010
click at [1139, 390] on section "1 Provide details Title (required) Confirmation of Payee API v.3.2.5 - PROD - 0…" at bounding box center [745, 640] width 1108 height 1010
click at [1174, 226] on section "1 Provide details Title (required) Confirmation of Payee API v.3.2.5 - PROD - 0…" at bounding box center [745, 640] width 1108 height 1010
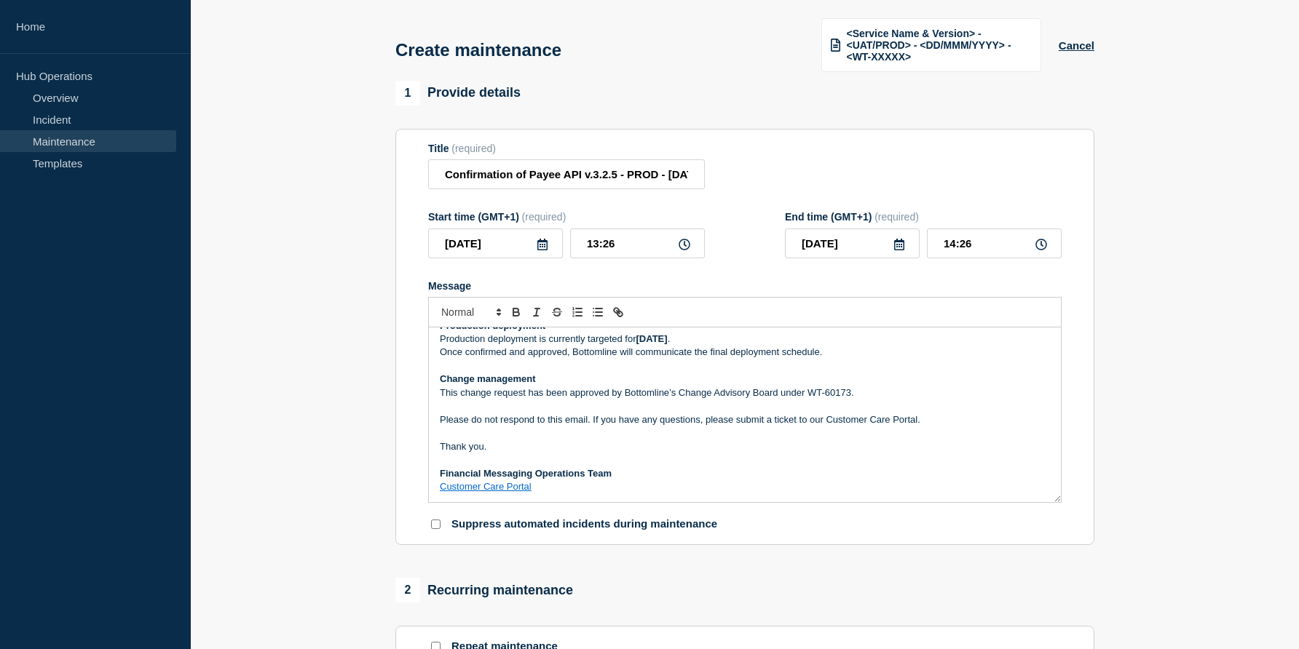
scroll to position [0, 0]
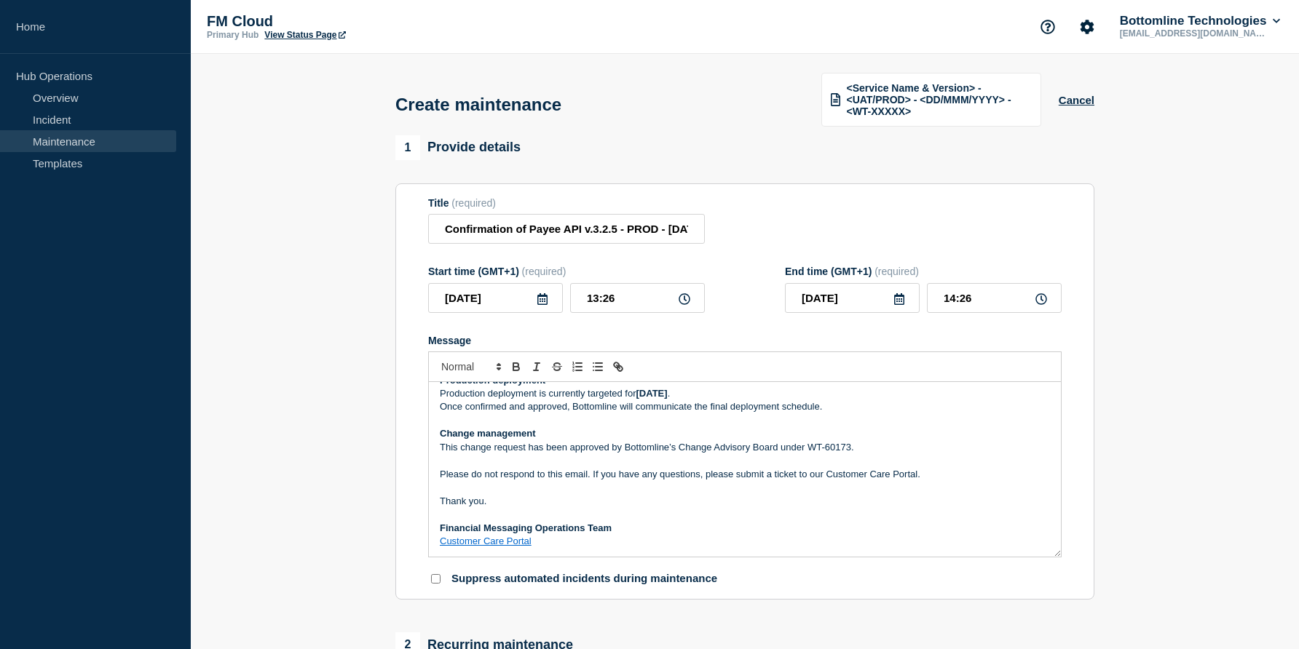
click at [1145, 321] on section "1 Provide details Title (required) Confirmation of Payee API v.3.2.5 - PROD - 0…" at bounding box center [745, 640] width 1108 height 1010
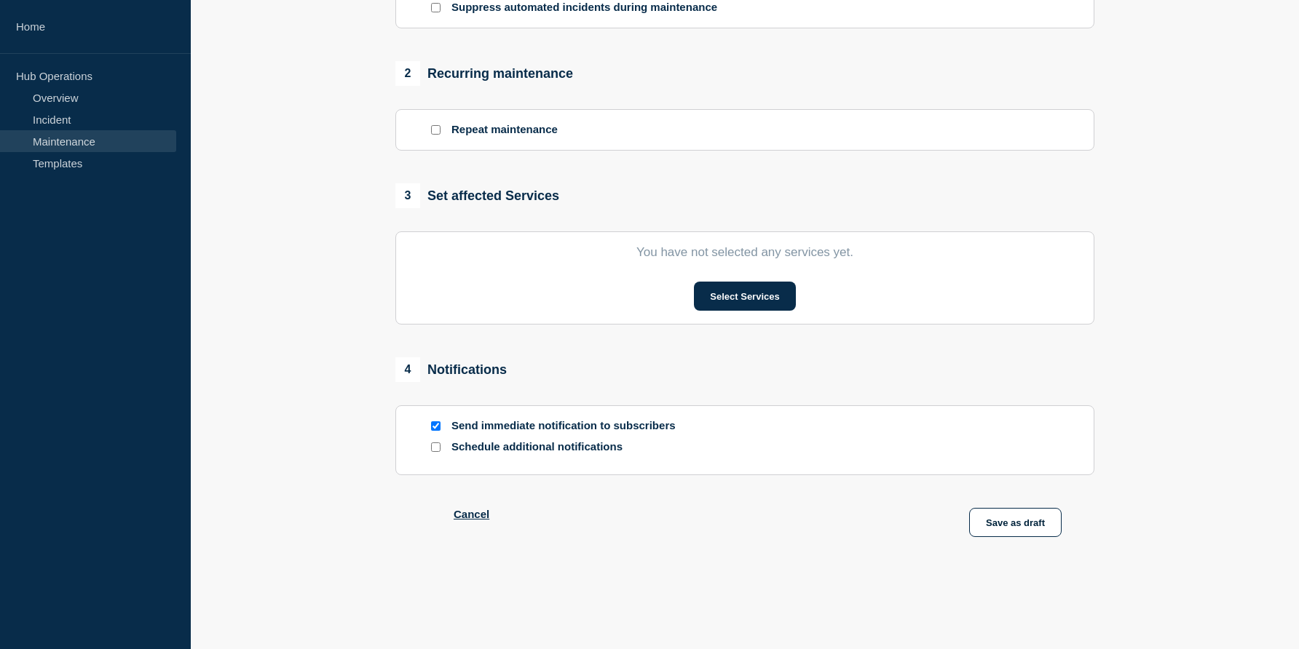
scroll to position [635, 0]
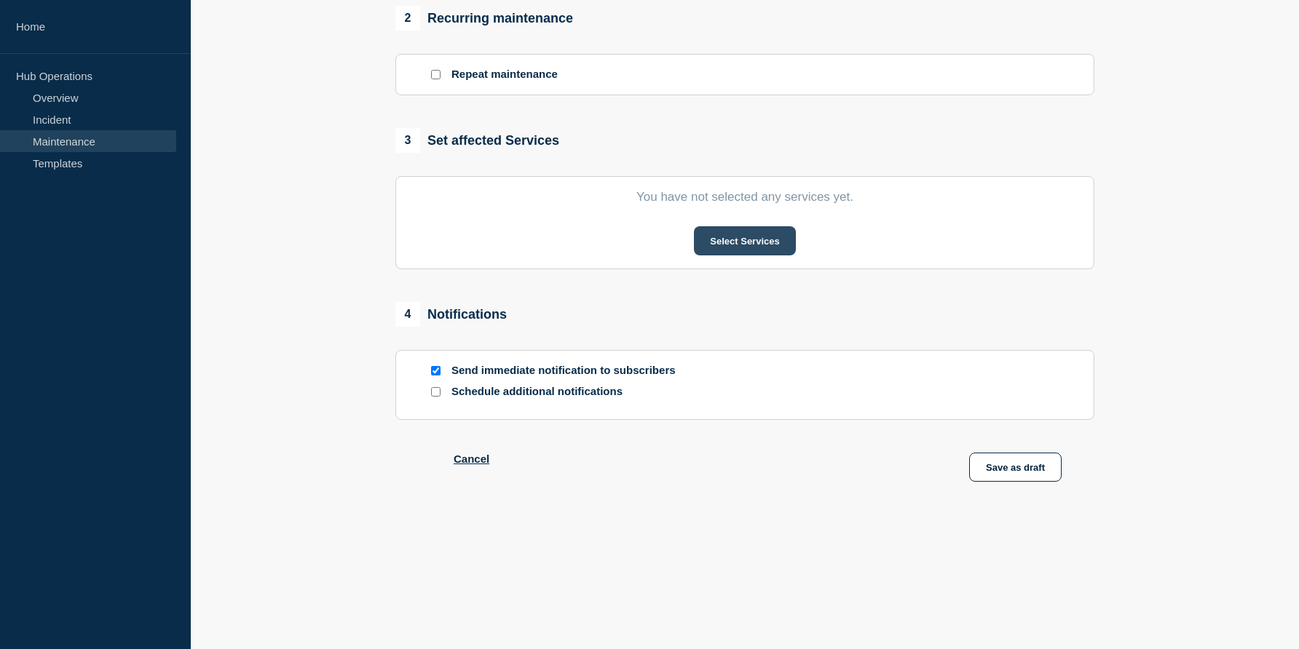
click at [750, 256] on button "Select Services" at bounding box center [744, 240] width 101 height 29
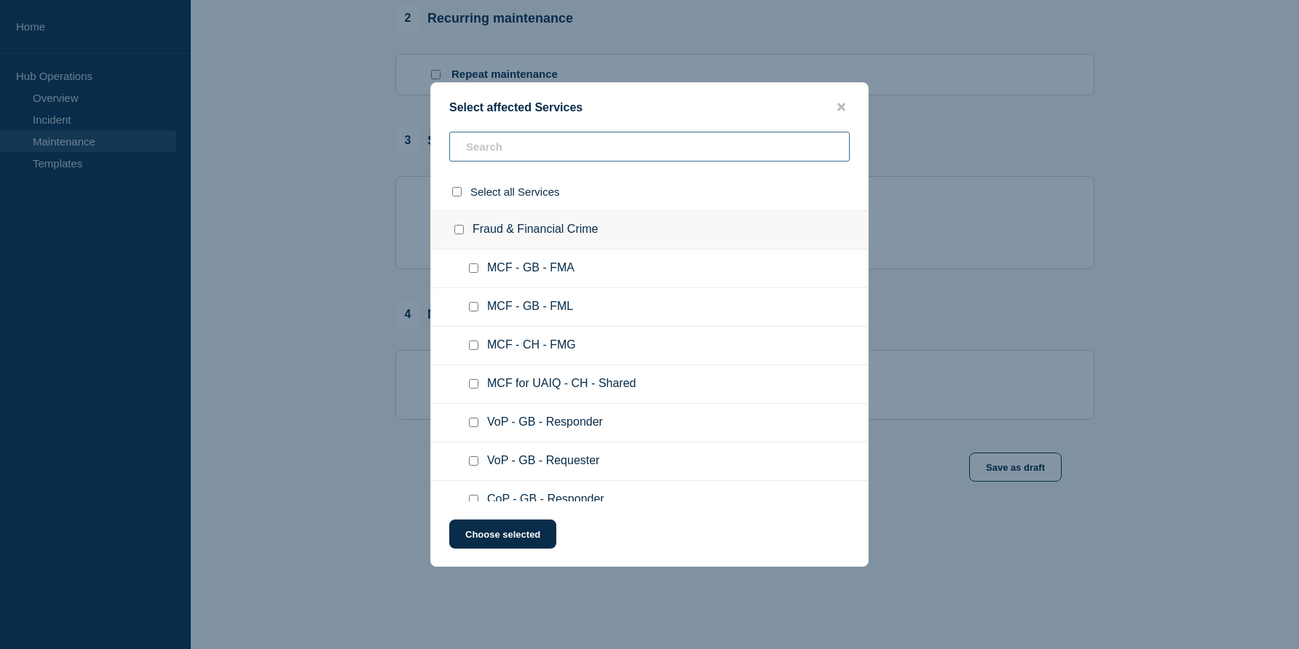
click at [506, 146] on input "text" at bounding box center [649, 147] width 400 height 30
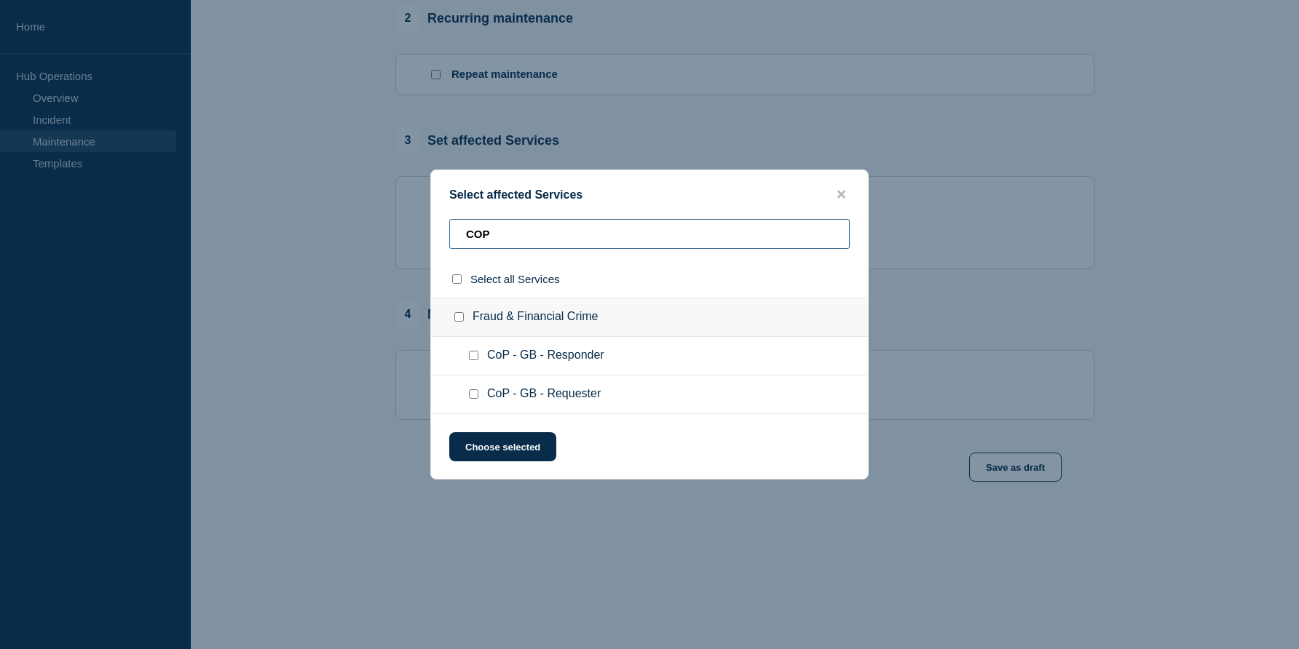
type input "COP"
click at [456, 316] on input "Fraud & Financial Crime checkbox" at bounding box center [458, 316] width 9 height 9
checkbox input "true"
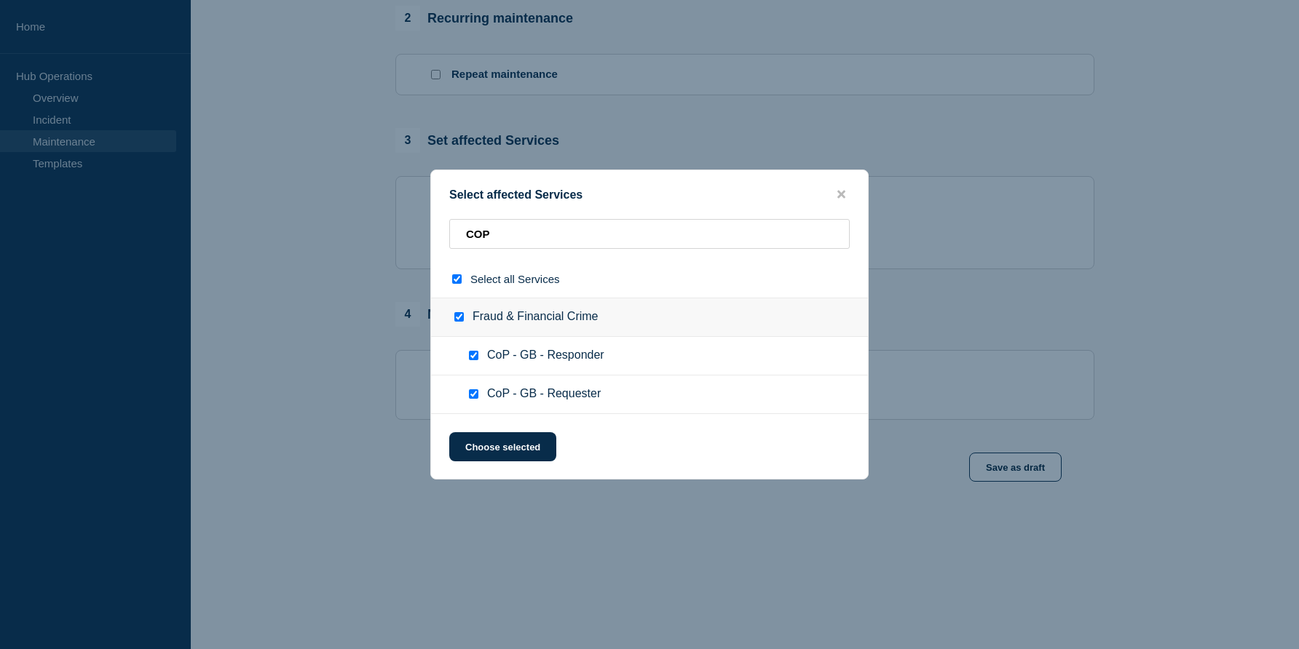
checkbox input "true"
click at [499, 446] on button "Choose selected" at bounding box center [502, 446] width 107 height 29
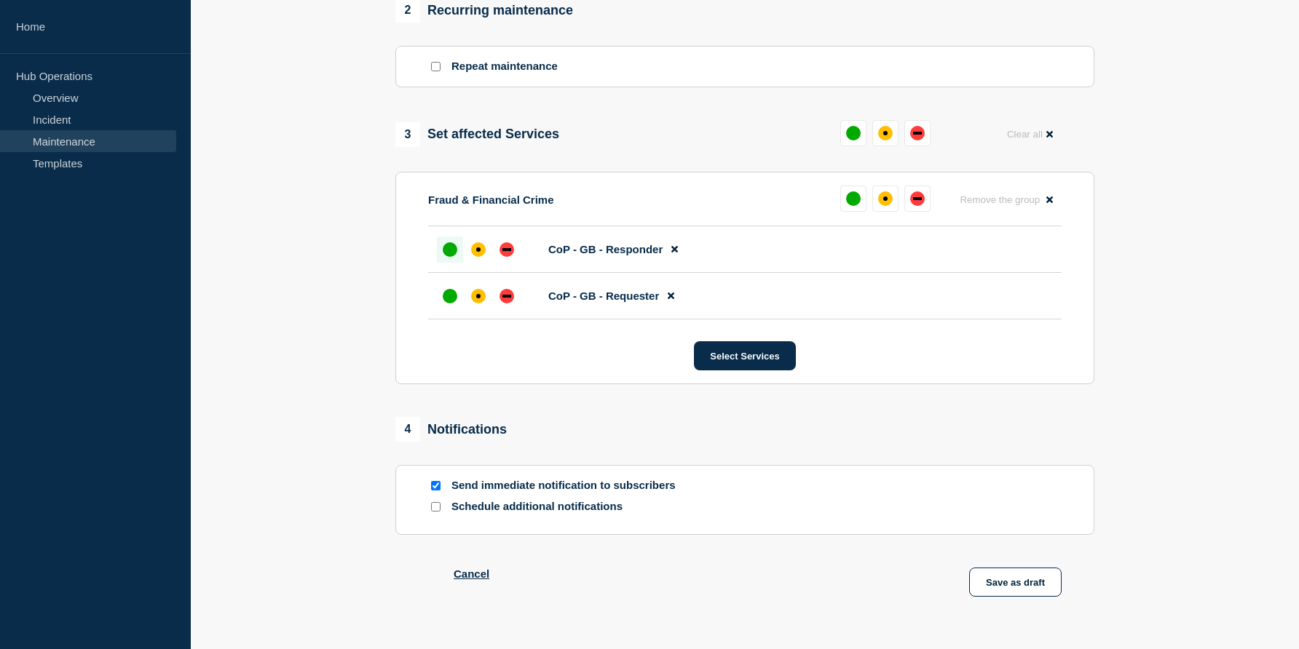
click at [448, 257] on div "up" at bounding box center [450, 249] width 15 height 15
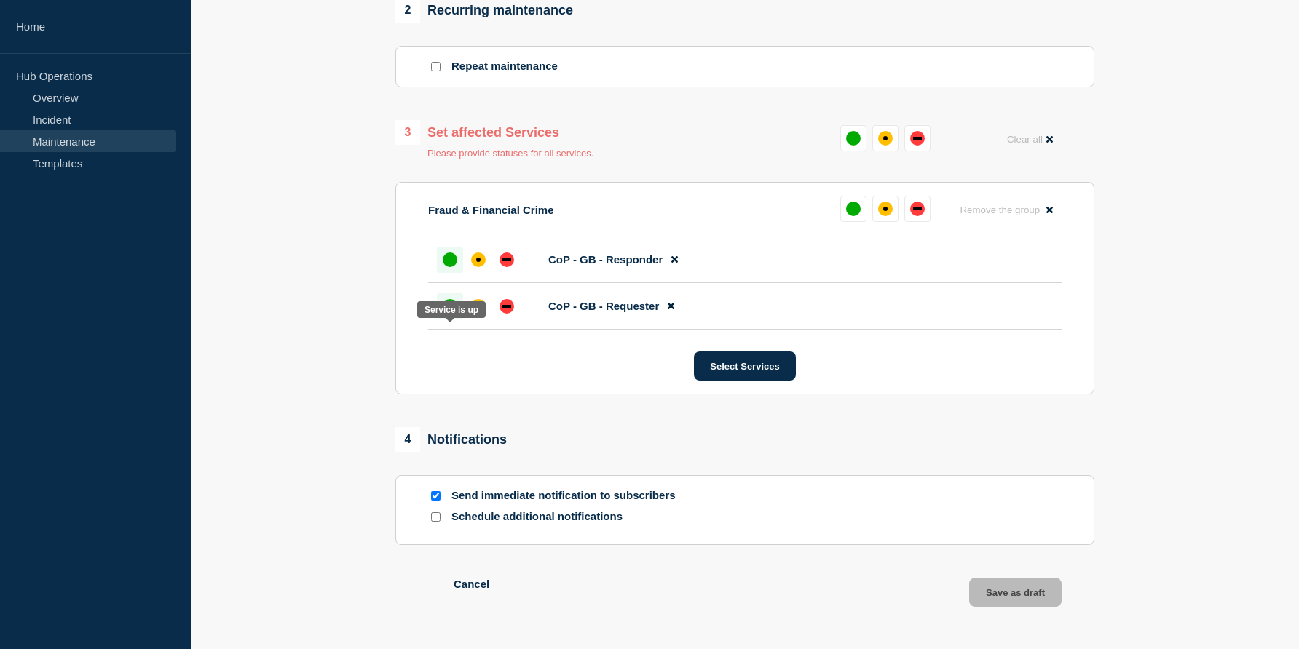
click at [448, 314] on div "up" at bounding box center [450, 306] width 15 height 15
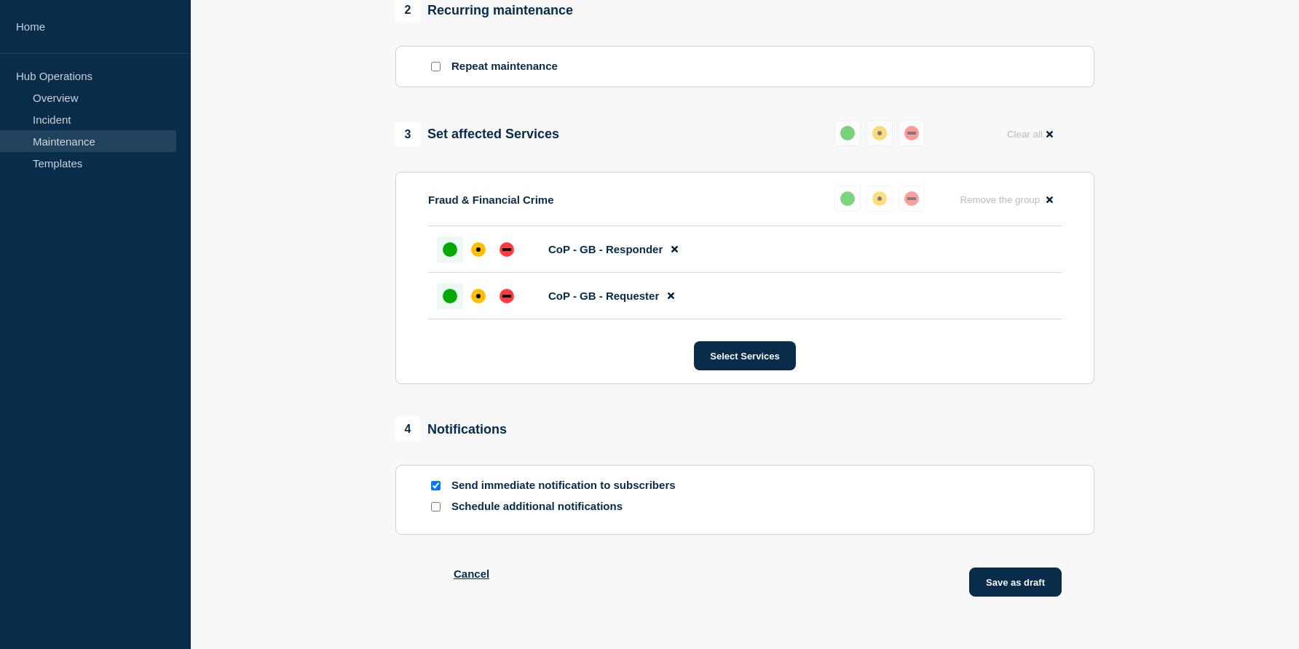
click at [1007, 597] on button "Save as draft" at bounding box center [1015, 582] width 92 height 29
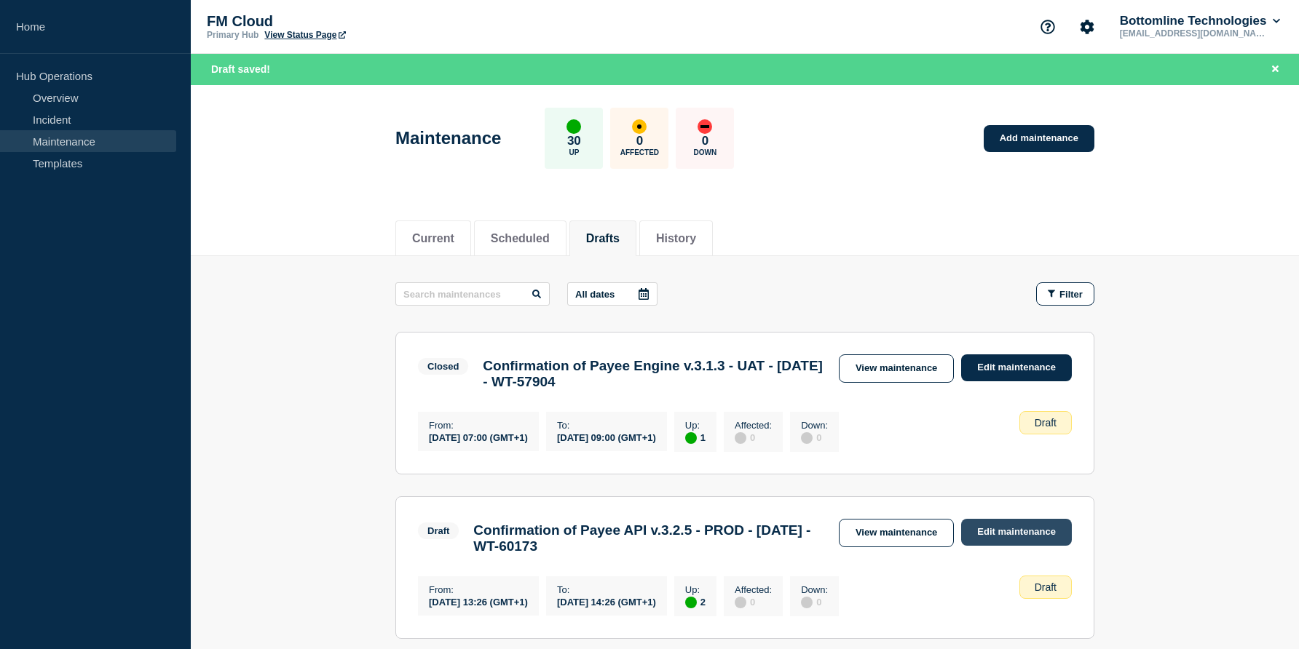
click at [1003, 537] on link "Edit maintenance" at bounding box center [1016, 532] width 111 height 27
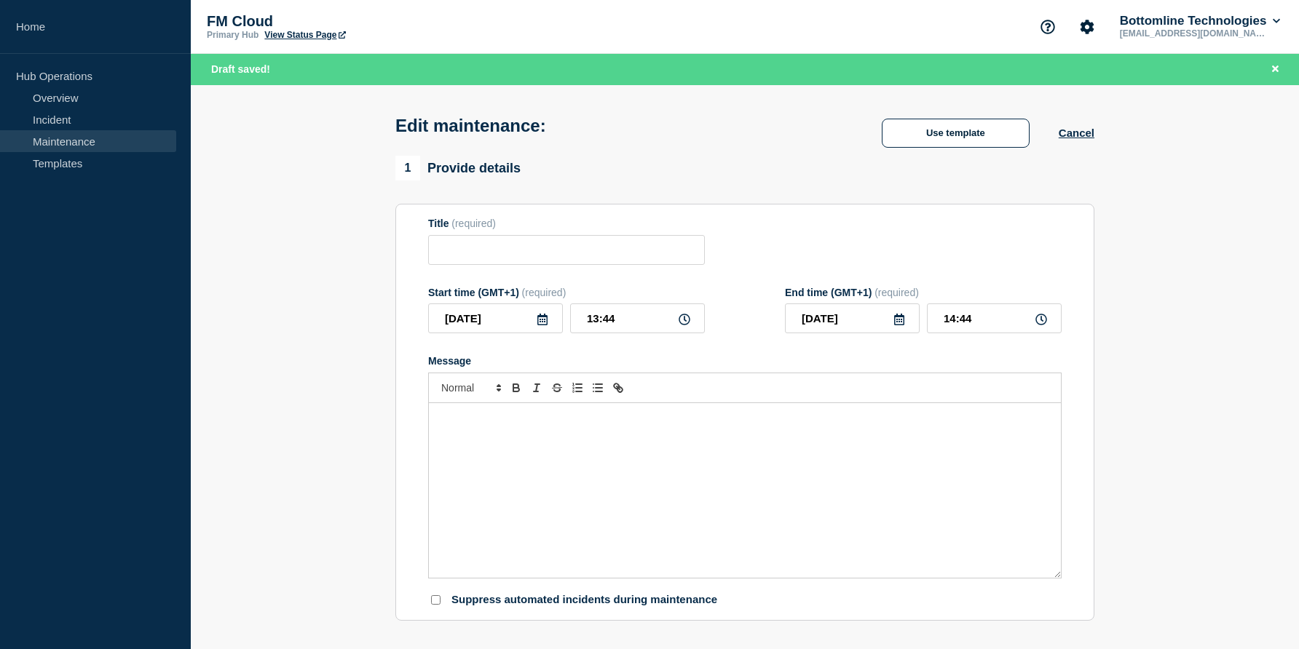
type input "Confirmation of Payee API v.3.2.5 - PROD - [DATE] - WT-60173"
type input "13:26"
type input "14:26"
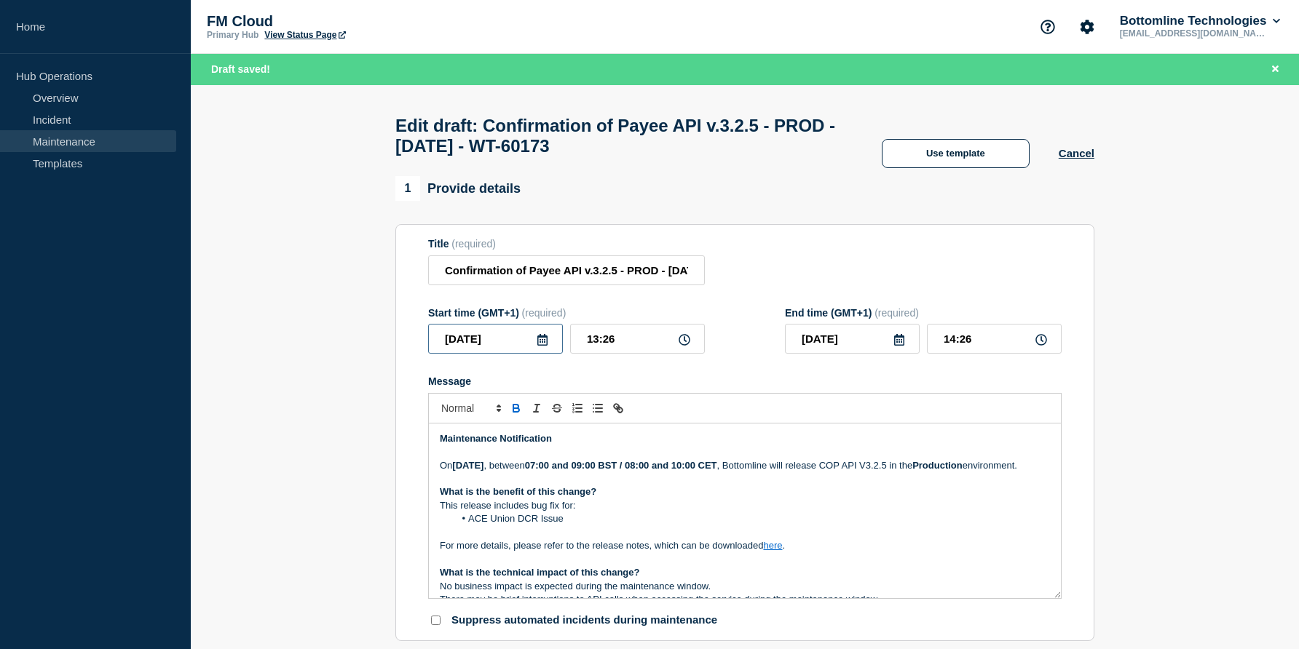
click at [548, 354] on input "[DATE]" at bounding box center [495, 339] width 135 height 30
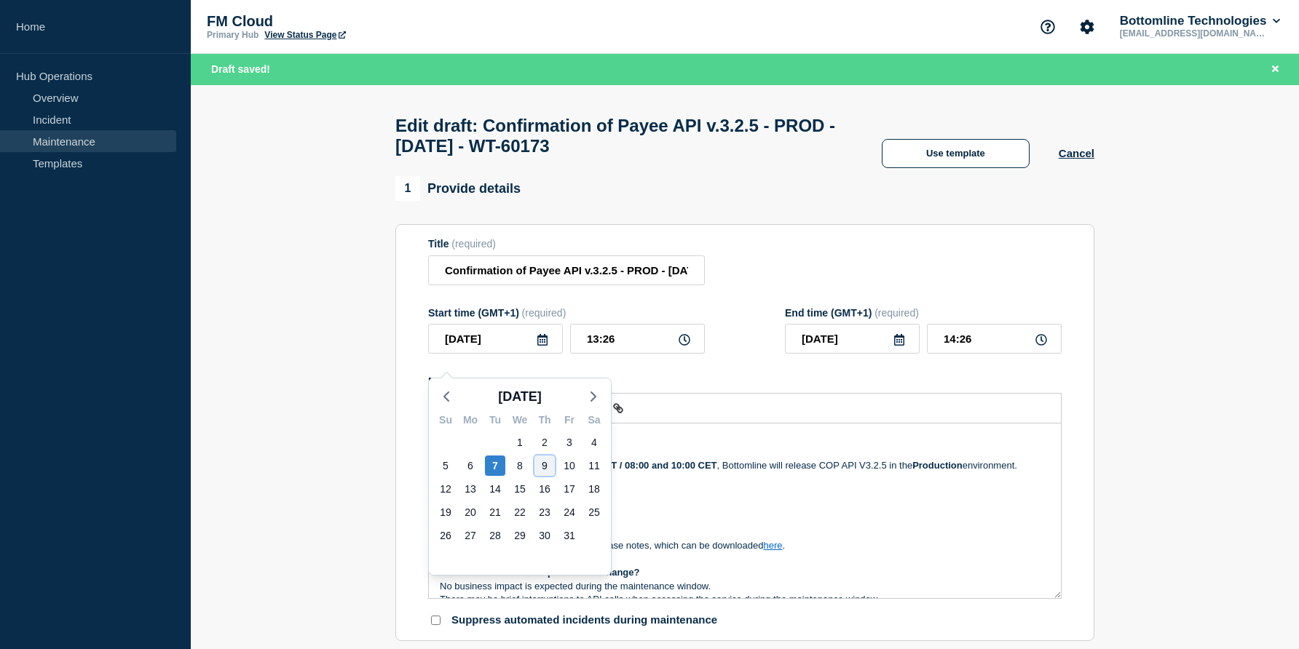
click at [540, 465] on div "9" at bounding box center [544, 466] width 20 height 20
type input "[DATE]"
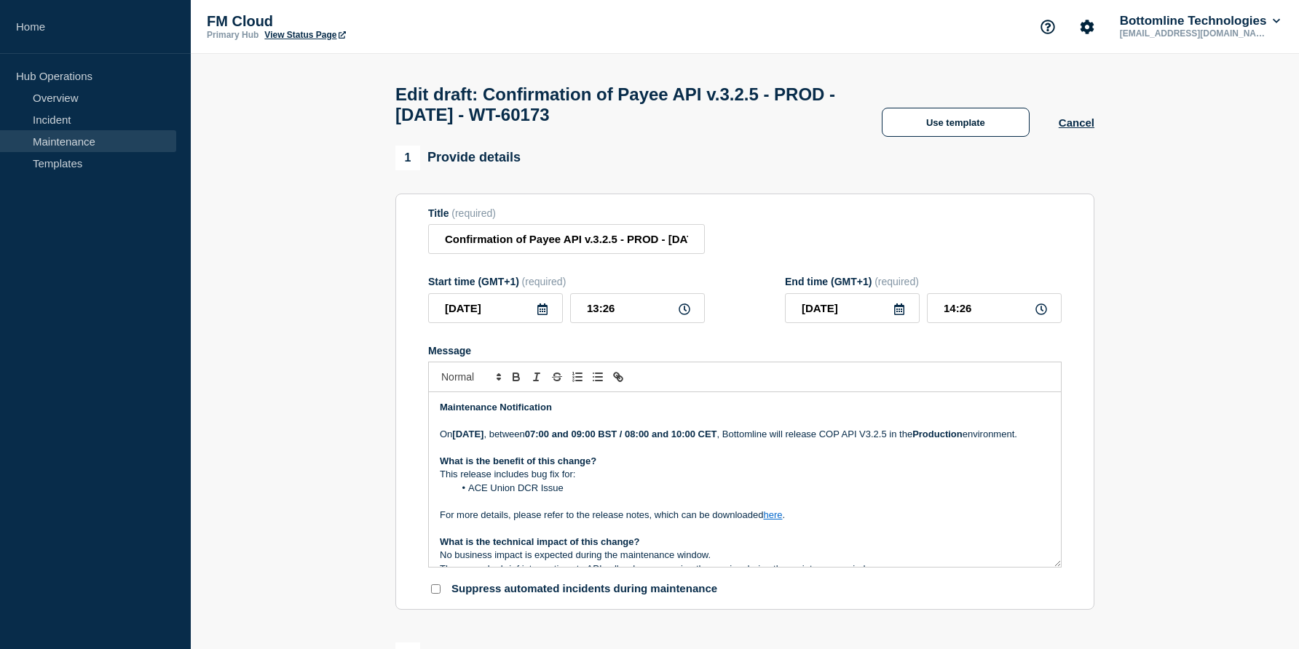
click at [895, 315] on icon at bounding box center [899, 310] width 10 height 12
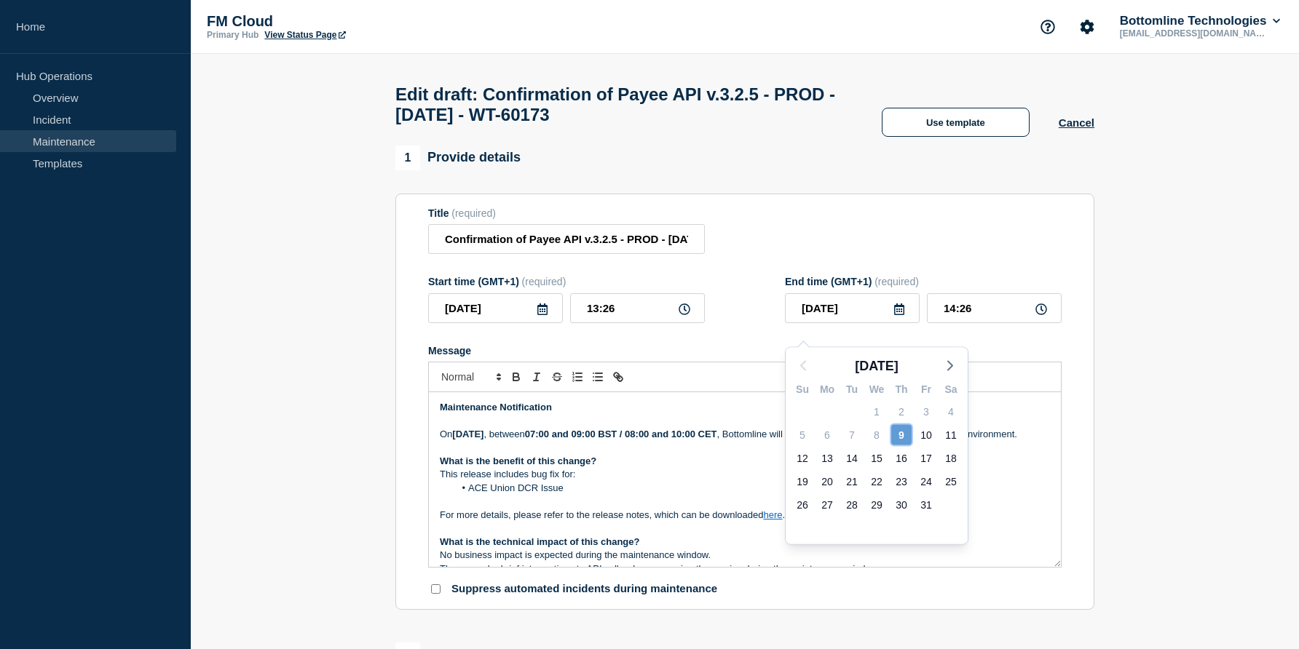
click at [902, 440] on div "9" at bounding box center [901, 435] width 20 height 20
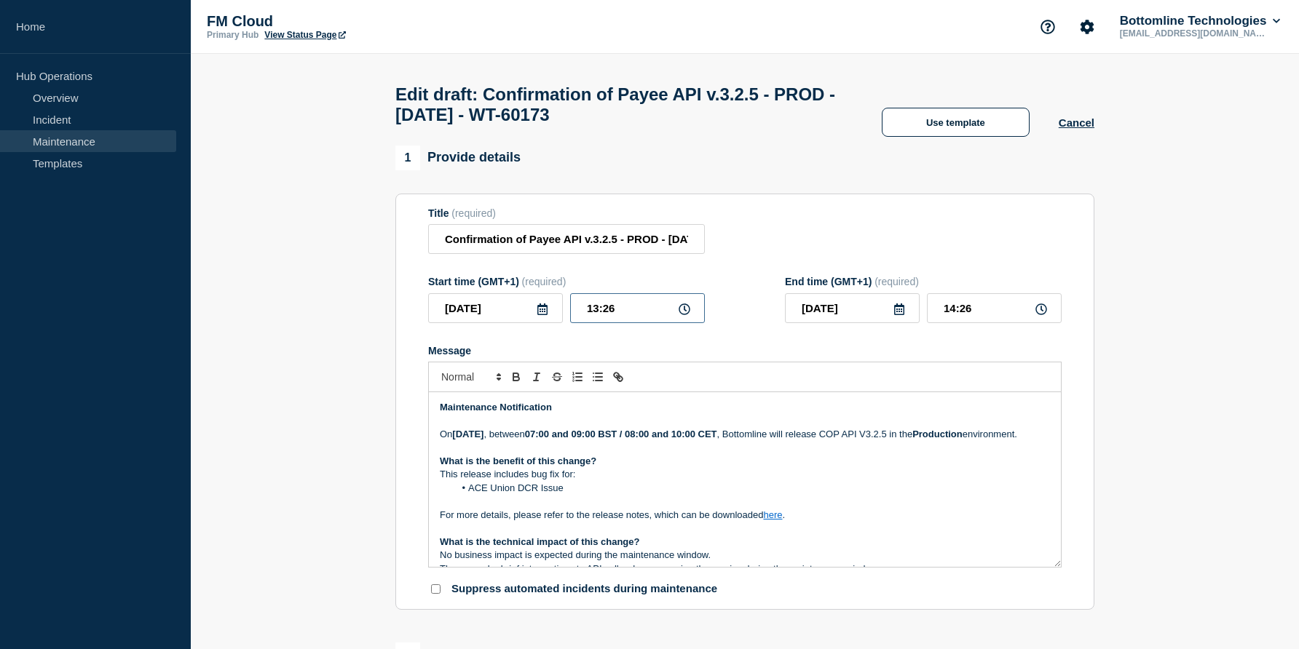
click at [599, 323] on input "13:26" at bounding box center [637, 308] width 135 height 30
type input "07:26"
type input "08:26"
click at [611, 322] on input "07:26" at bounding box center [637, 308] width 135 height 30
type input "07:00"
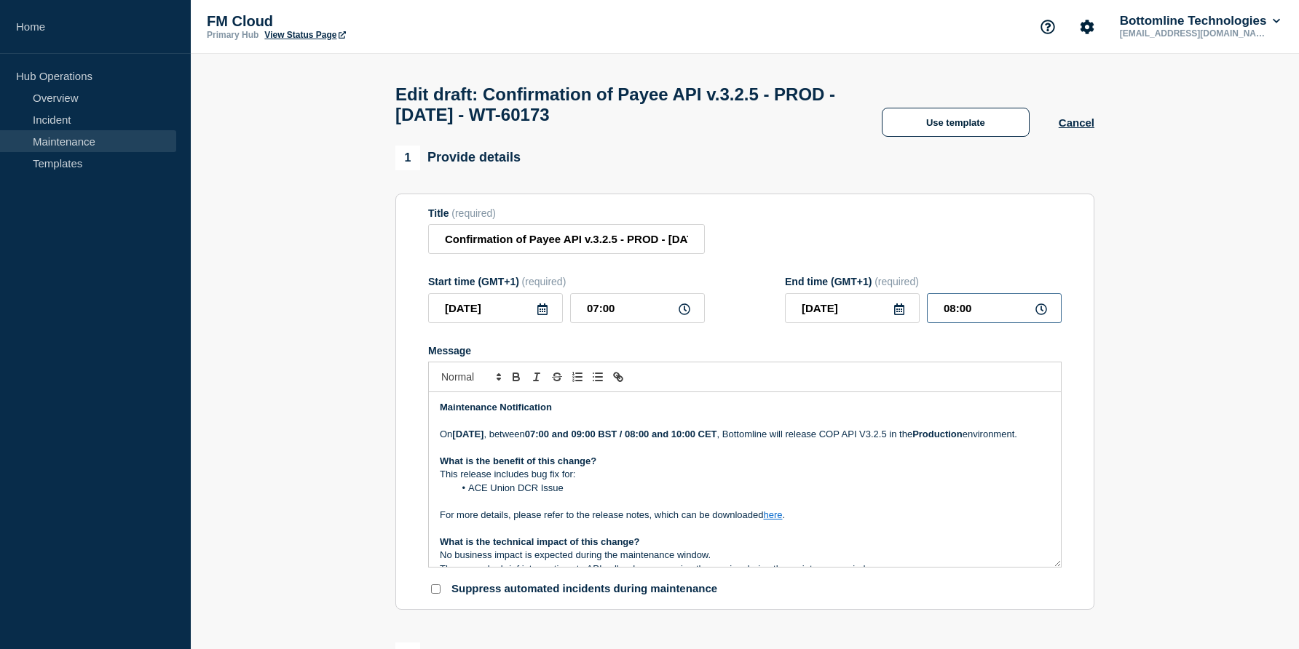
click at [953, 323] on input "08:00" at bounding box center [994, 308] width 135 height 30
type input "09:00"
click at [946, 351] on form "Title (required) Confirmation of Payee API v.3.2.5 - PROD - 09/OCT/2025 - WT-60…" at bounding box center [744, 401] width 633 height 389
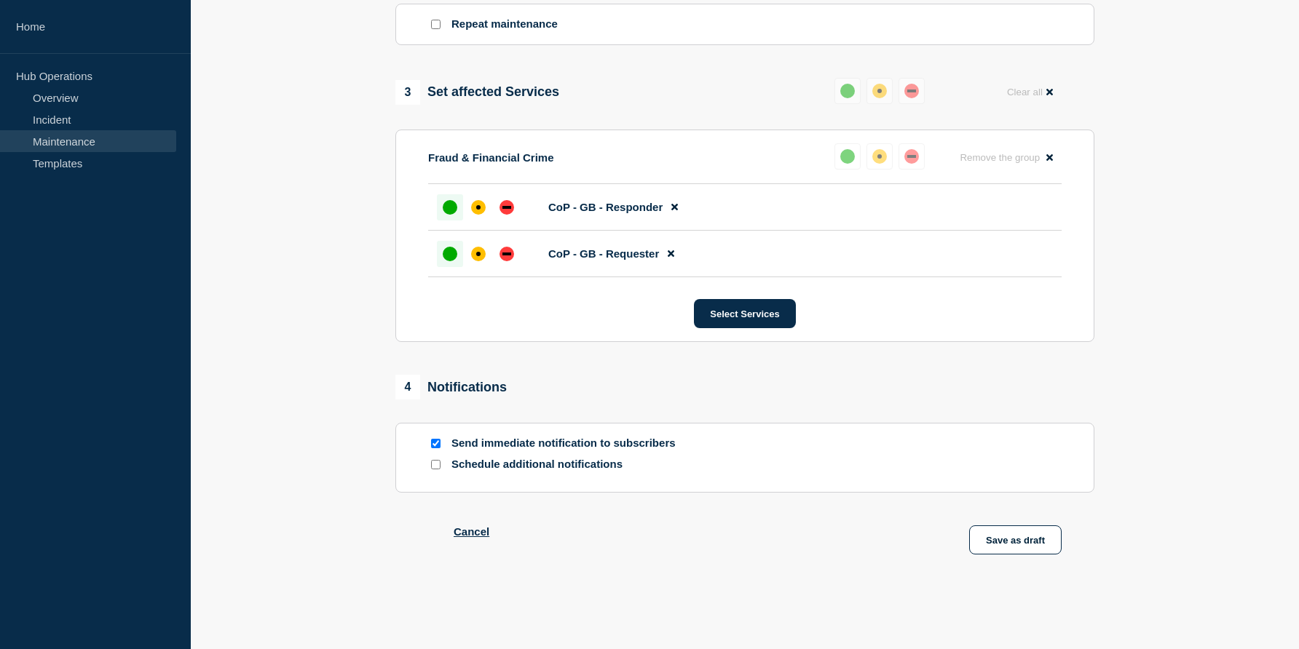
scroll to position [722, 0]
click at [997, 540] on button "Save as draft" at bounding box center [1015, 540] width 92 height 29
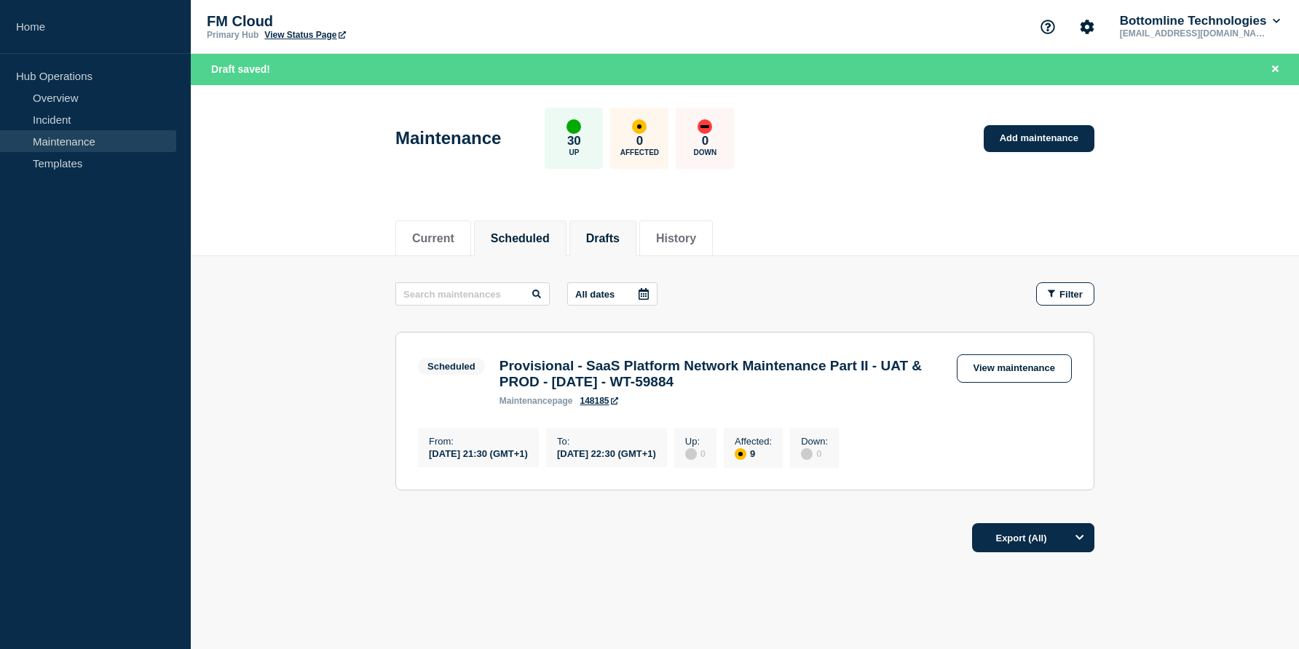
click at [609, 251] on li "Drafts" at bounding box center [602, 239] width 67 height 36
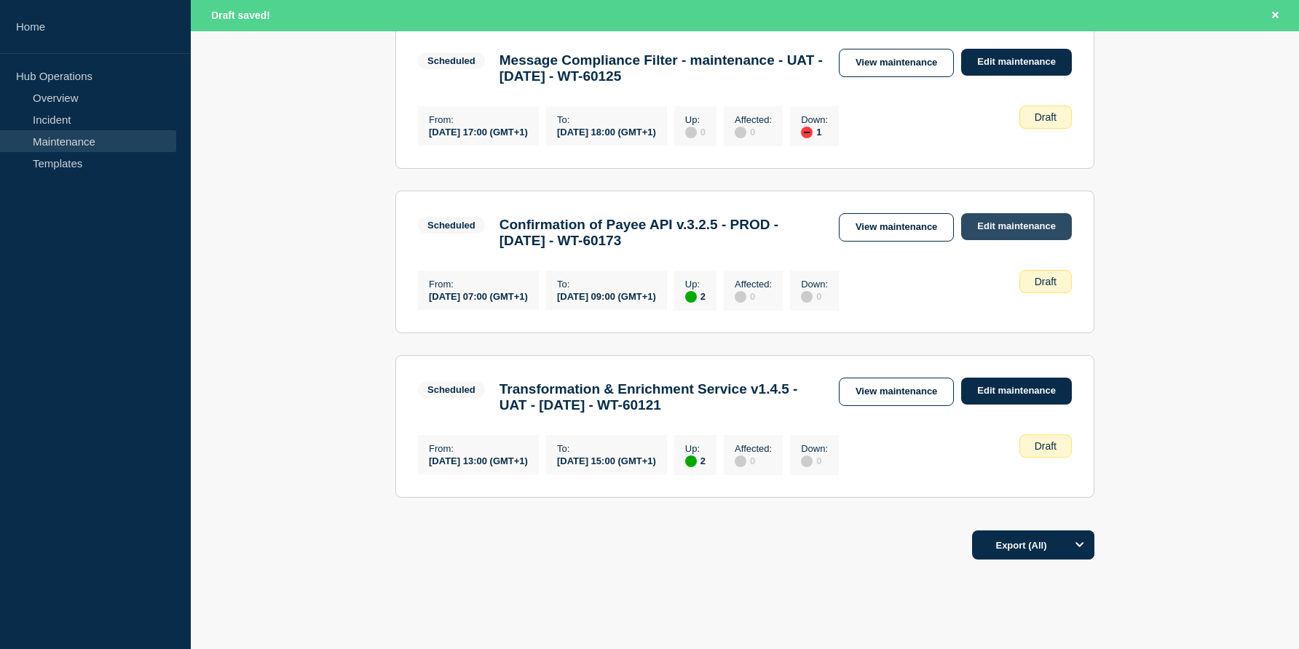
click at [998, 240] on link "Edit maintenance" at bounding box center [1016, 226] width 111 height 27
click at [1243, 168] on main "All dates Filter Closed 1 Up Confirmation of Payee Engine v.3.1.3 - UAT - 20/AU…" at bounding box center [745, 70] width 1108 height 898
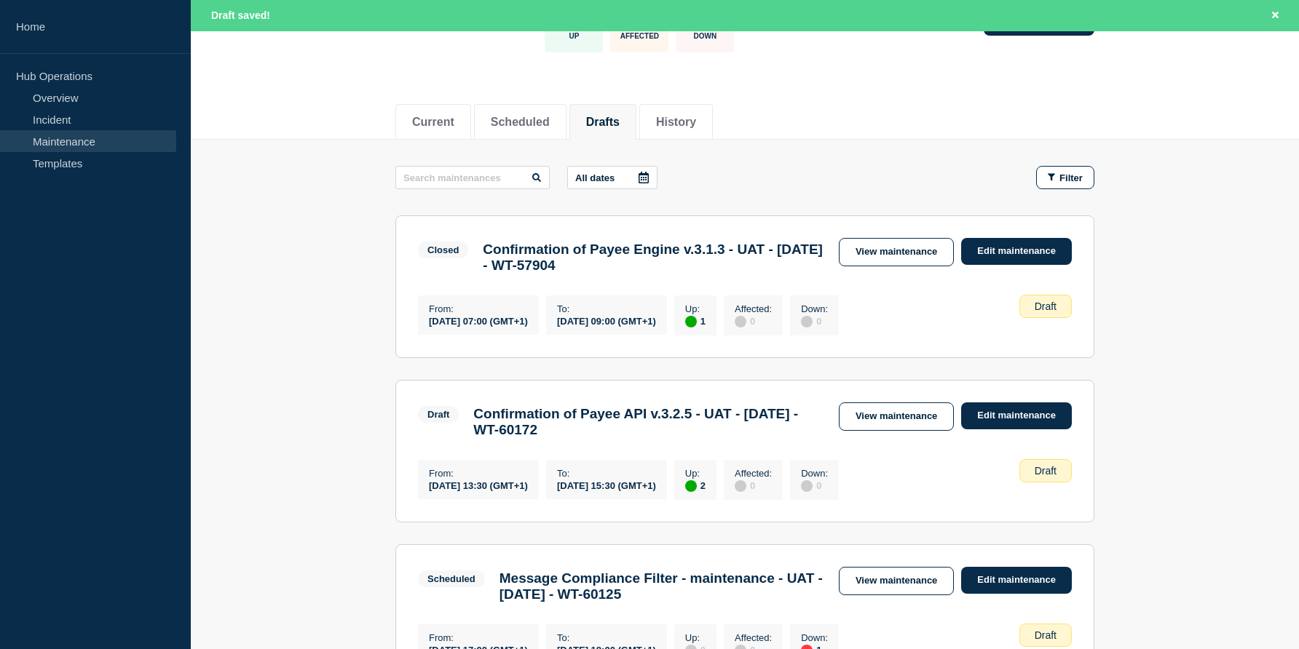
scroll to position [146, 0]
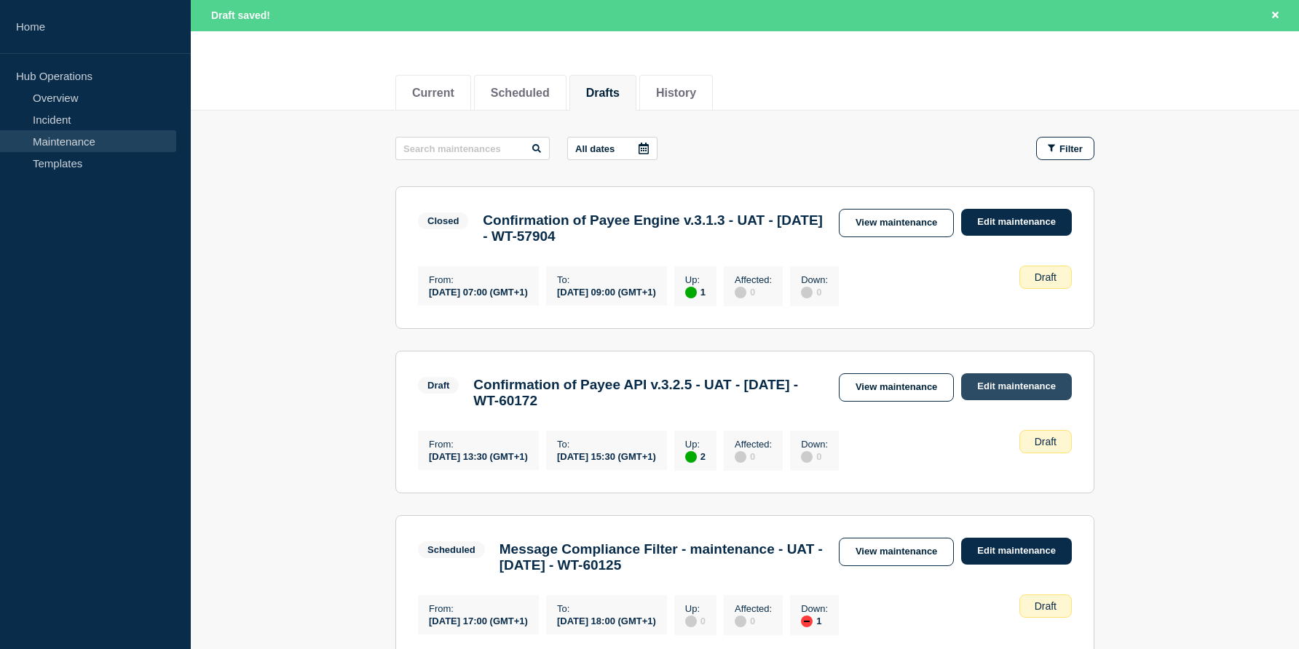
click at [1020, 388] on link "Edit maintenance" at bounding box center [1016, 386] width 111 height 27
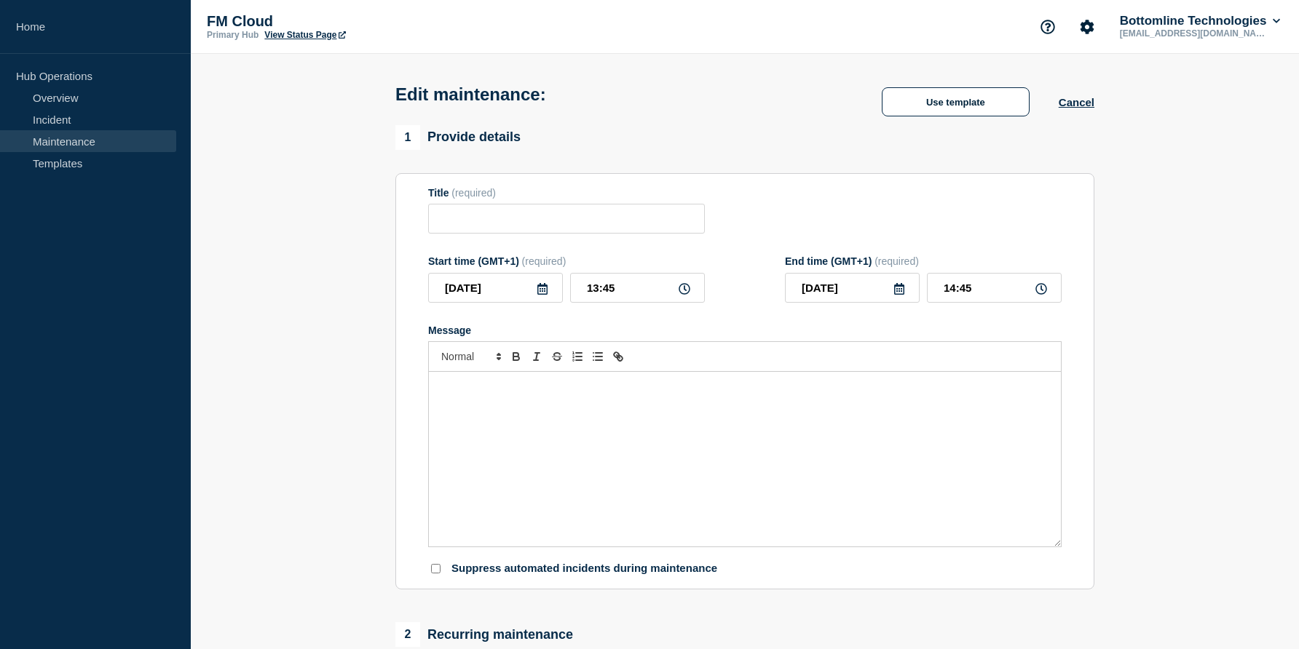
type input "Confirmation of Payee API v.3.2.5 - PROD - [DATE] - WT-60173"
type input "[DATE]"
type input "07:00"
type input "[DATE]"
type input "09:00"
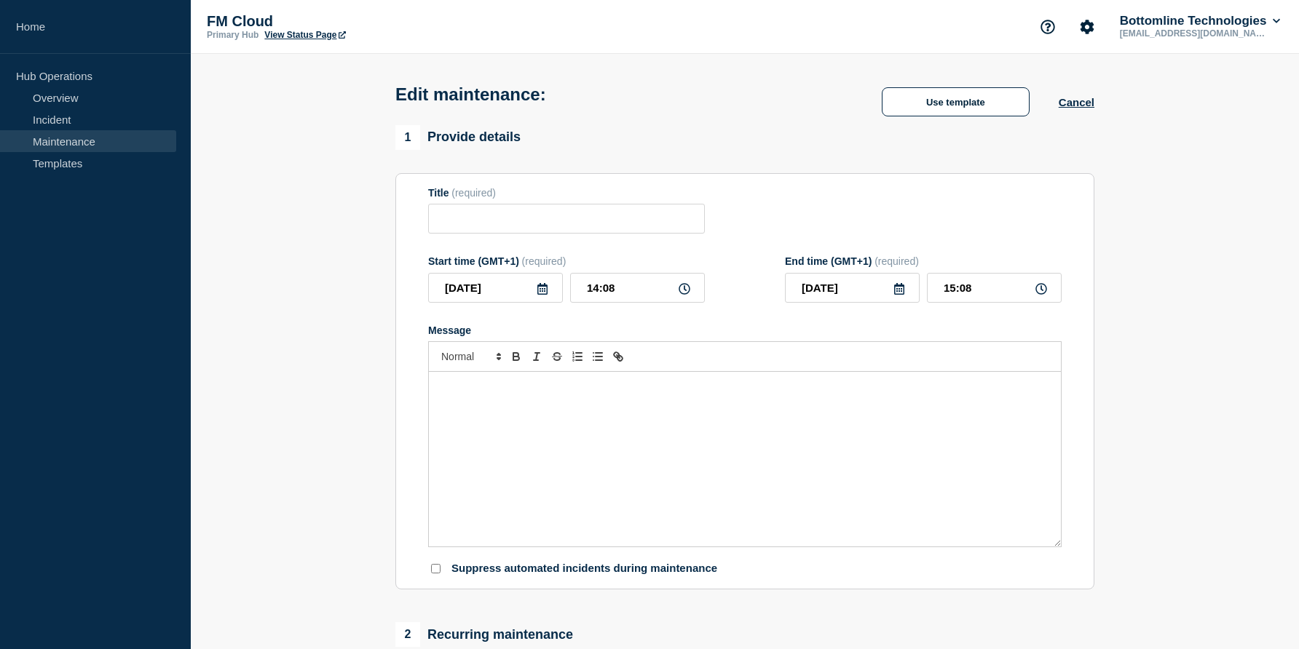
type input "Confirmation of Payee API v.3.2.5 - UAT - 07/OCT/2025 - WT-60172"
type input "13:30"
type input "15:30"
